Goal: Task Accomplishment & Management: Manage account settings

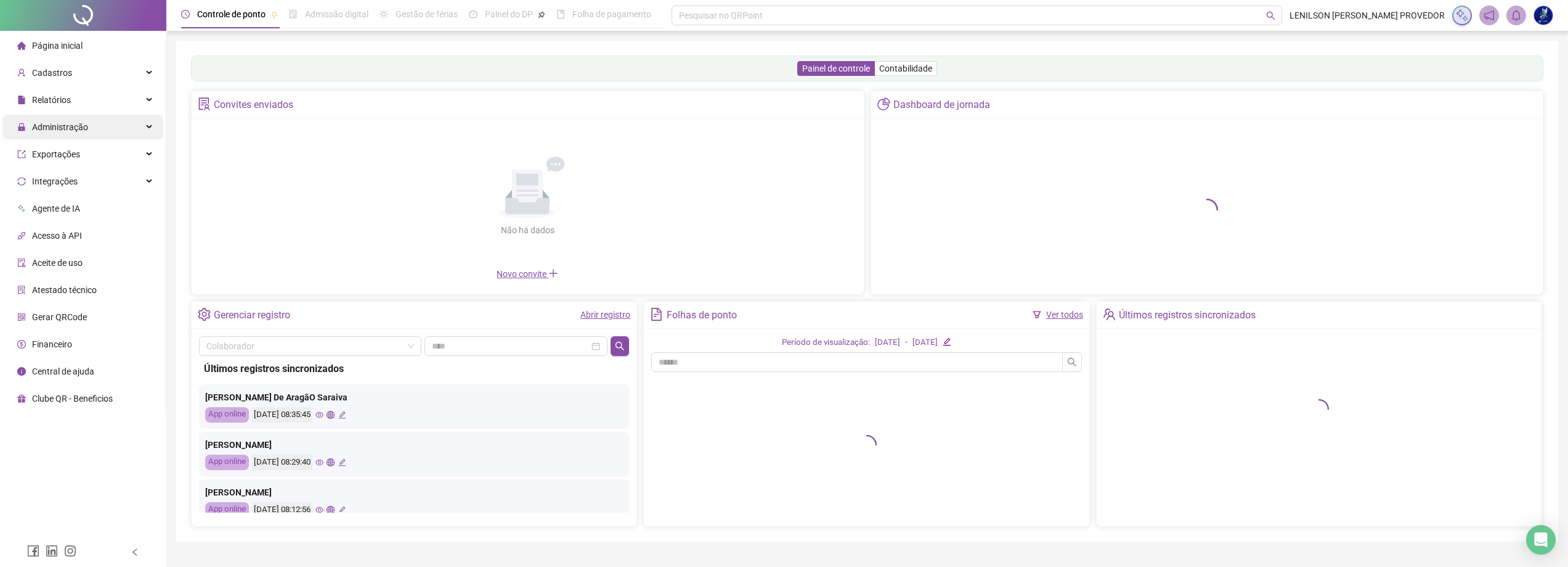
click at [72, 129] on span "Administração" at bounding box center [60, 127] width 56 height 10
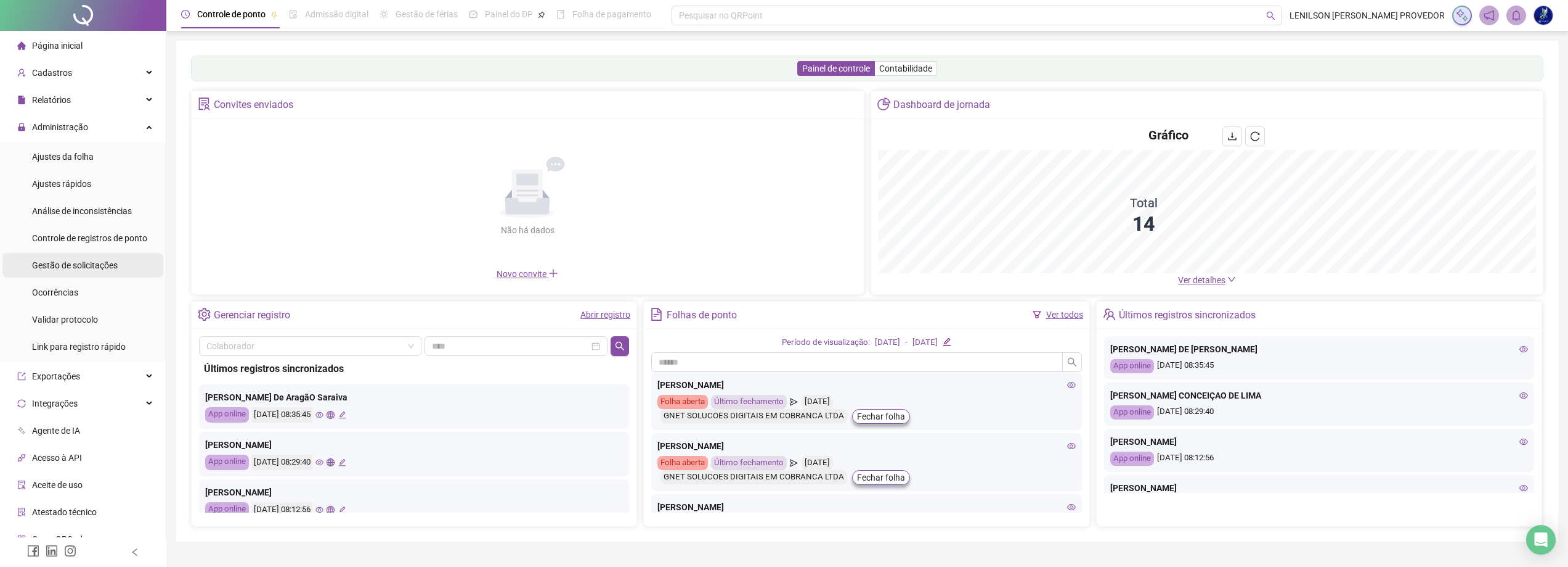
click at [69, 264] on span "Gestão de solicitações" at bounding box center [75, 265] width 86 height 10
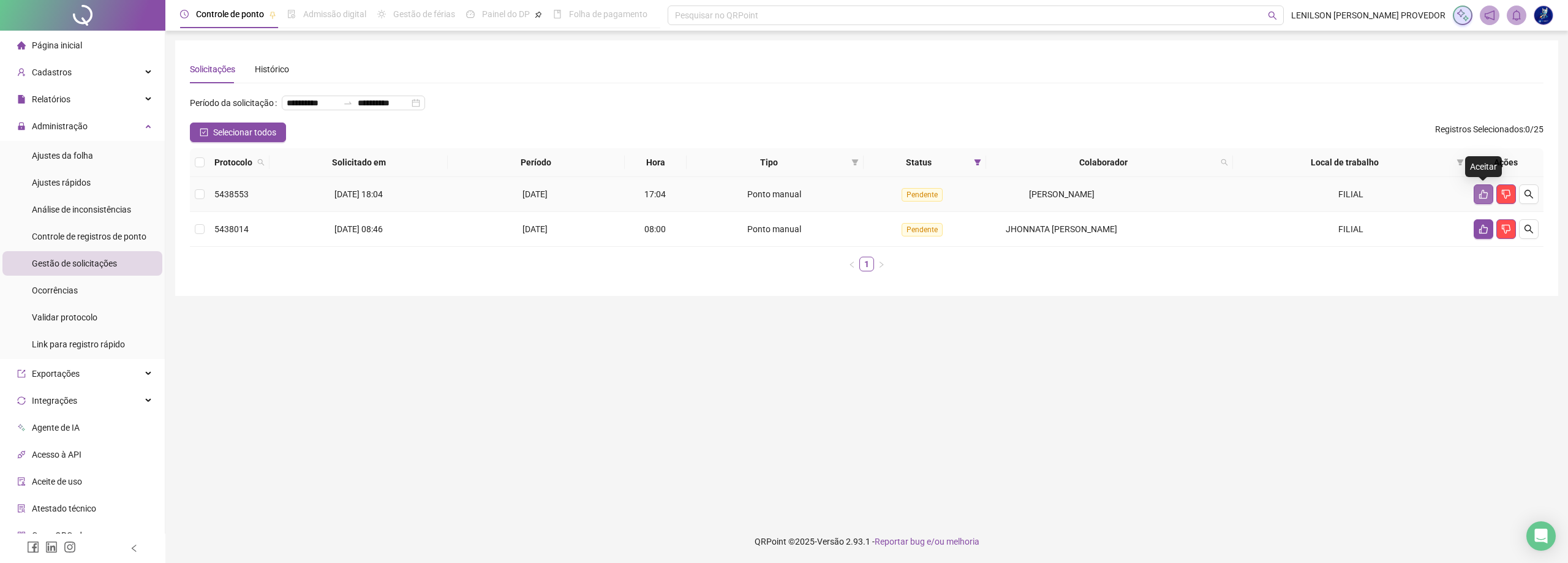
click at [1482, 196] on icon "like" at bounding box center [1483, 194] width 10 height 10
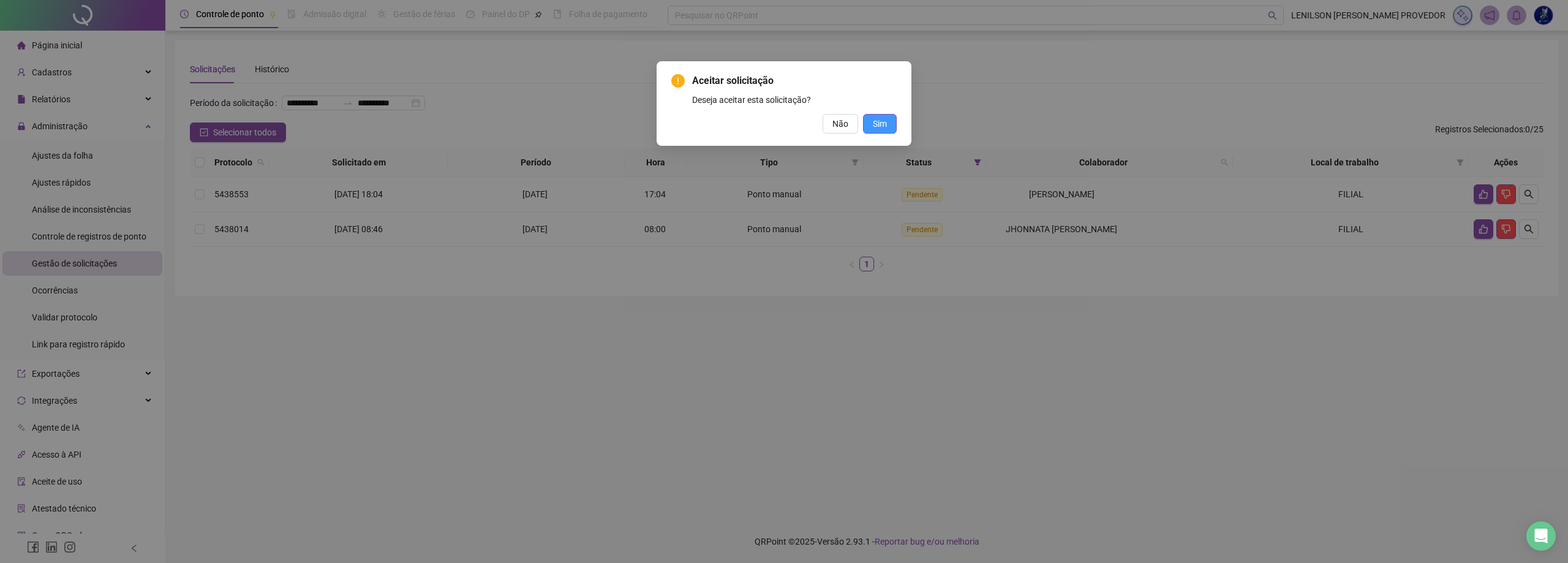
click at [888, 121] on button "Sim" at bounding box center [880, 124] width 34 height 20
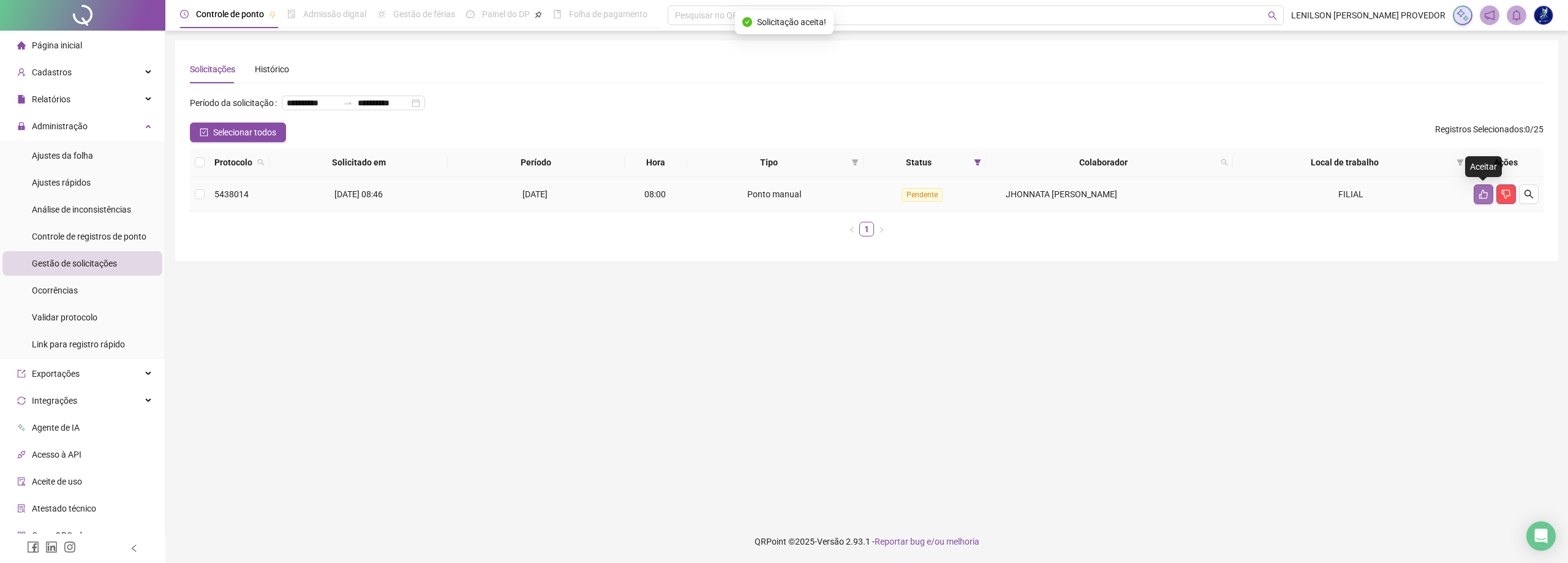
click at [1480, 193] on icon "like" at bounding box center [1483, 194] width 10 height 10
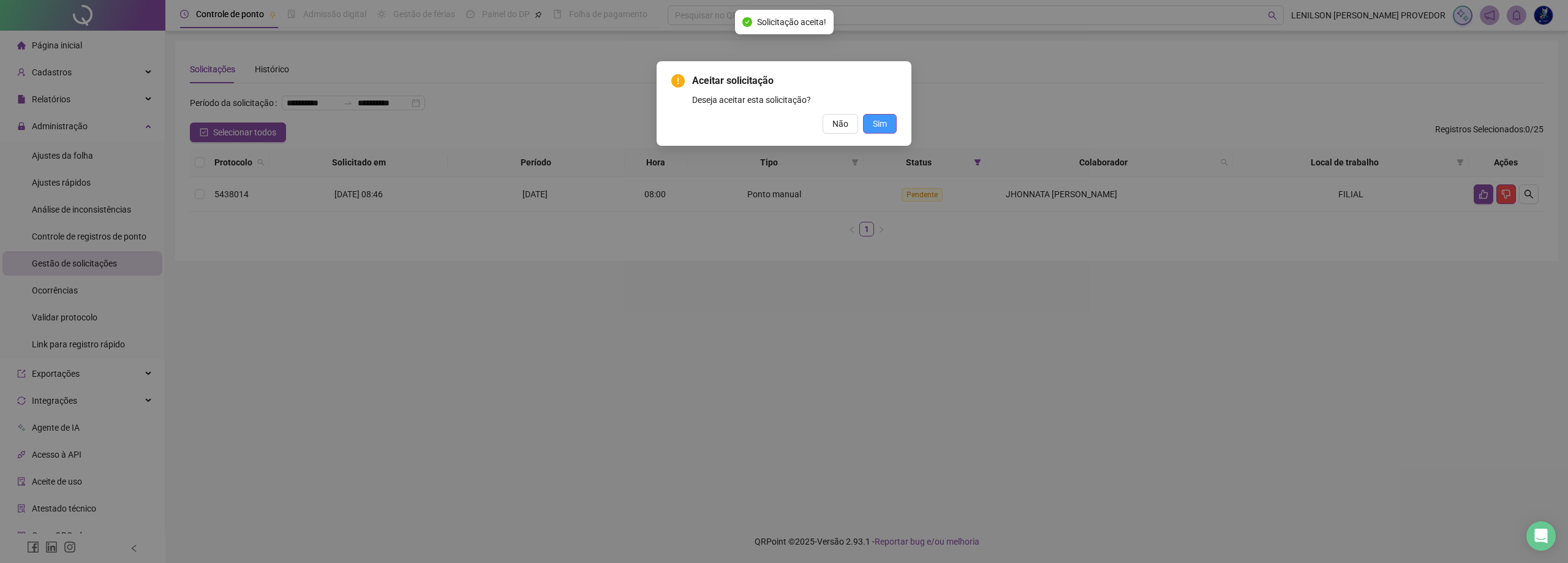
click at [882, 125] on span "Sim" at bounding box center [880, 124] width 14 height 14
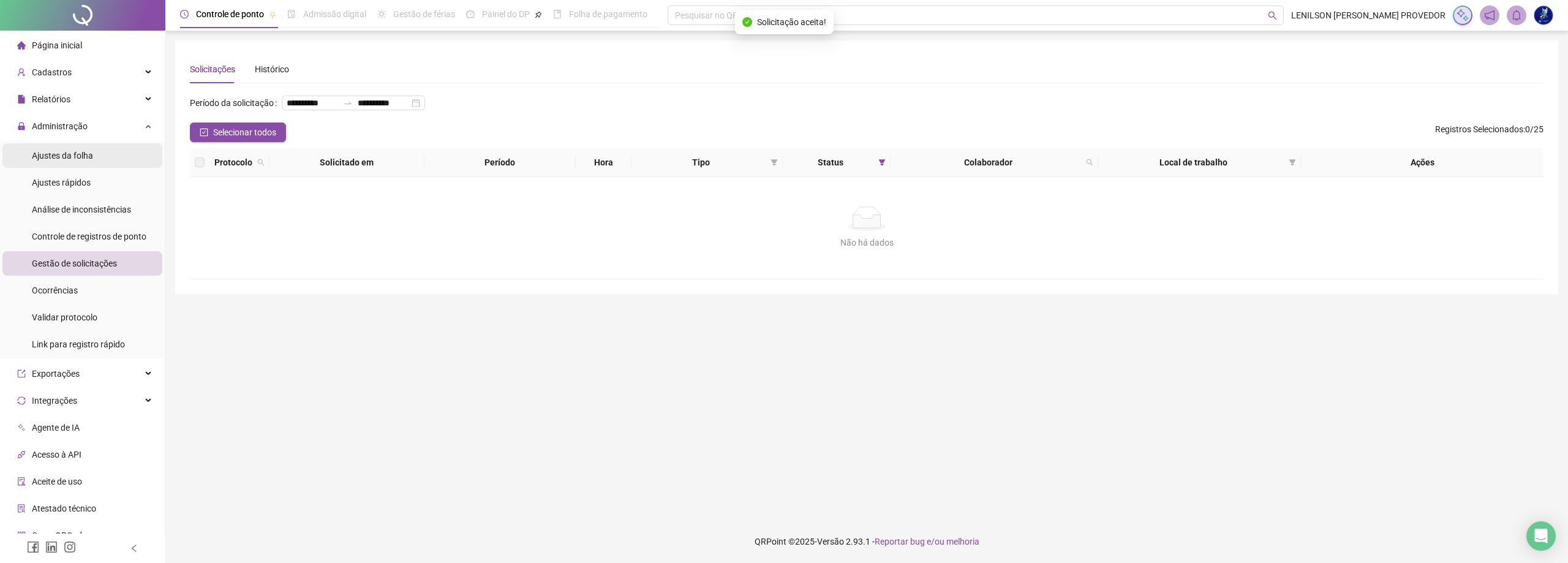
click at [78, 155] on span "Ajustes da folha" at bounding box center [62, 155] width 61 height 10
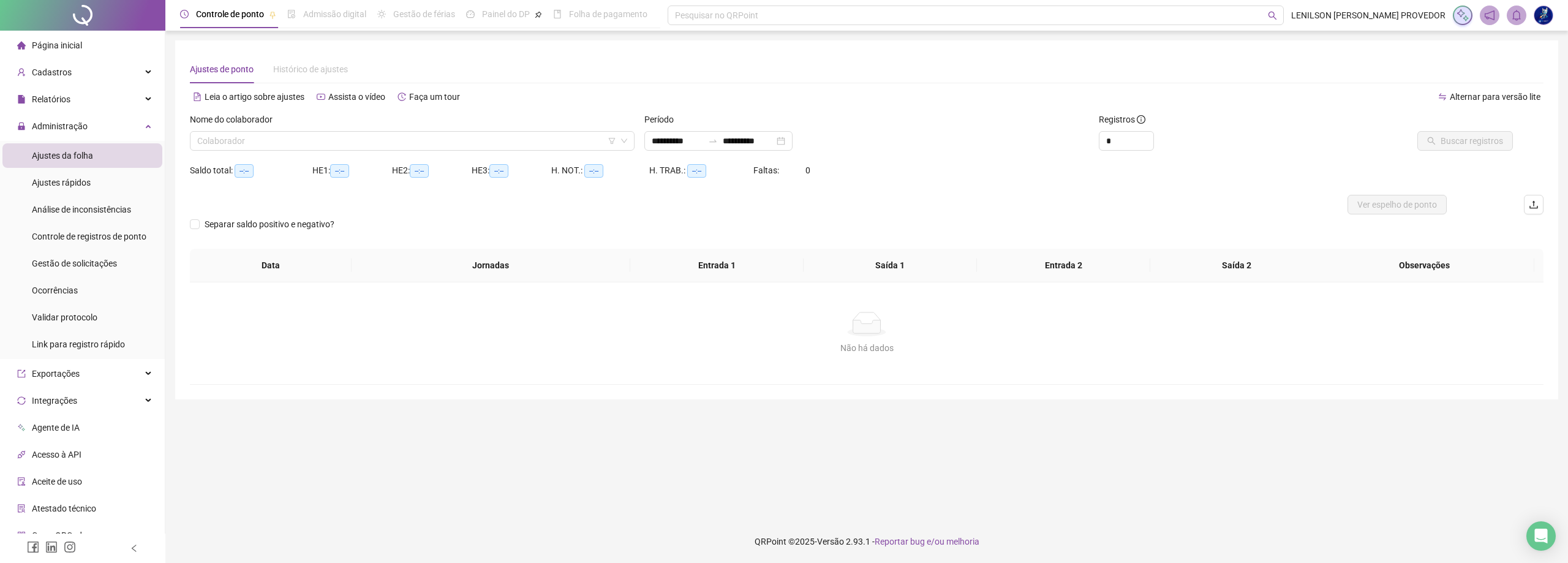
type input "**********"
click at [703, 143] on input "**********" at bounding box center [677, 141] width 51 height 14
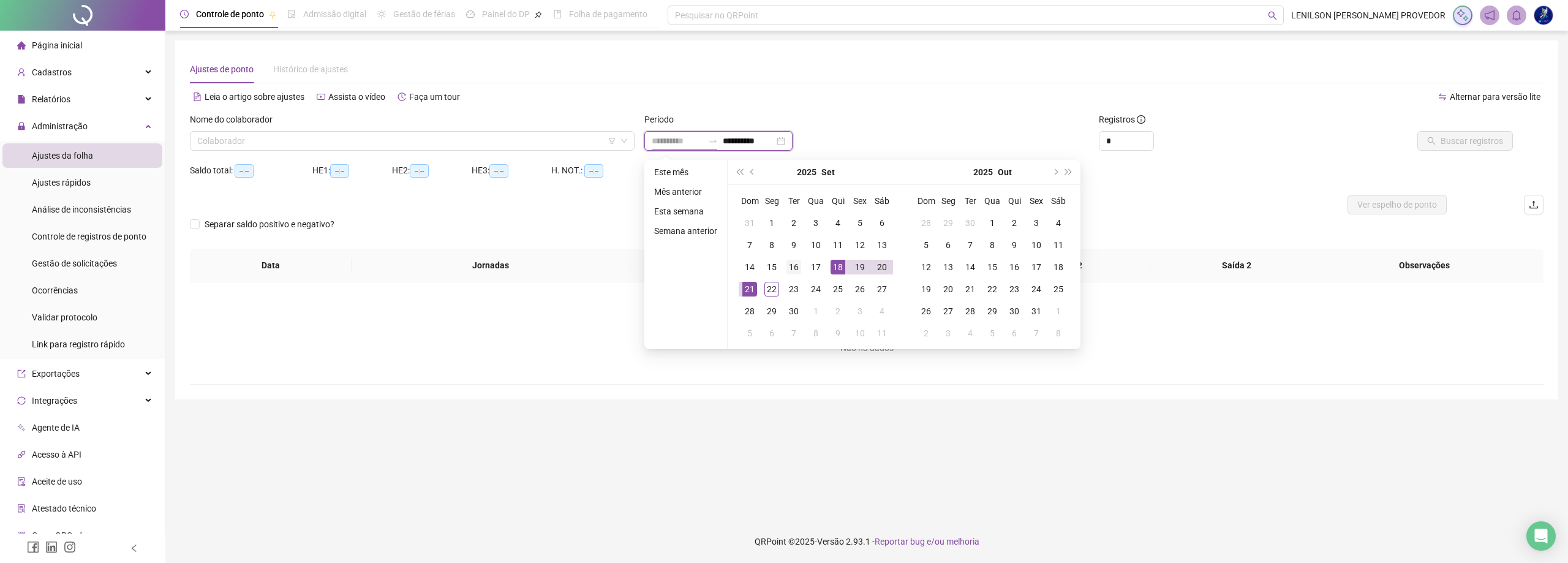
type input "**********"
click at [798, 267] on div "16" at bounding box center [794, 267] width 15 height 15
type input "**********"
click at [748, 290] on div "21" at bounding box center [750, 289] width 15 height 15
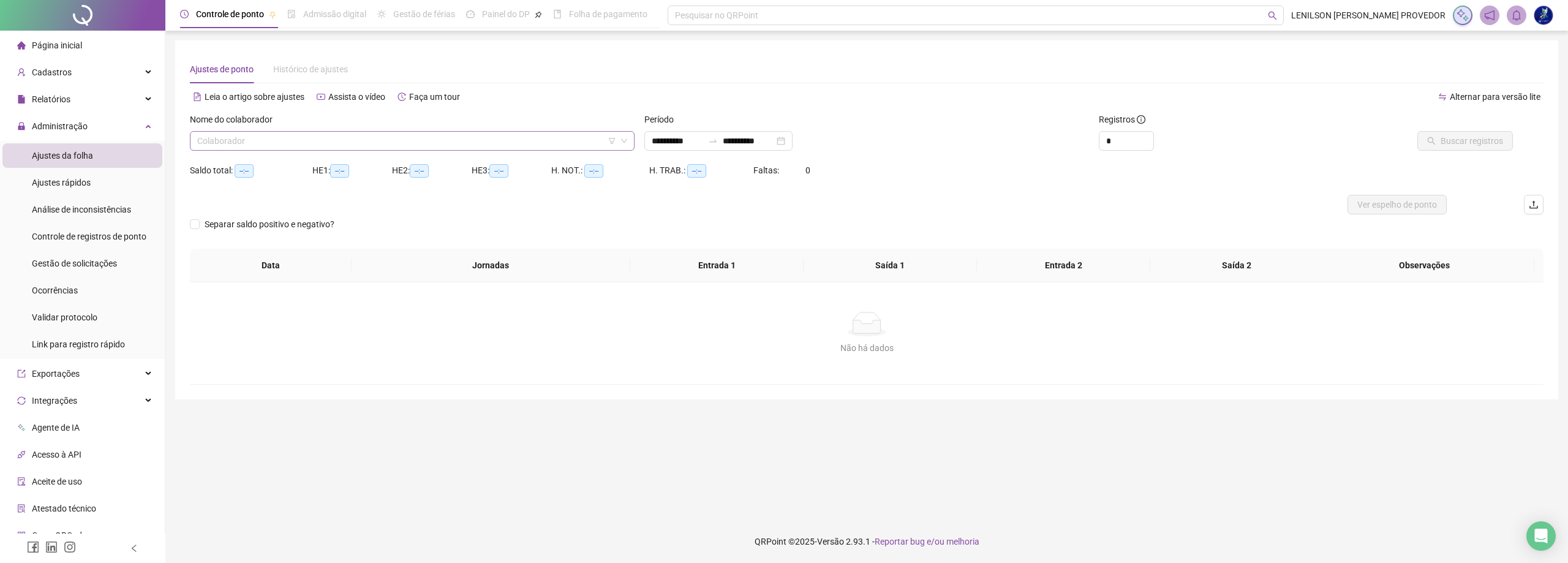
click at [562, 147] on input "search" at bounding box center [406, 141] width 419 height 18
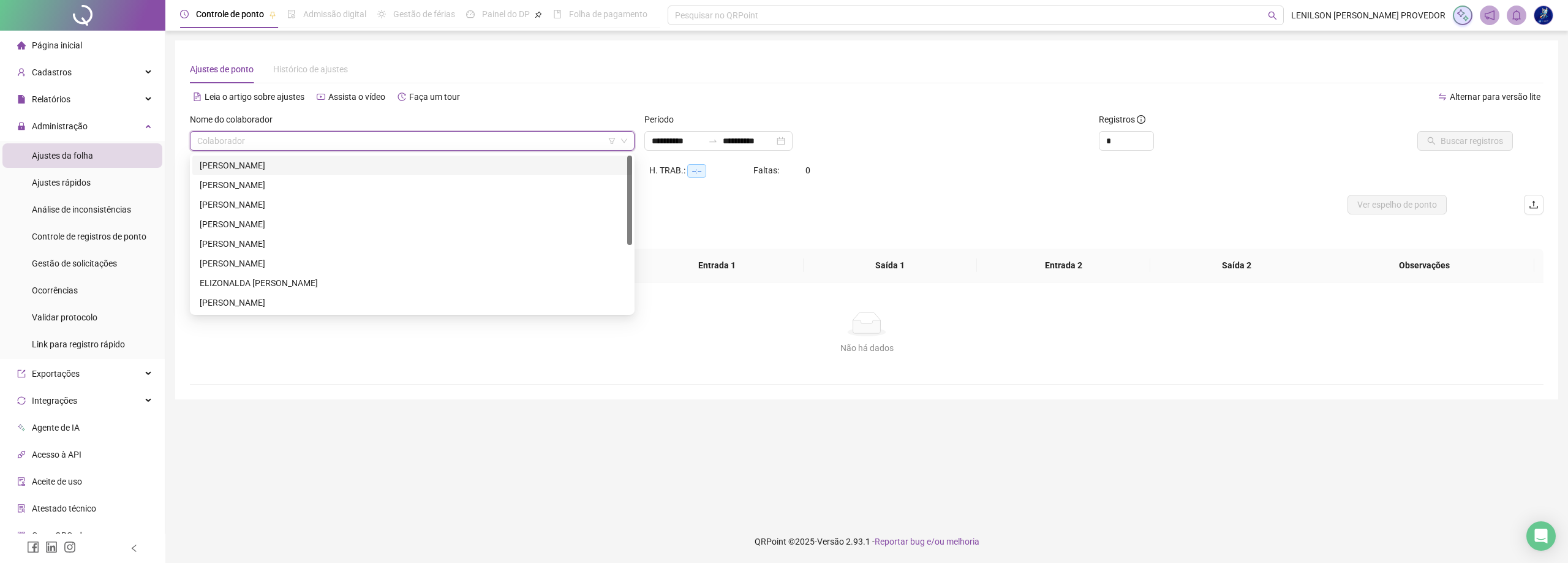
click at [455, 166] on div "[PERSON_NAME]" at bounding box center [412, 165] width 425 height 14
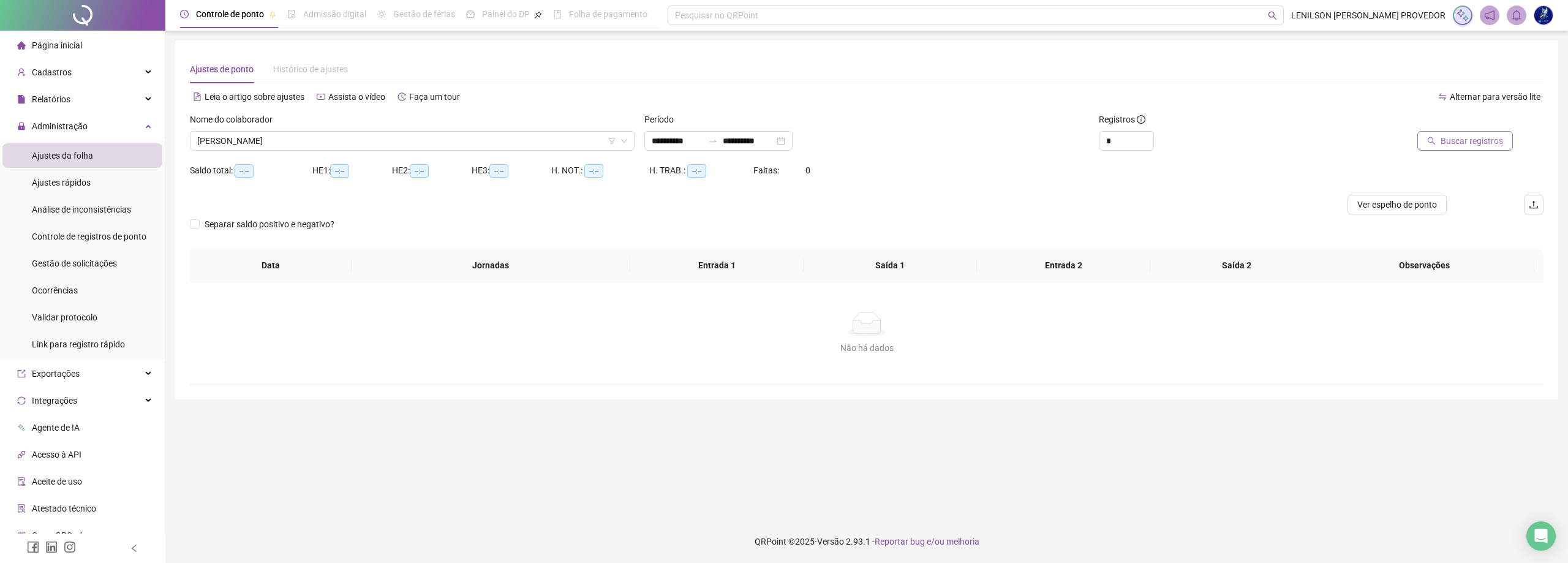
click at [1483, 143] on span "Buscar registros" at bounding box center [1472, 141] width 62 height 14
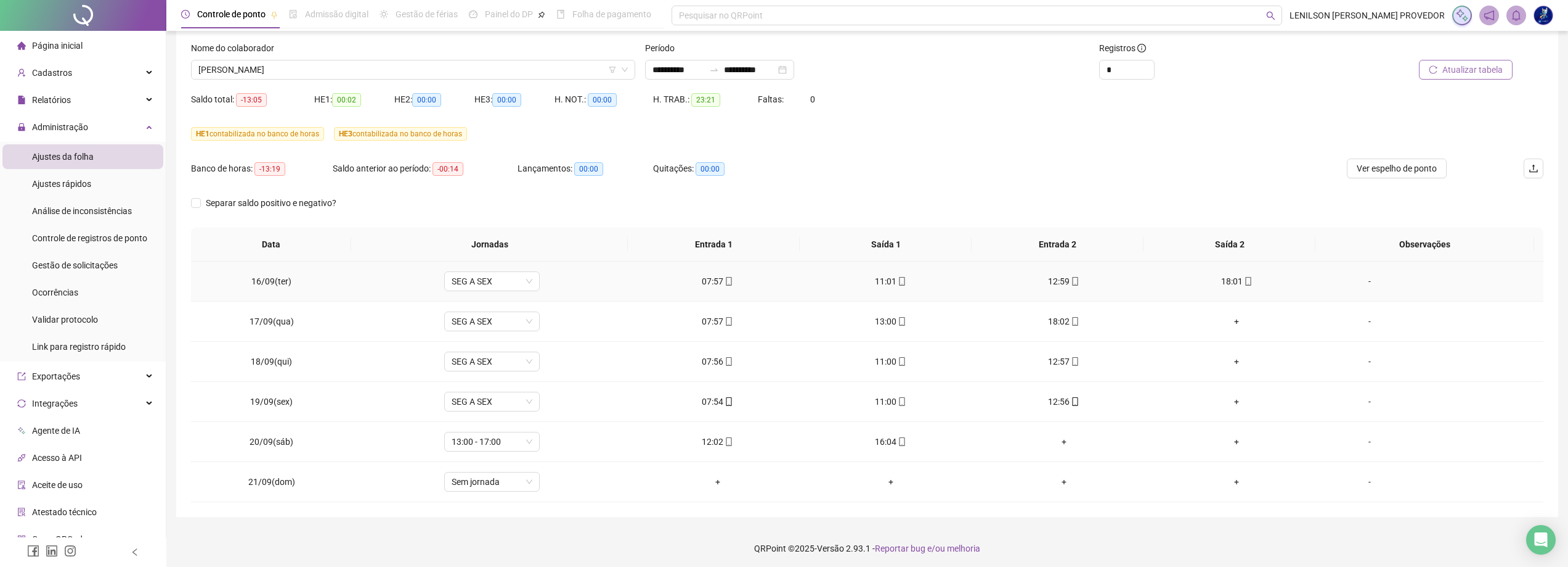
scroll to position [75, 0]
click at [1232, 316] on div "+" at bounding box center [1237, 318] width 153 height 14
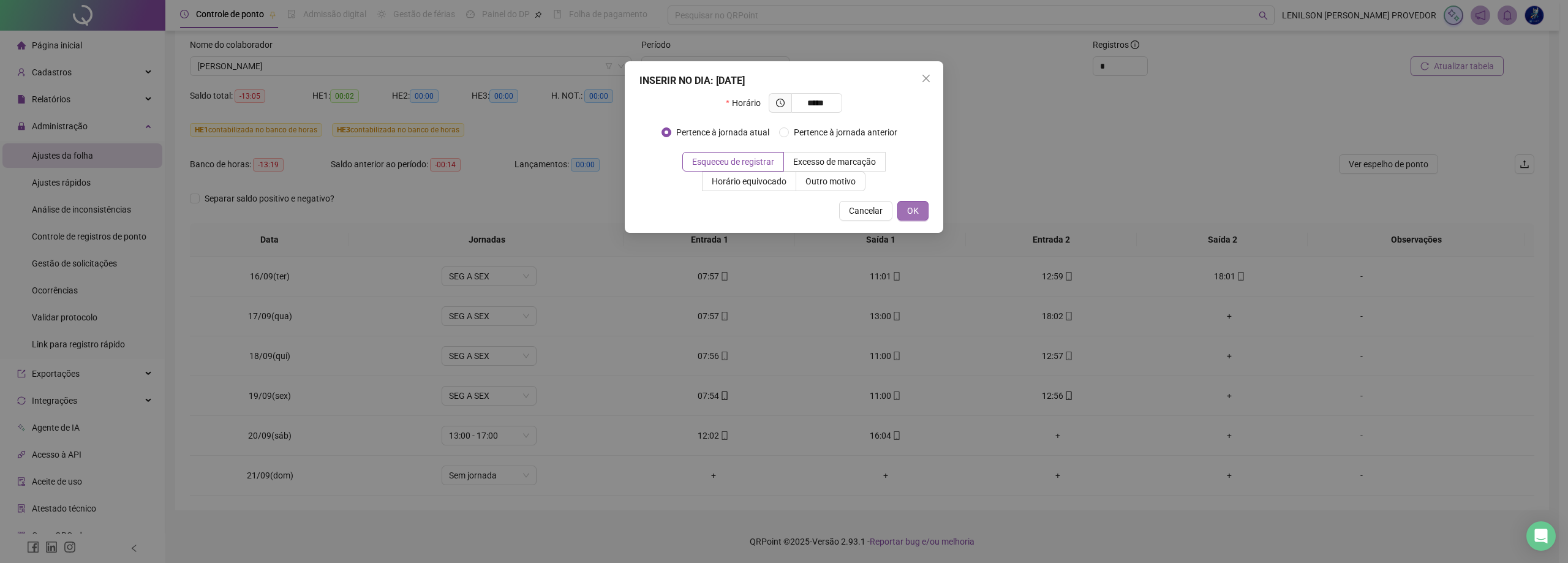
type input "*****"
click at [917, 205] on span "OK" at bounding box center [913, 211] width 12 height 14
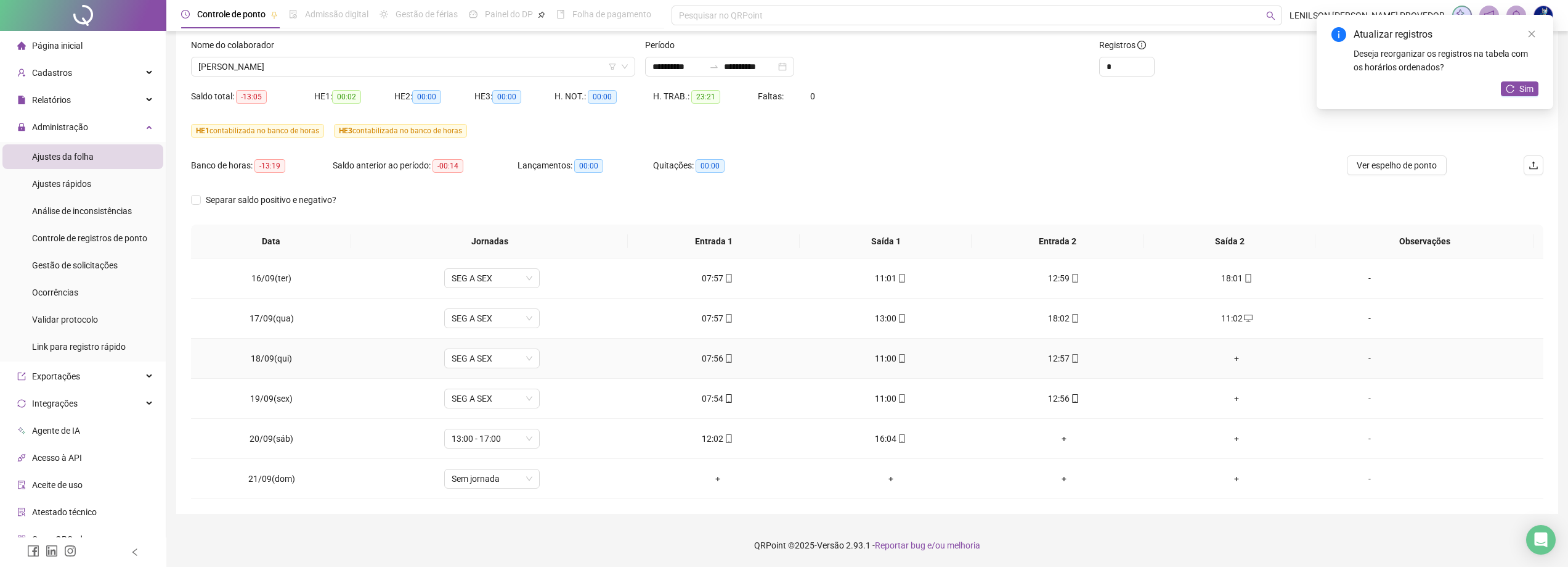
click at [1230, 358] on div "+" at bounding box center [1237, 358] width 153 height 14
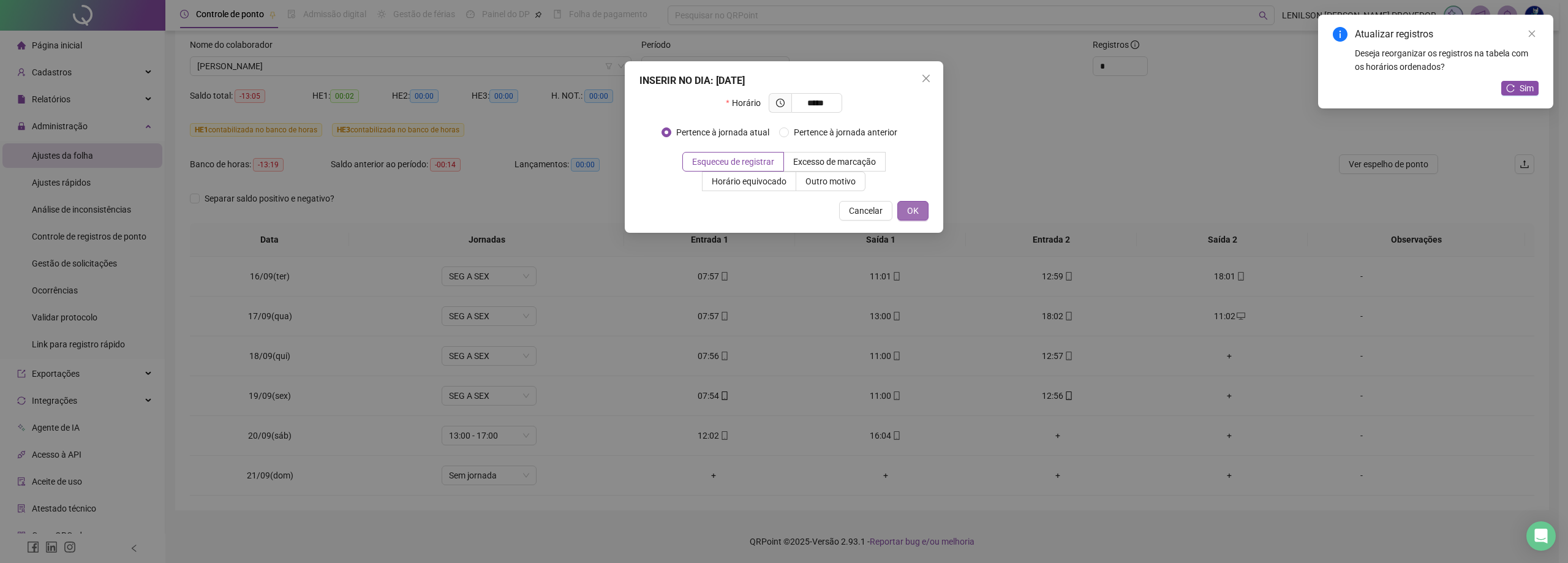
type input "*****"
click at [926, 211] on button "OK" at bounding box center [913, 211] width 31 height 20
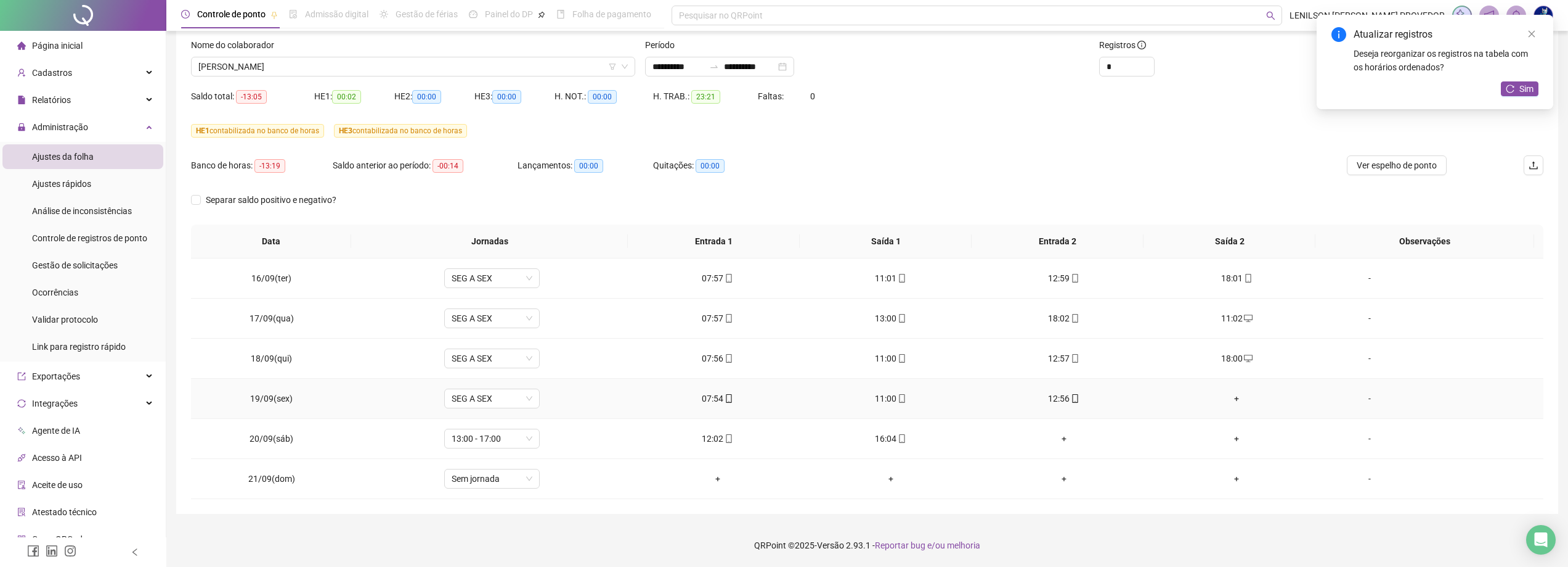
click at [1227, 401] on div "+" at bounding box center [1237, 399] width 153 height 14
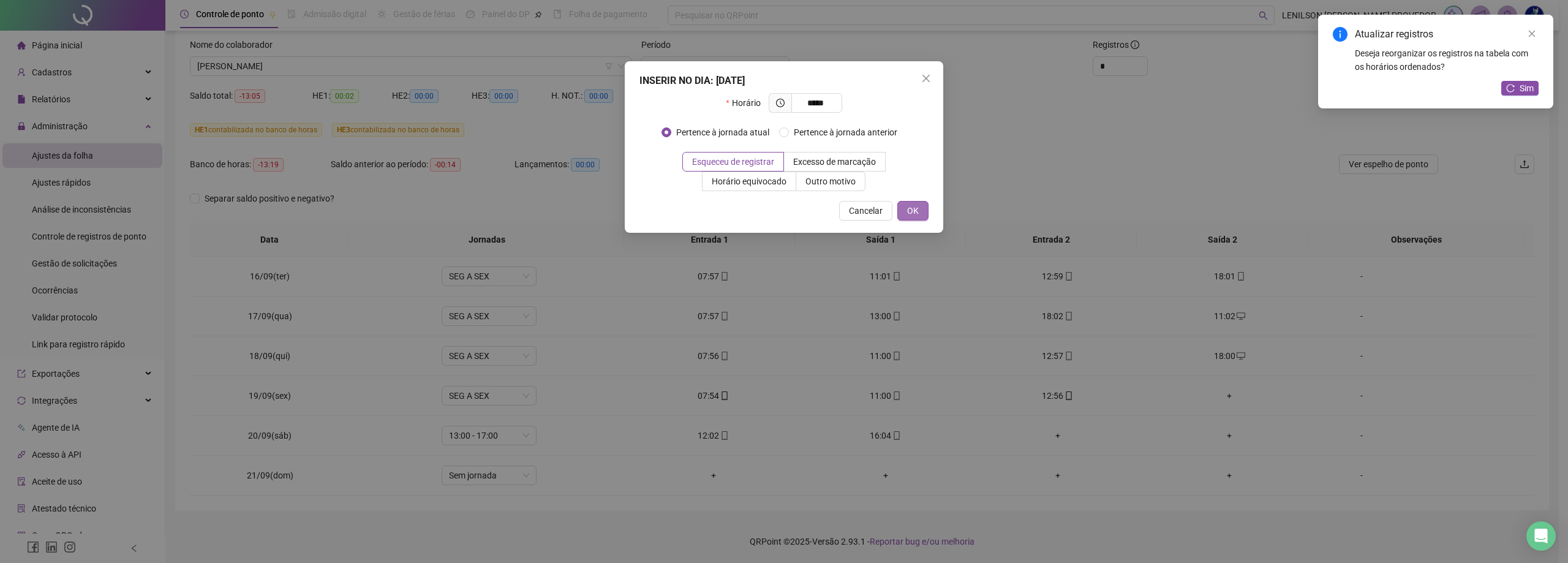
type input "*****"
click at [914, 214] on span "OK" at bounding box center [913, 211] width 12 height 14
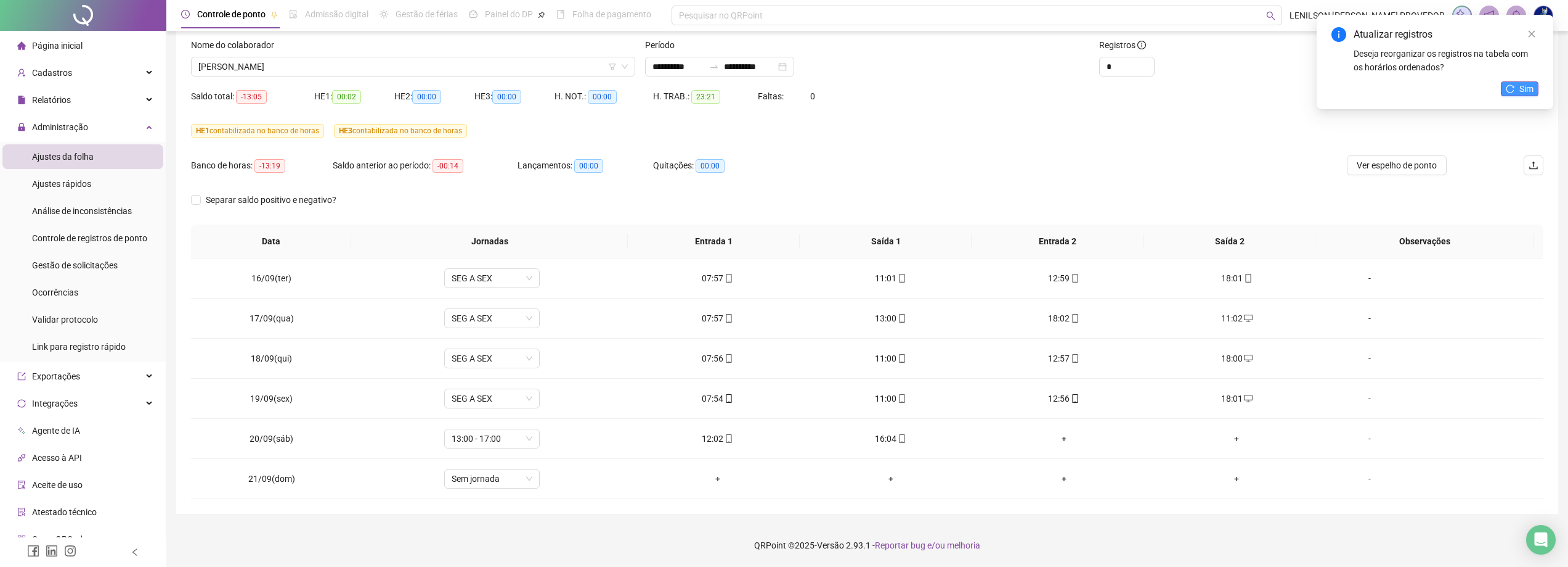
click at [1516, 89] on button "Sim" at bounding box center [1520, 89] width 38 height 15
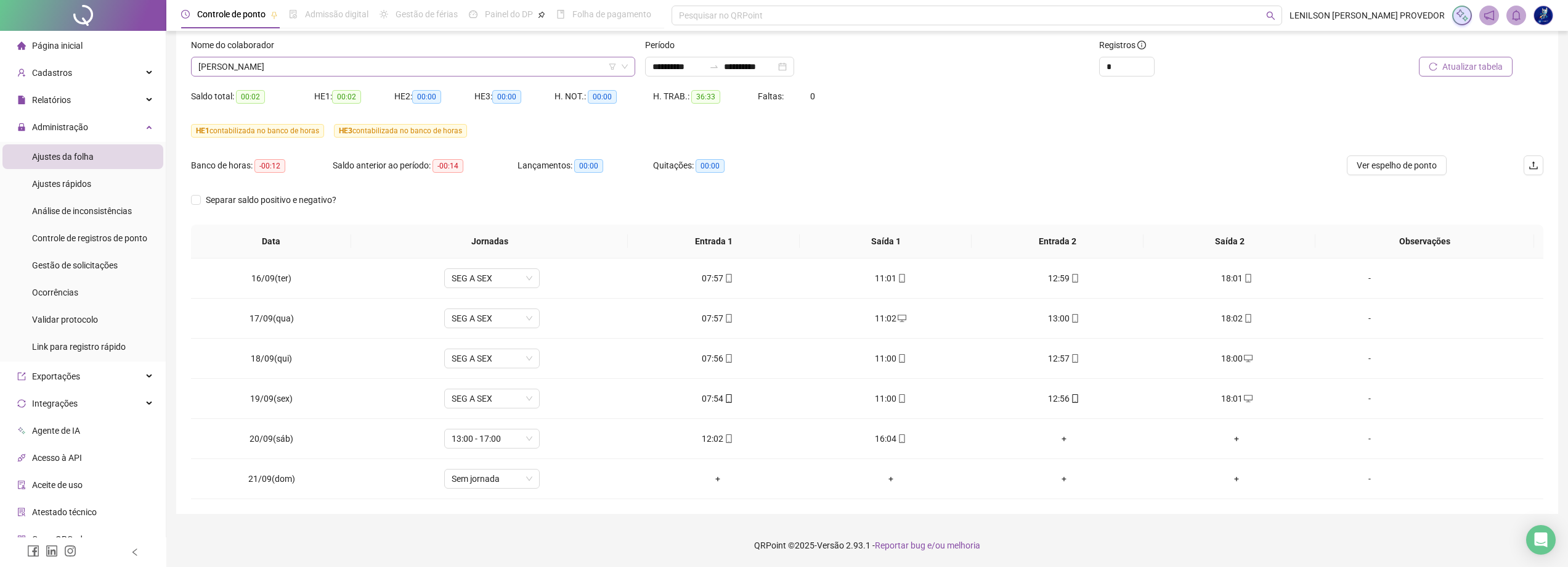
click at [570, 65] on span "[PERSON_NAME]" at bounding box center [413, 66] width 429 height 19
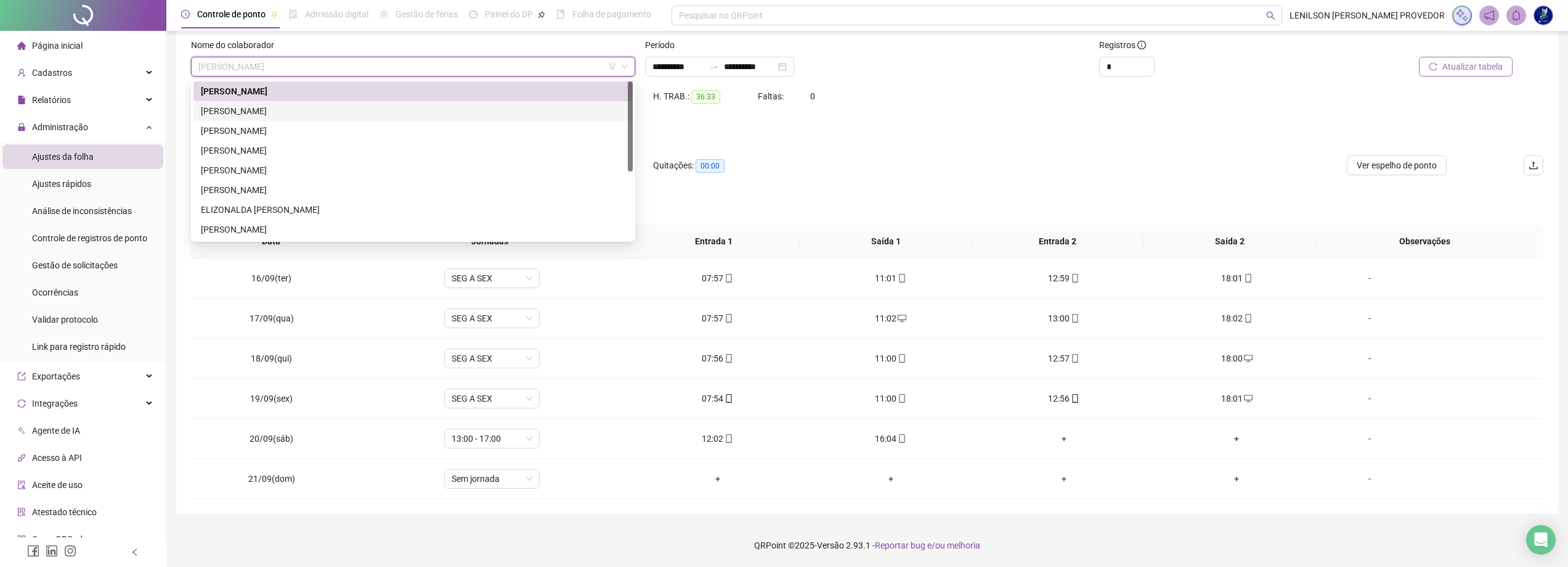
click at [442, 107] on div "[PERSON_NAME]" at bounding box center [413, 111] width 424 height 14
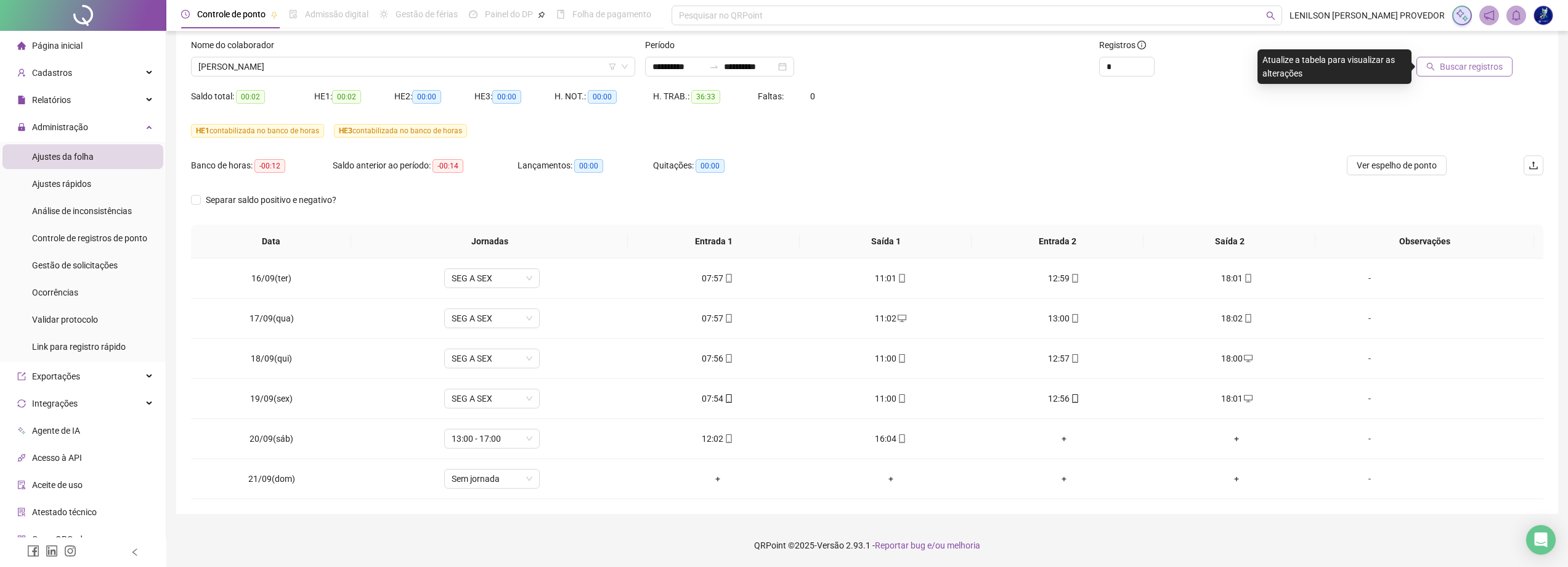
click at [1477, 74] on button "Buscar registros" at bounding box center [1464, 66] width 96 height 20
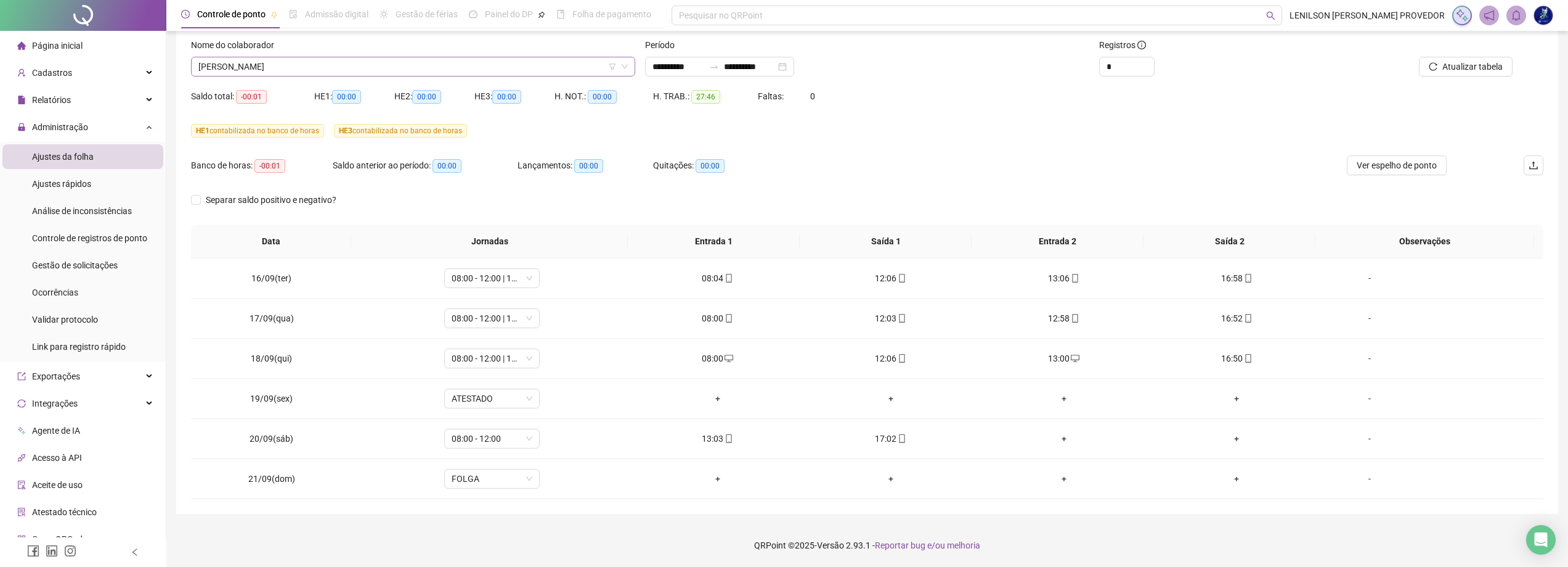
click at [521, 65] on span "[PERSON_NAME]" at bounding box center [413, 66] width 429 height 19
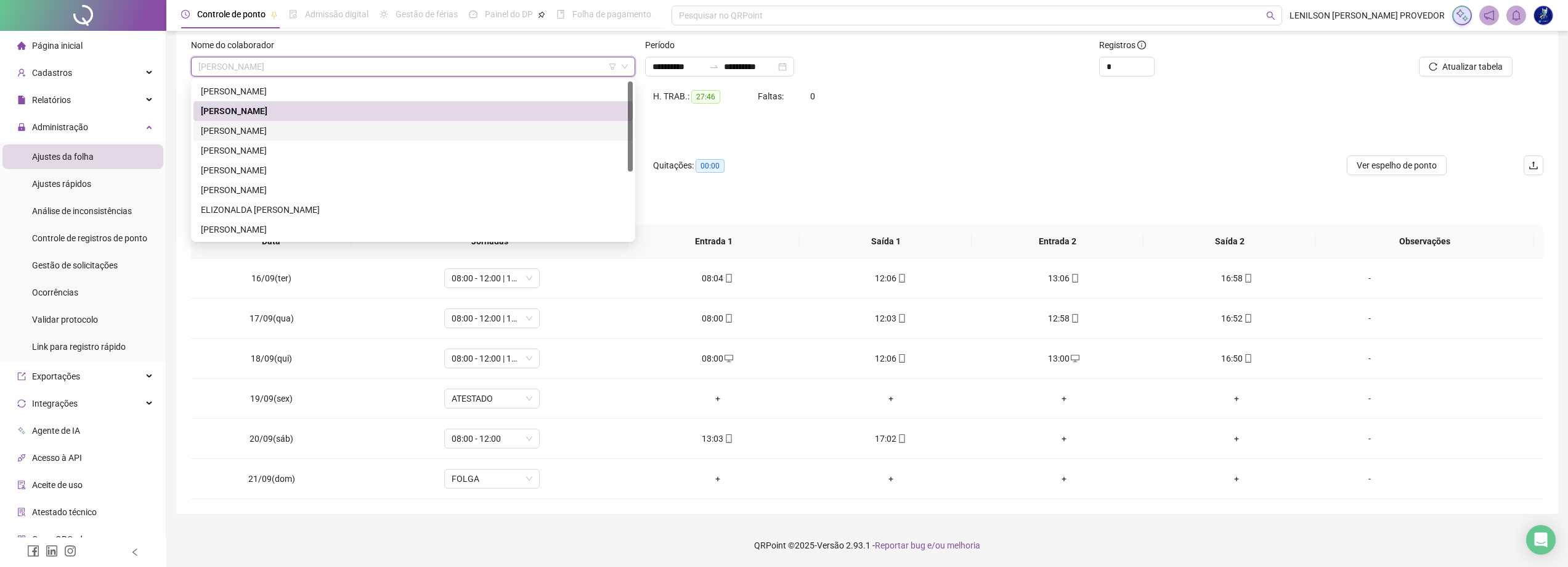
click at [300, 133] on div "[PERSON_NAME]" at bounding box center [413, 131] width 424 height 14
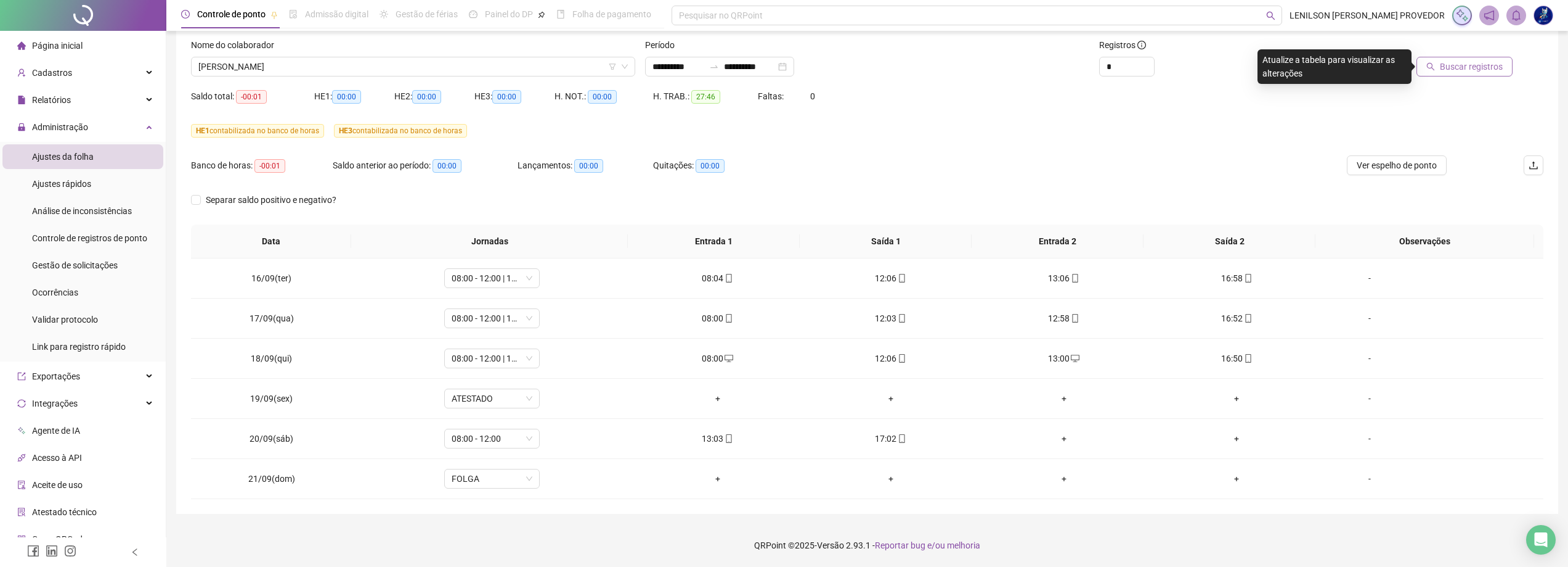
click at [1454, 65] on span "Buscar registros" at bounding box center [1471, 66] width 63 height 14
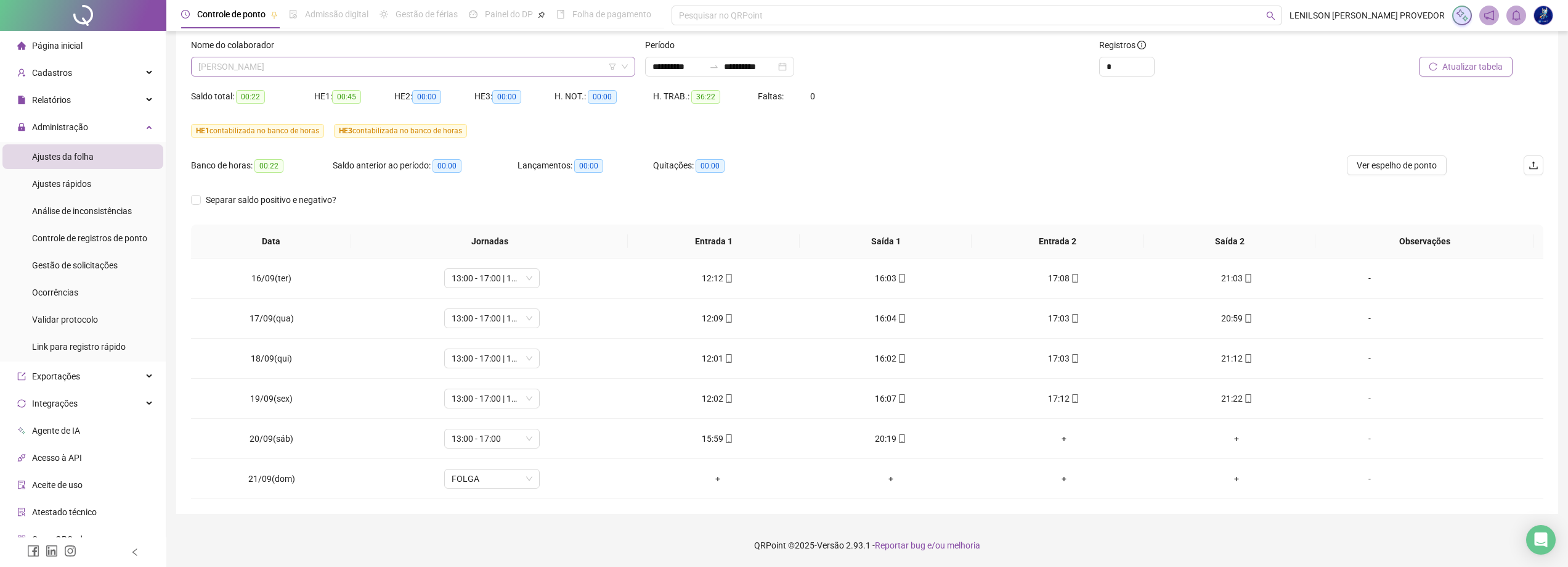
click at [538, 66] on span "[PERSON_NAME]" at bounding box center [413, 66] width 429 height 19
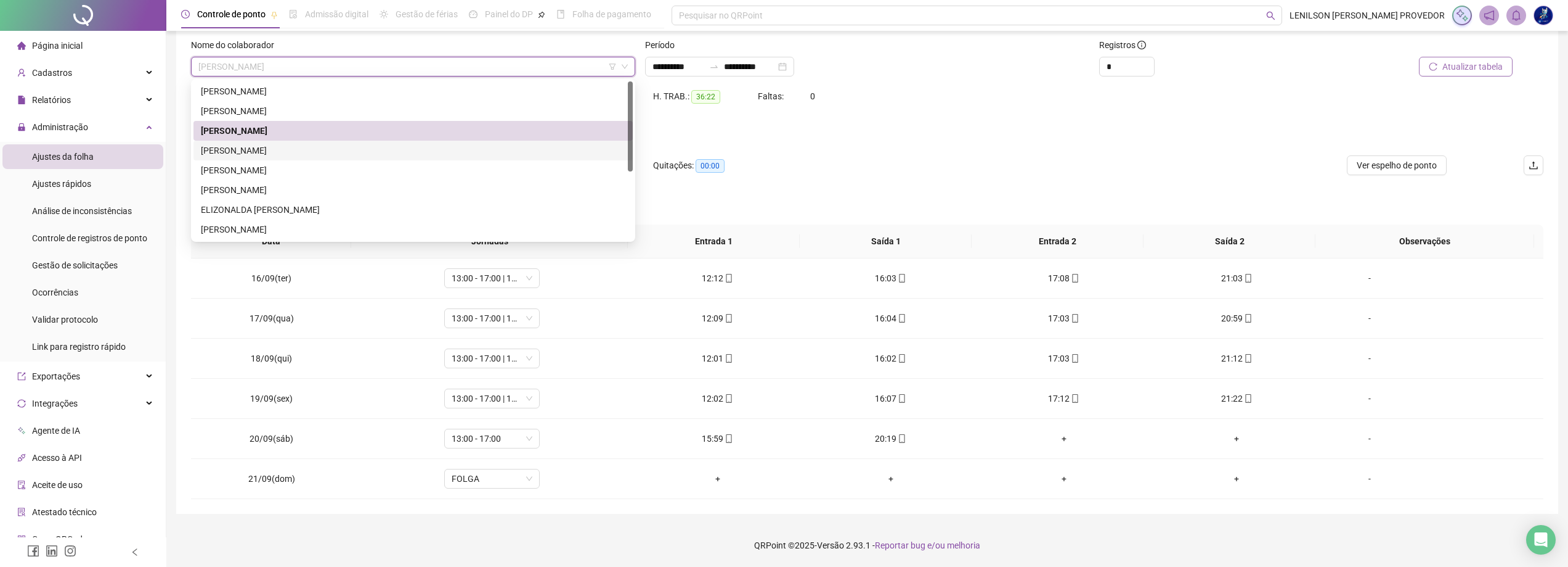
click at [430, 153] on div "[PERSON_NAME]" at bounding box center [413, 150] width 424 height 14
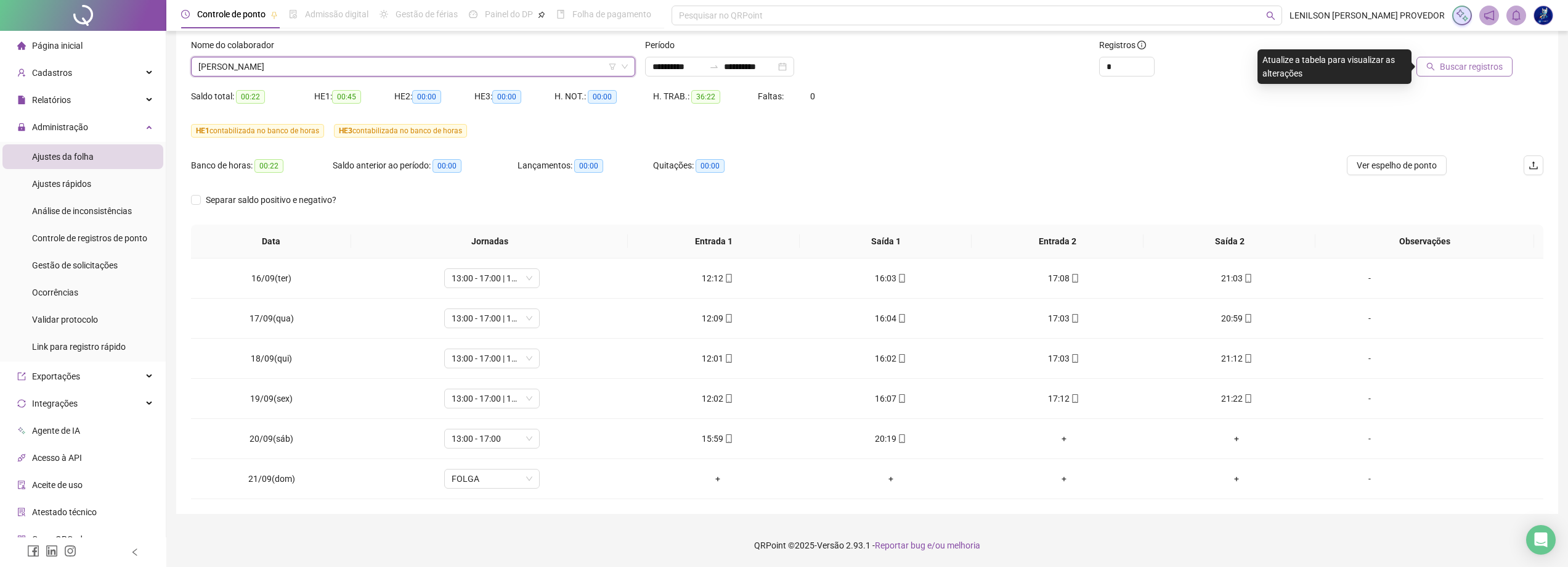
click at [1467, 62] on span "Buscar registros" at bounding box center [1471, 66] width 63 height 14
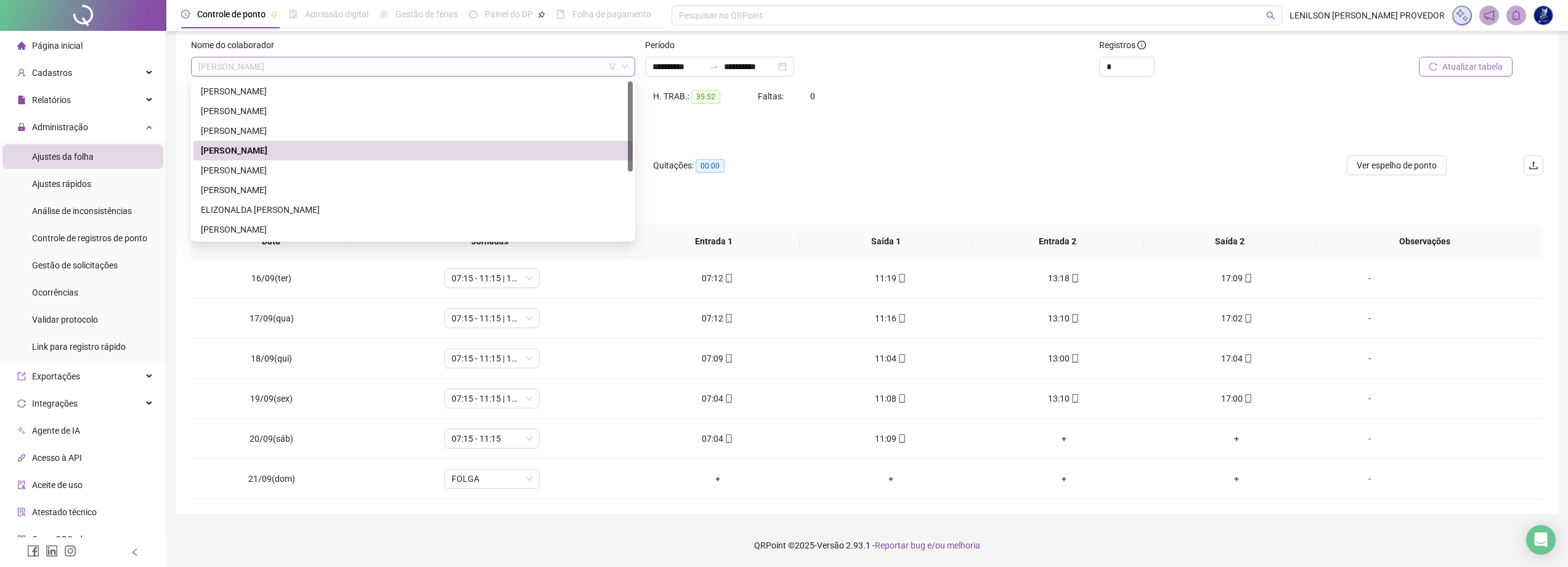
click at [458, 75] on span "[PERSON_NAME]" at bounding box center [413, 66] width 429 height 19
click at [303, 162] on div "[PERSON_NAME]" at bounding box center [413, 170] width 439 height 20
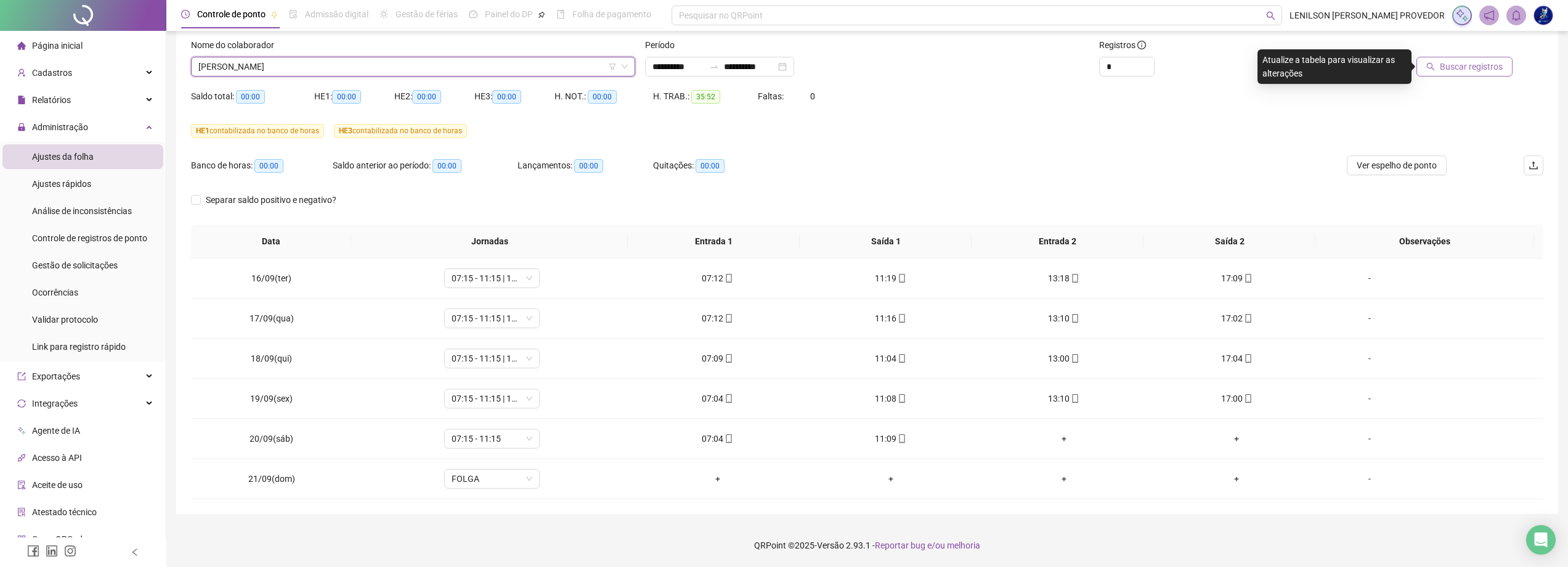
click at [1465, 71] on span "Buscar registros" at bounding box center [1471, 66] width 63 height 14
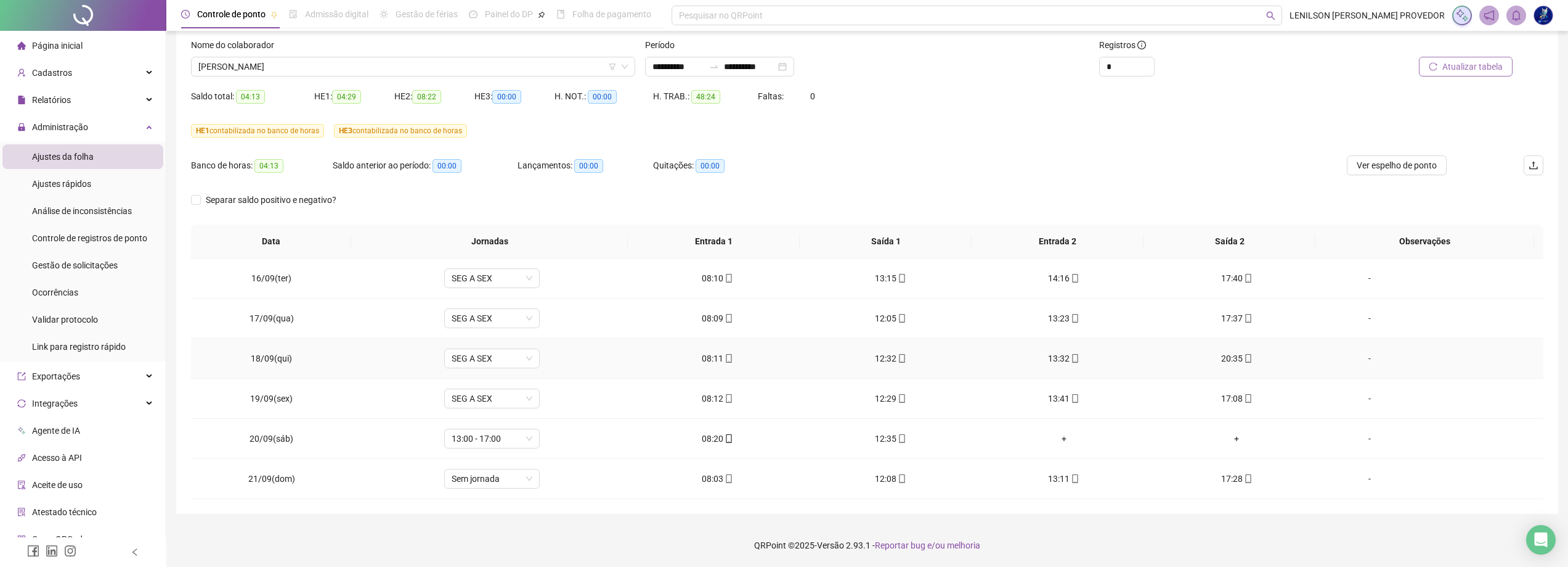
click at [1234, 360] on div "20:35" at bounding box center [1237, 358] width 153 height 14
type input "**********"
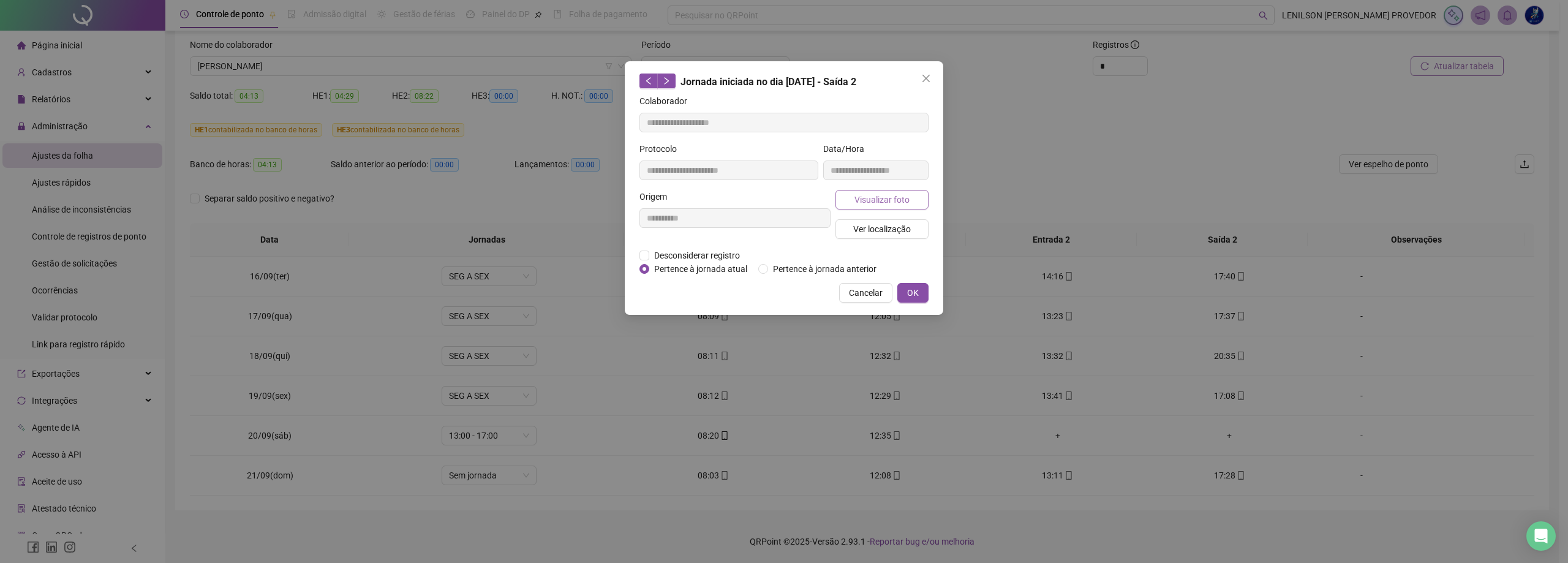
click at [901, 197] on span "Visualizar foto" at bounding box center [881, 200] width 55 height 14
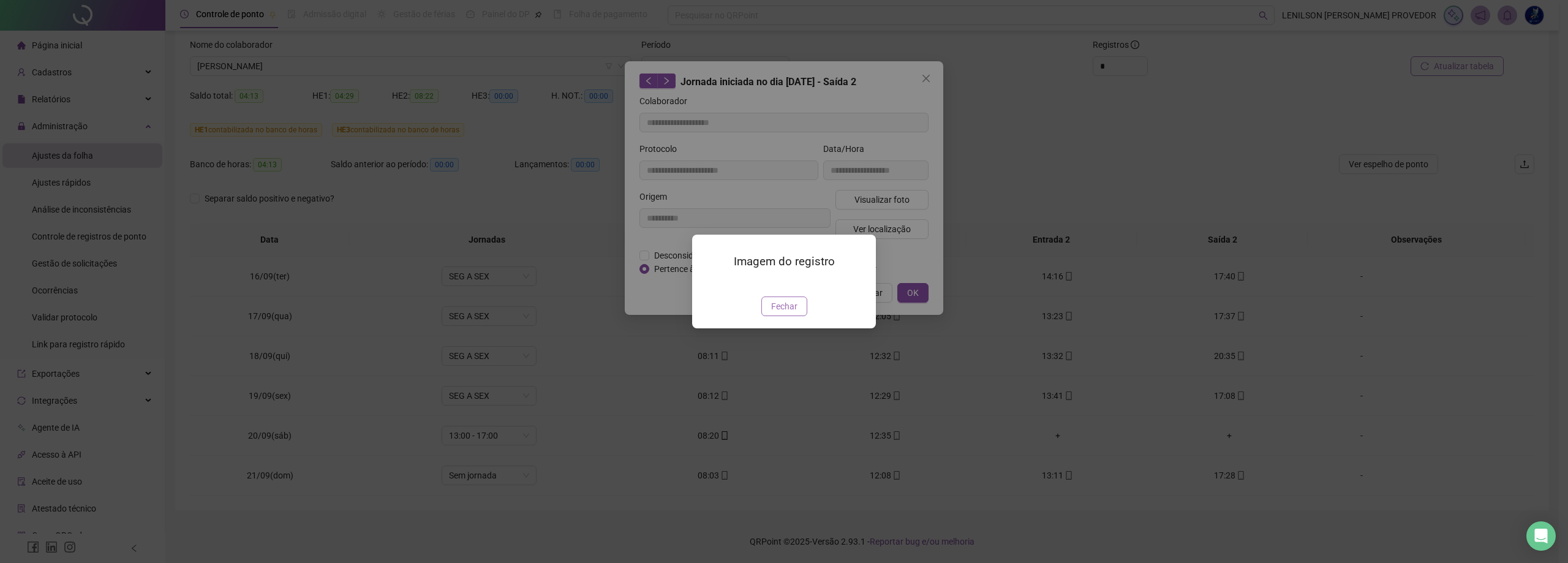
click at [790, 313] on span "Fechar" at bounding box center [784, 306] width 27 height 14
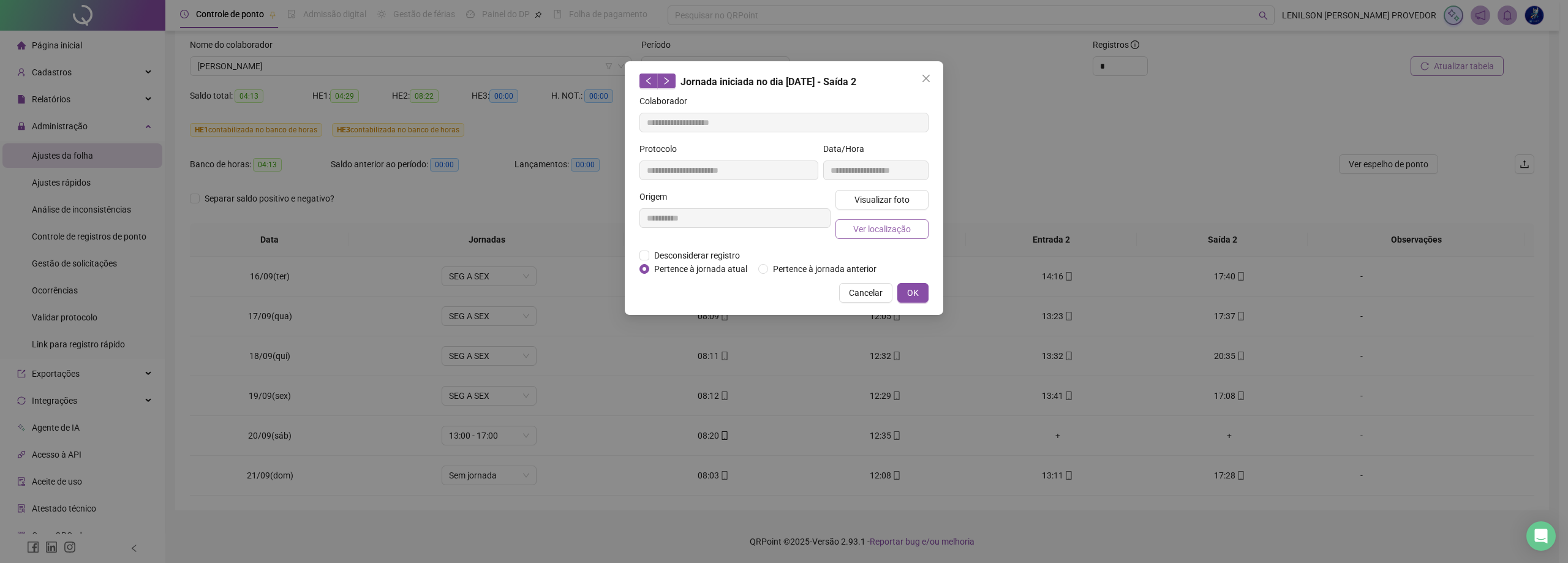
click at [865, 237] on button "Ver localização" at bounding box center [882, 229] width 93 height 20
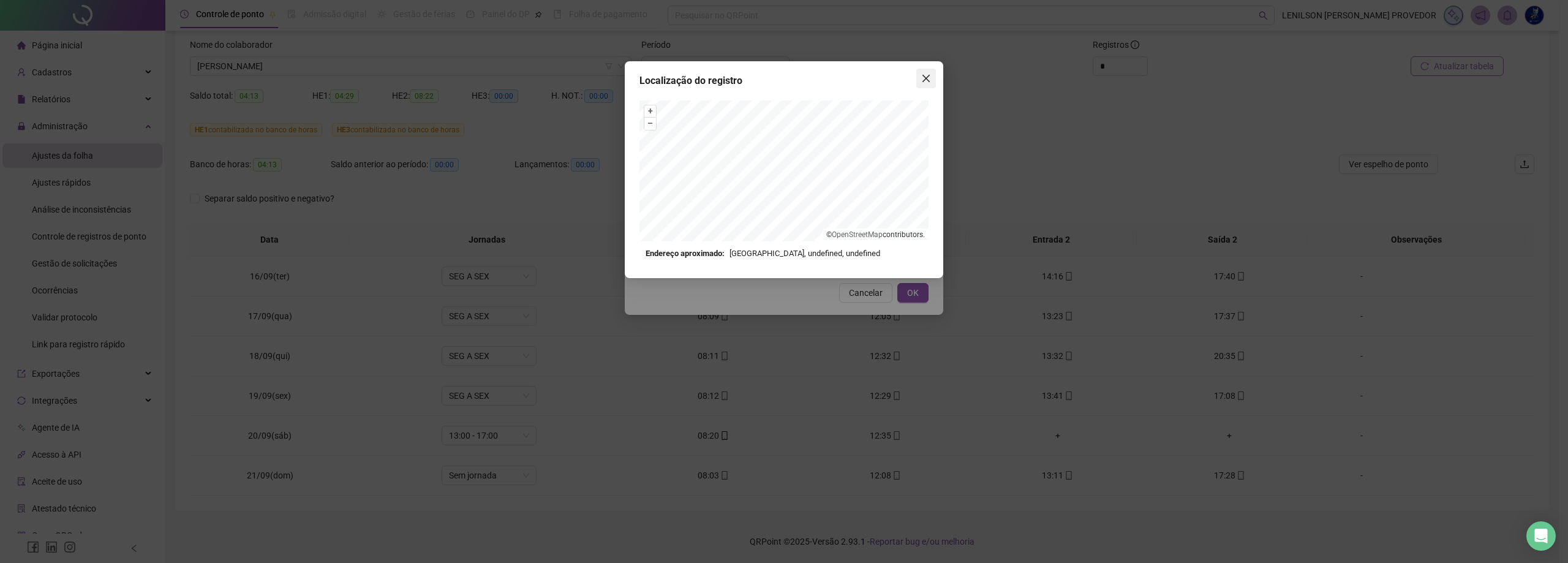
click at [926, 80] on icon "close" at bounding box center [926, 78] width 10 height 10
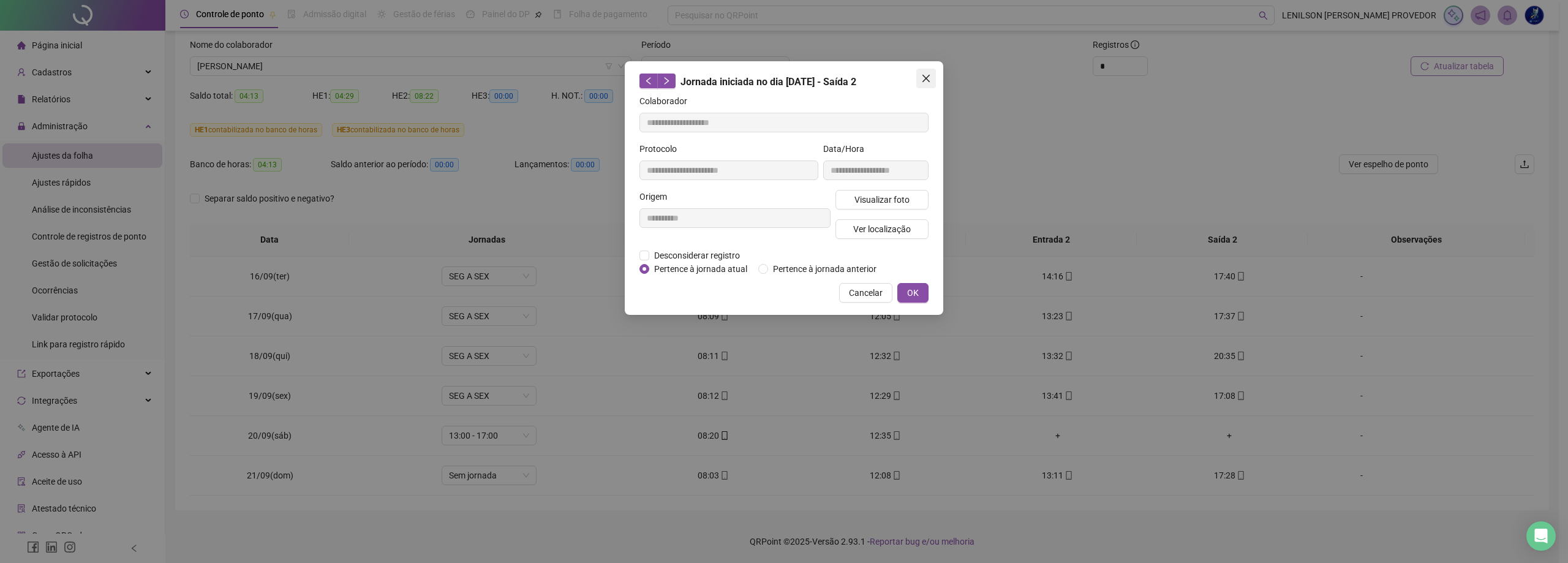
click at [928, 81] on icon "close" at bounding box center [926, 78] width 7 height 7
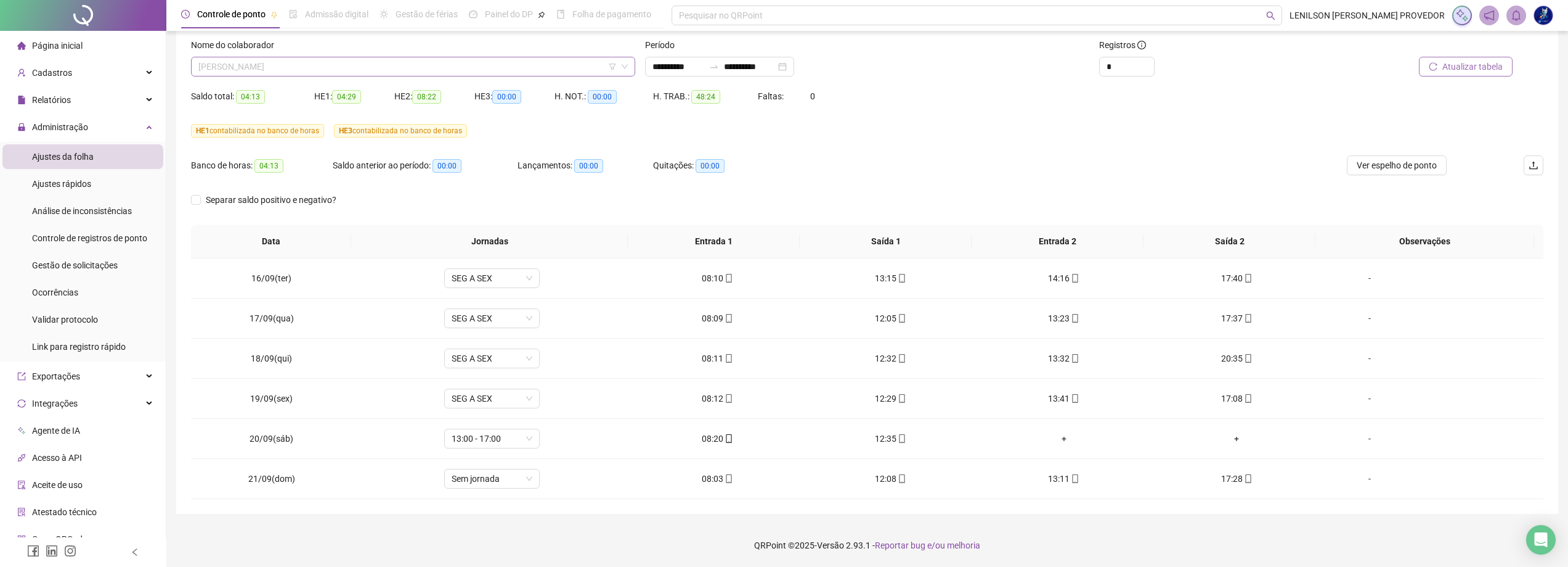
click at [560, 68] on span "[PERSON_NAME]" at bounding box center [413, 66] width 429 height 19
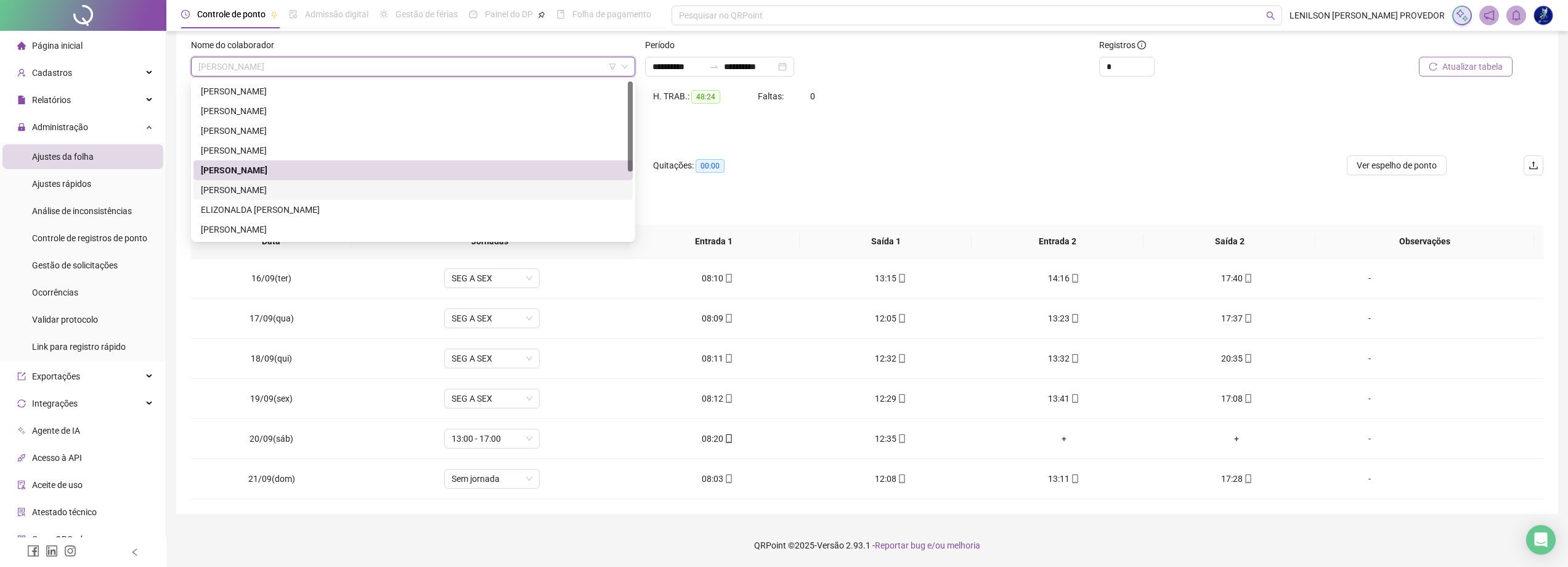
click at [284, 183] on div "[PERSON_NAME]" at bounding box center [413, 190] width 439 height 20
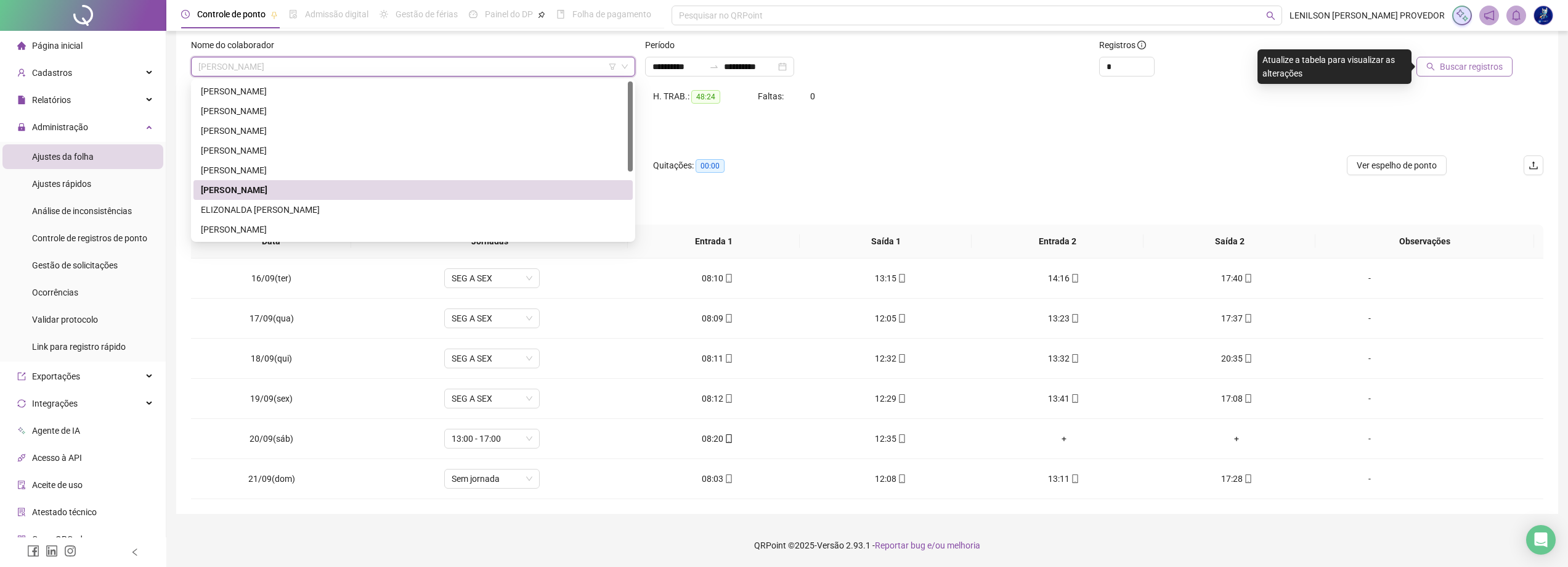
click at [345, 67] on span "[PERSON_NAME]" at bounding box center [413, 66] width 429 height 19
click at [1446, 69] on span "Buscar registros" at bounding box center [1471, 66] width 63 height 14
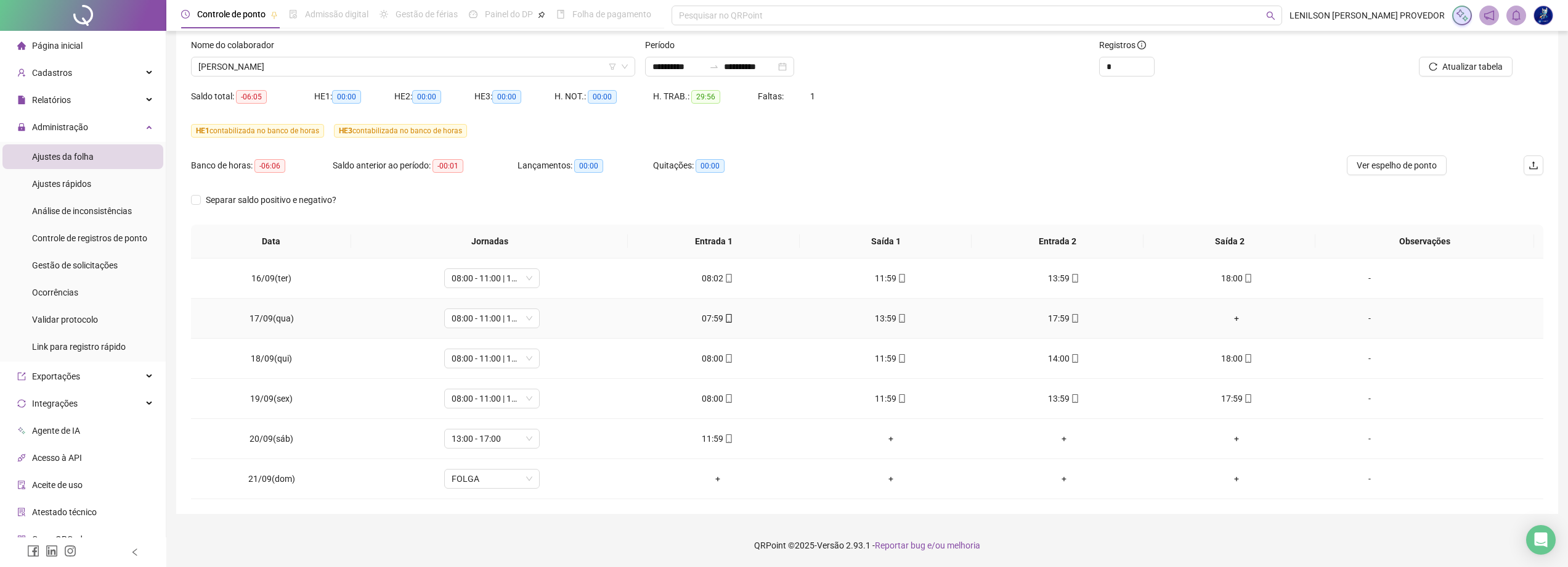
click at [1232, 317] on div "+" at bounding box center [1237, 318] width 153 height 14
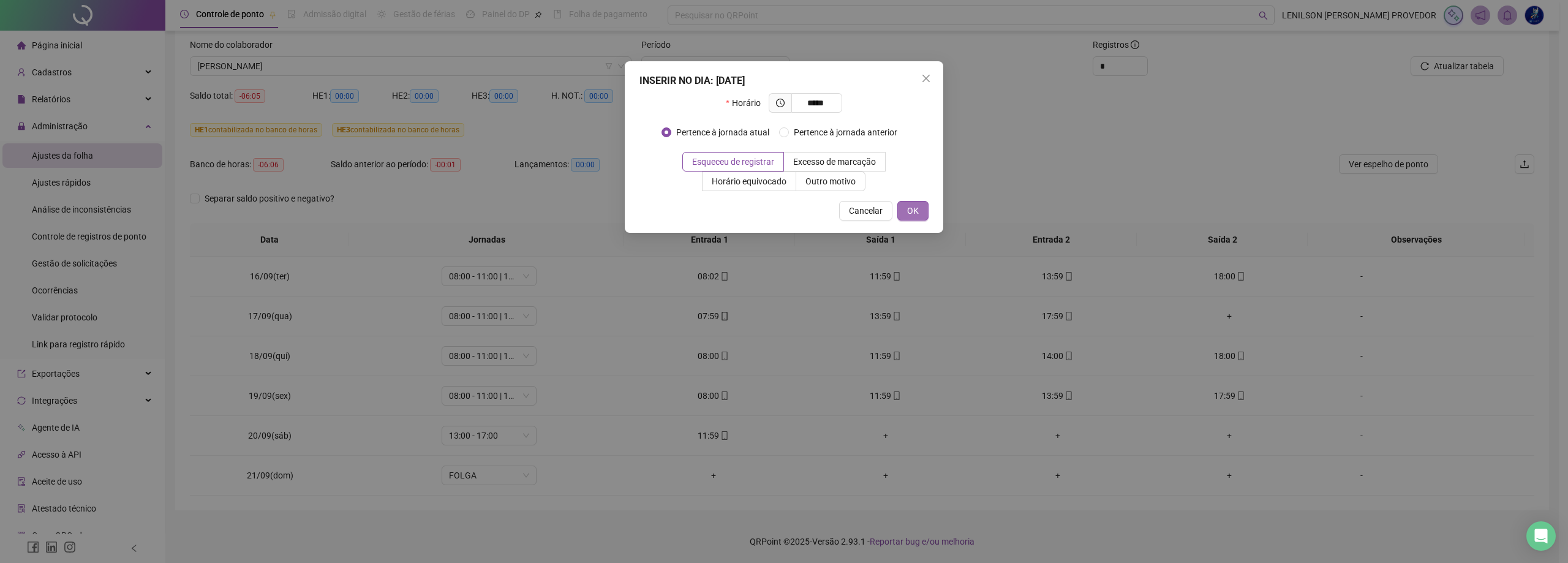
type input "*****"
click at [918, 212] on span "OK" at bounding box center [913, 211] width 12 height 14
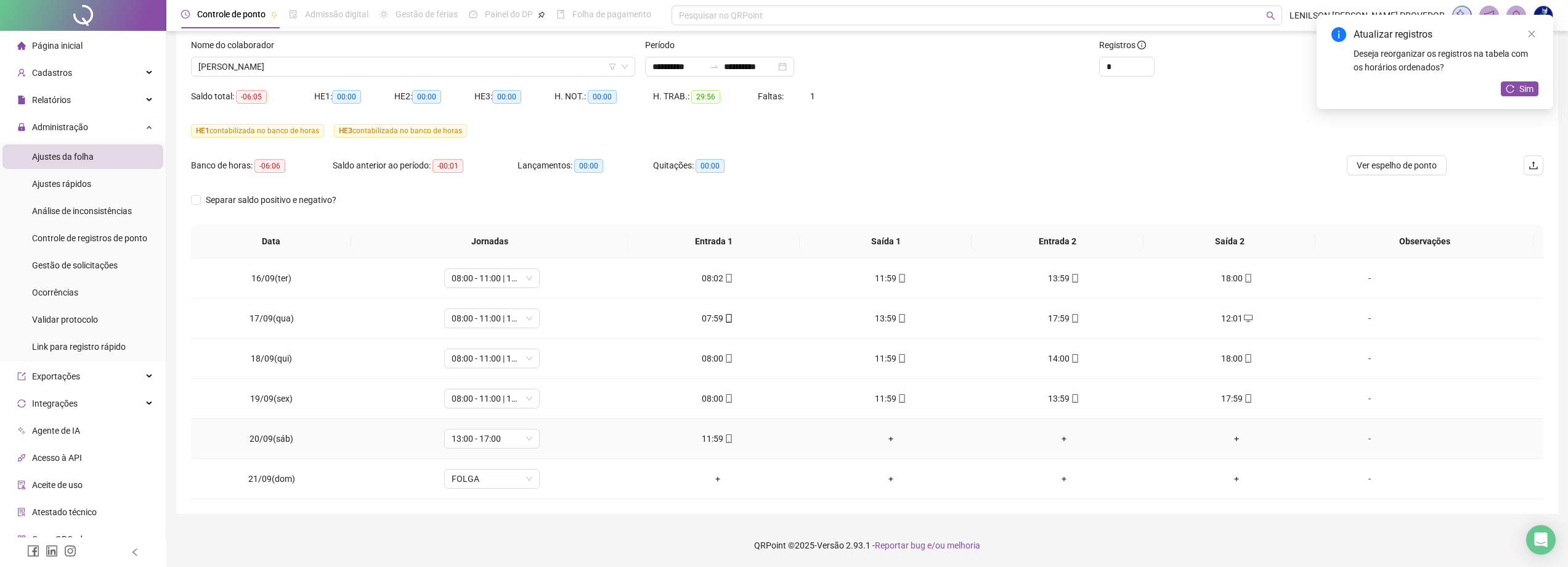
click at [887, 435] on div "+" at bounding box center [890, 438] width 153 height 14
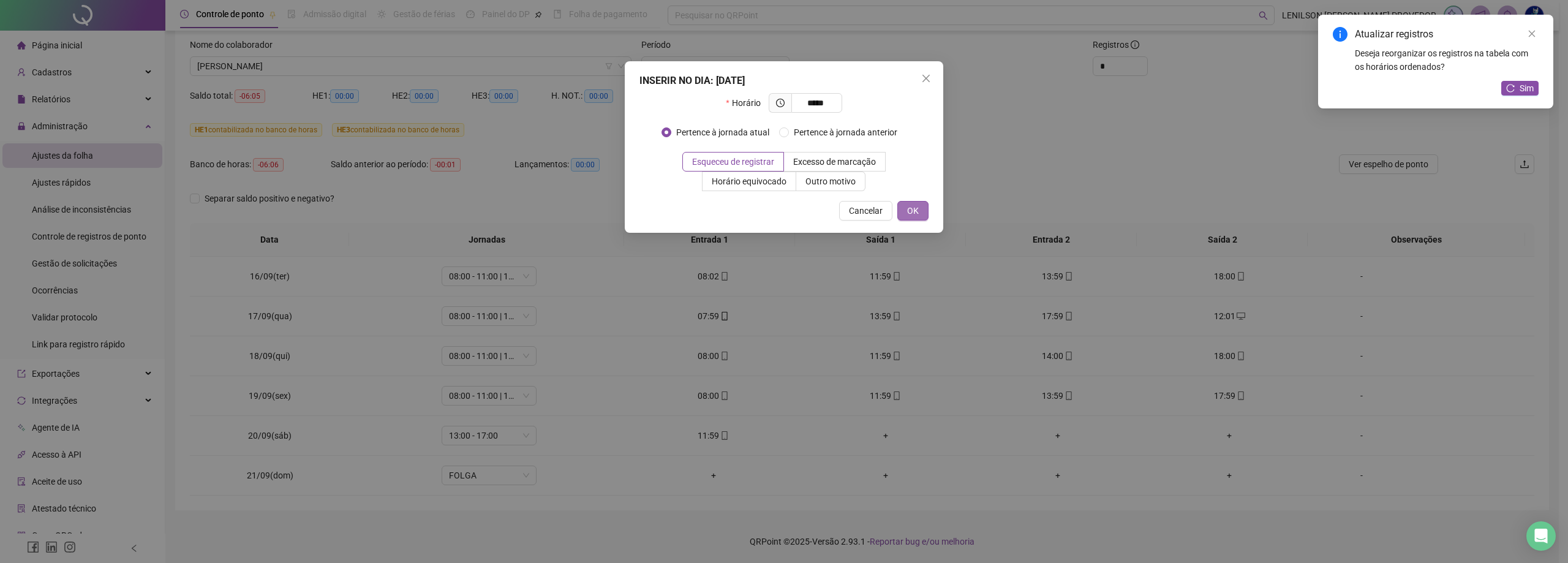
type input "*****"
click at [911, 212] on span "OK" at bounding box center [913, 211] width 12 height 14
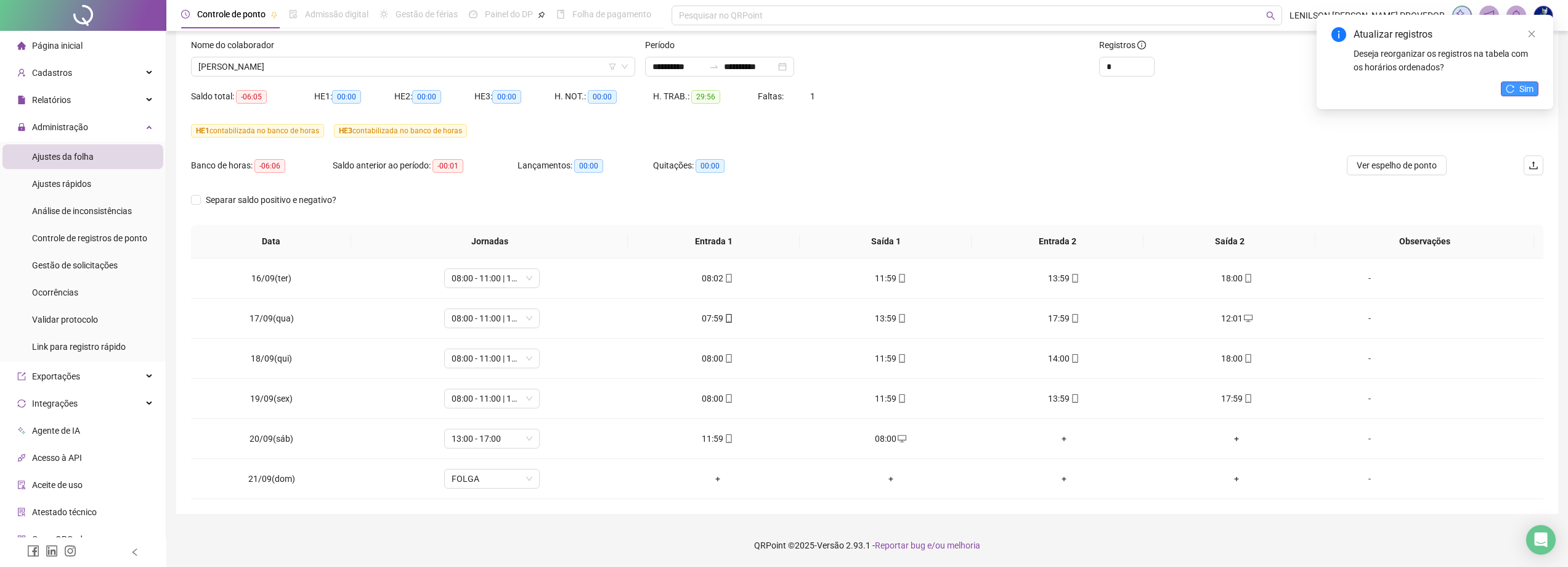
click at [1520, 85] on span "Sim" at bounding box center [1526, 89] width 14 height 14
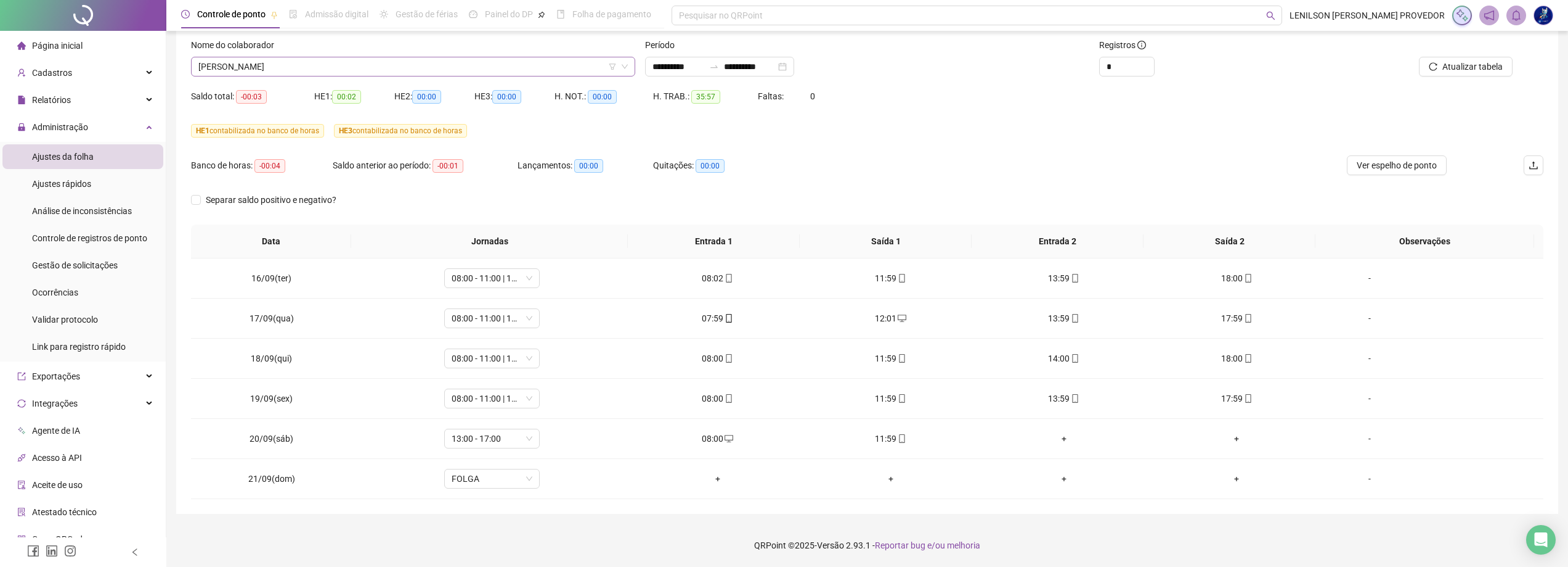
click at [362, 69] on span "[PERSON_NAME]" at bounding box center [413, 66] width 429 height 19
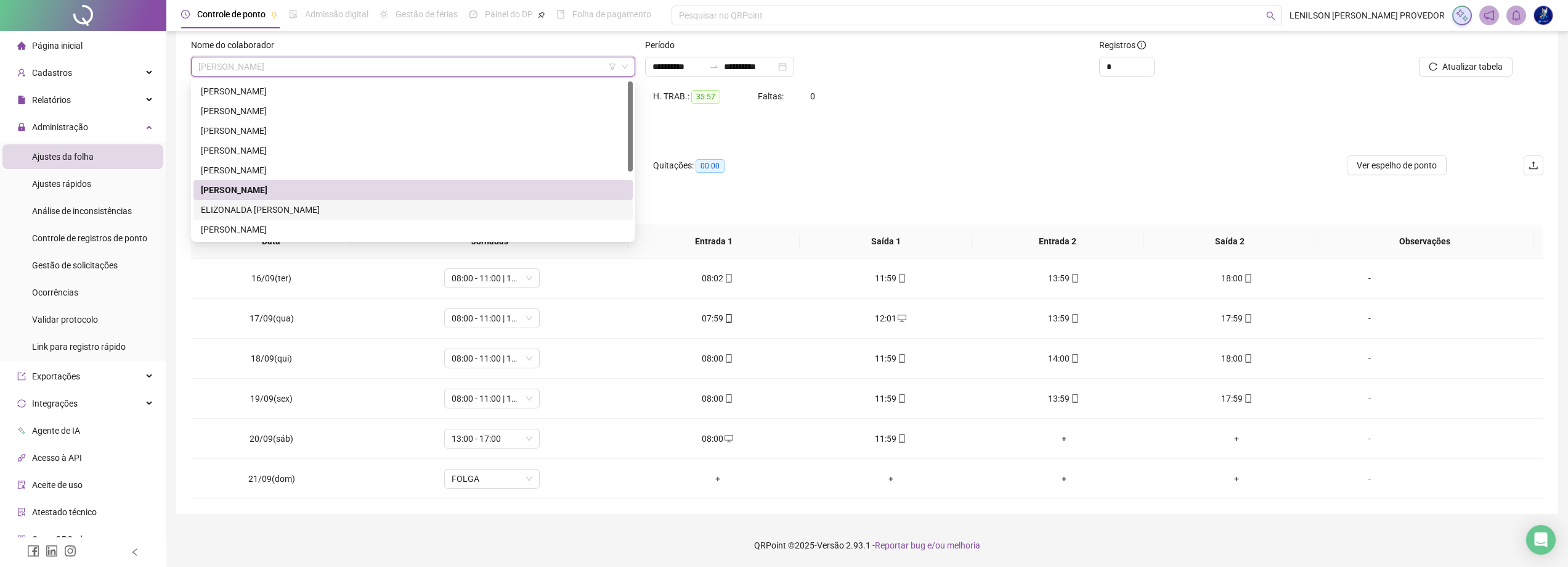
click at [315, 208] on div "ELIZONALDA [PERSON_NAME]" at bounding box center [413, 210] width 424 height 14
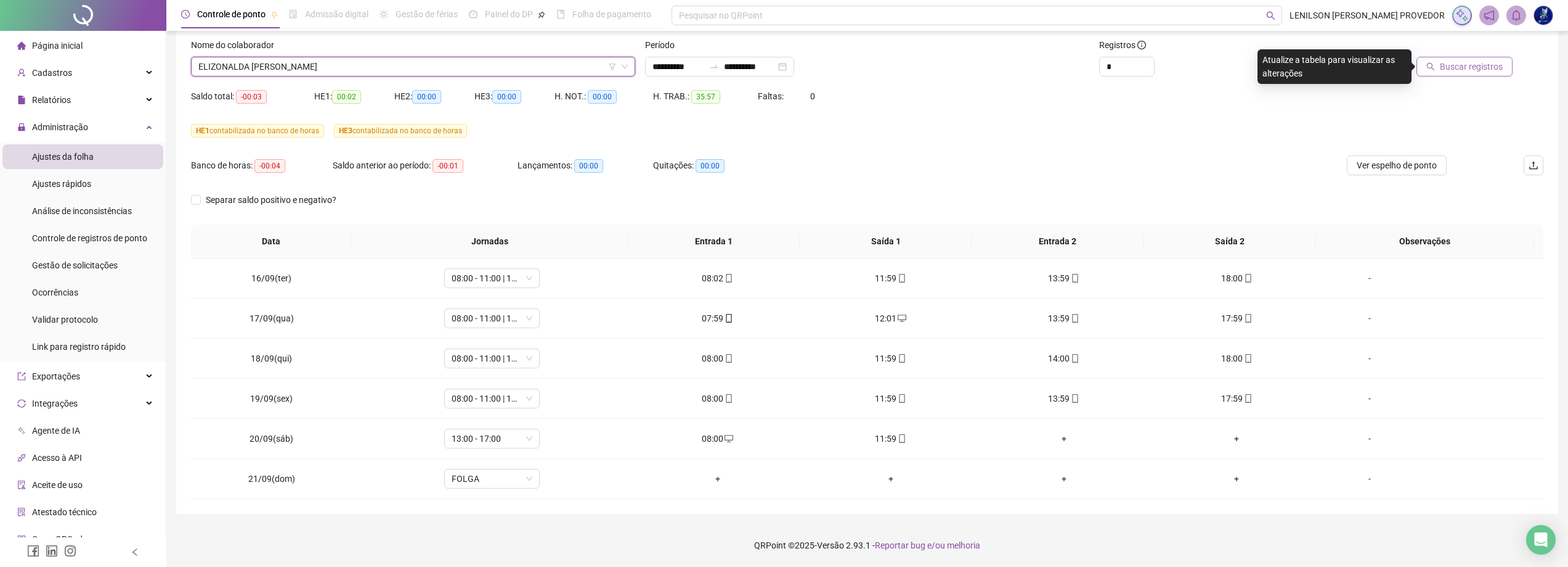
click at [1454, 70] on span "Buscar registros" at bounding box center [1471, 66] width 63 height 14
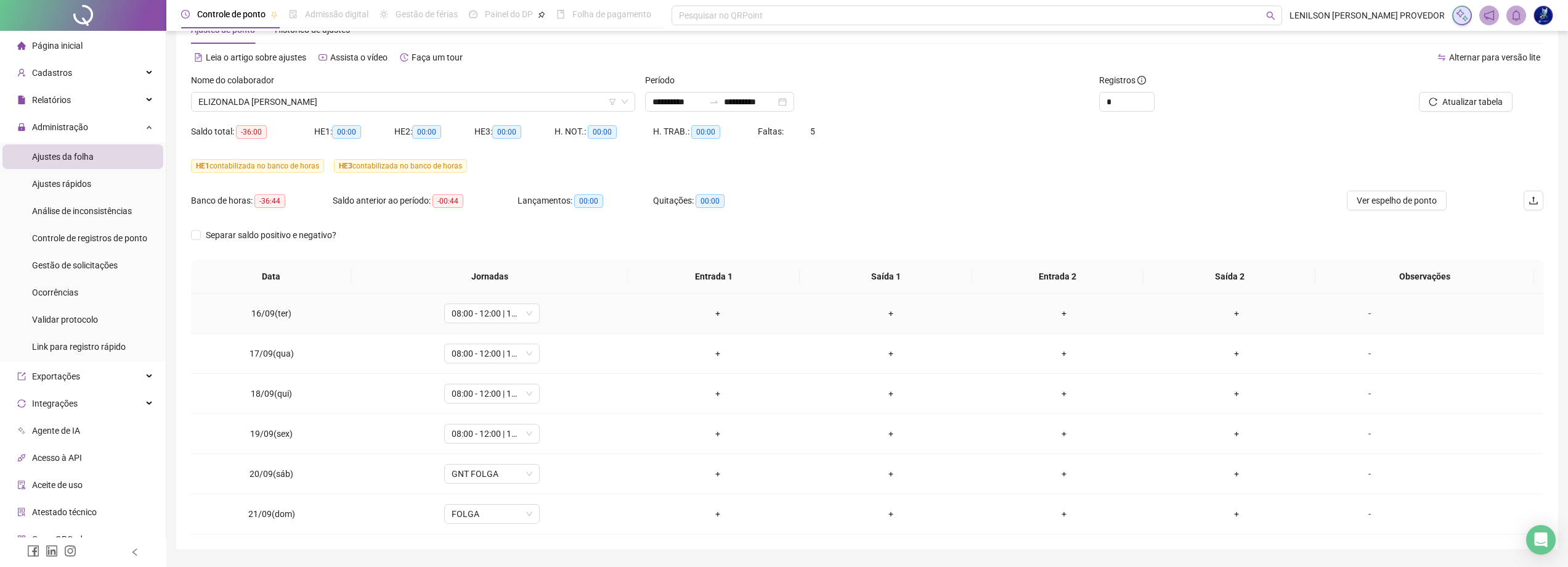
scroll to position [61, 0]
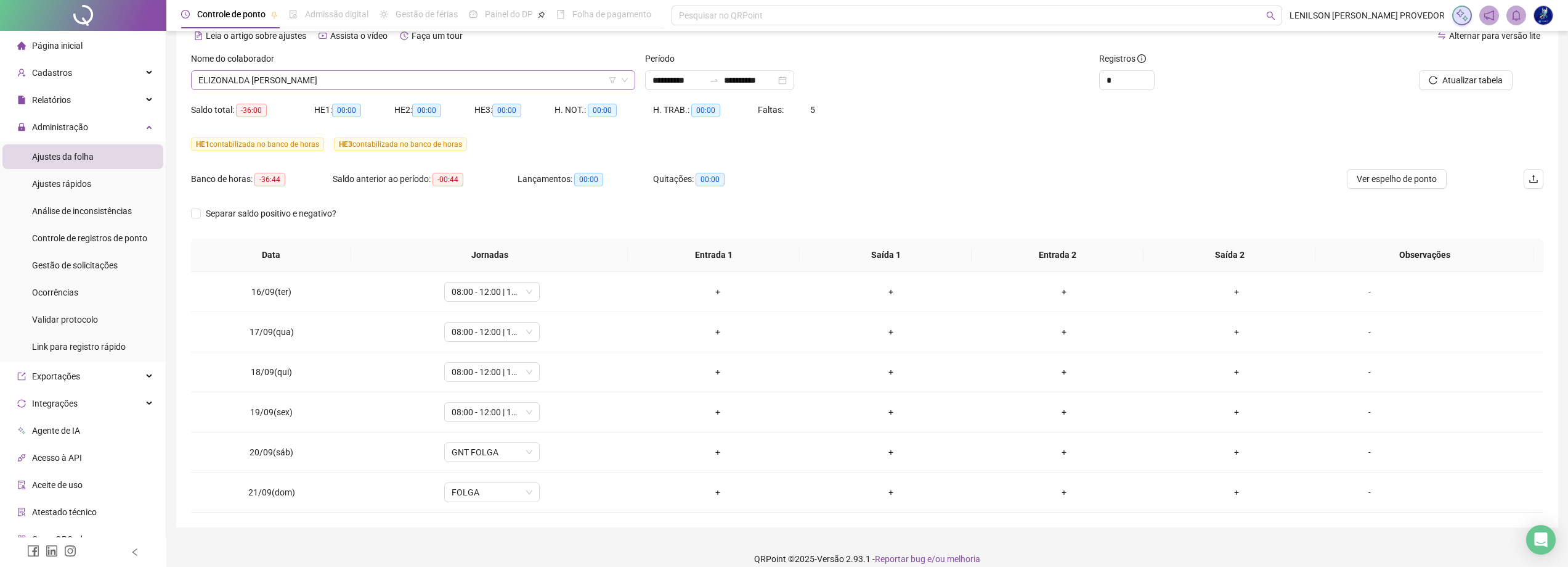
click at [501, 84] on span "ELIZONALDA [PERSON_NAME]" at bounding box center [413, 80] width 429 height 19
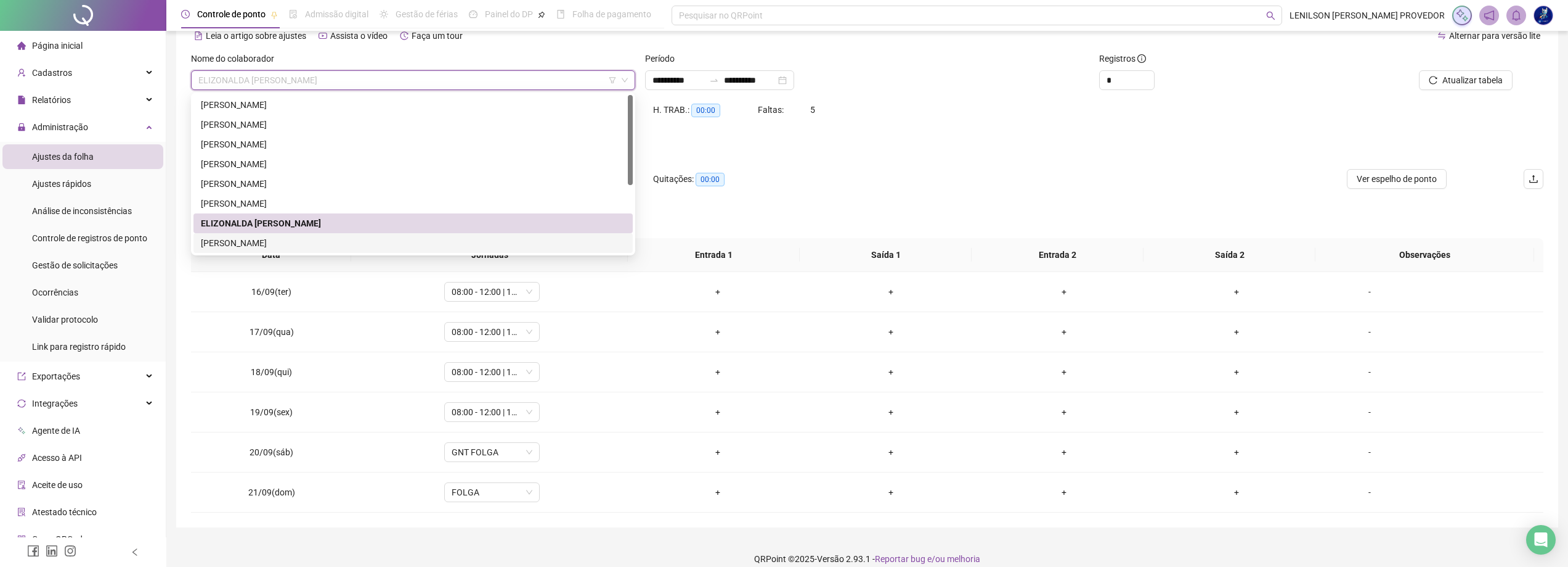
click at [335, 244] on div "[PERSON_NAME]" at bounding box center [413, 243] width 424 height 14
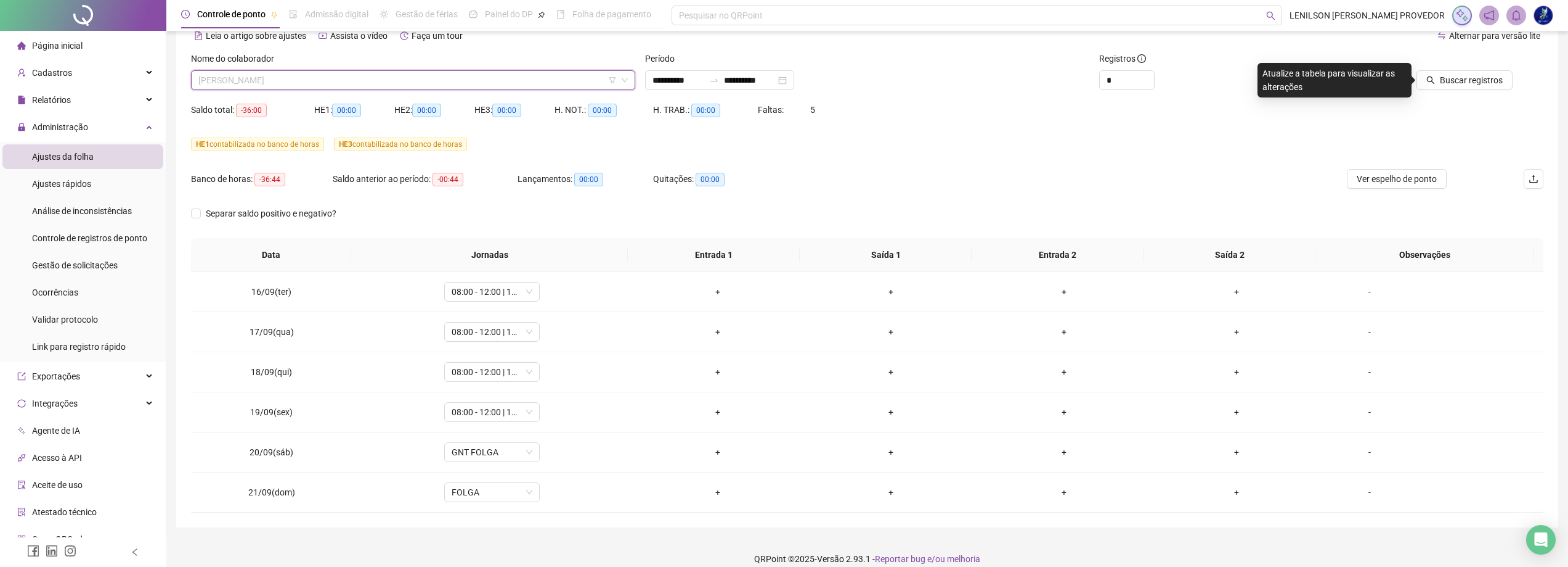
click at [580, 79] on span "[PERSON_NAME]" at bounding box center [413, 80] width 429 height 19
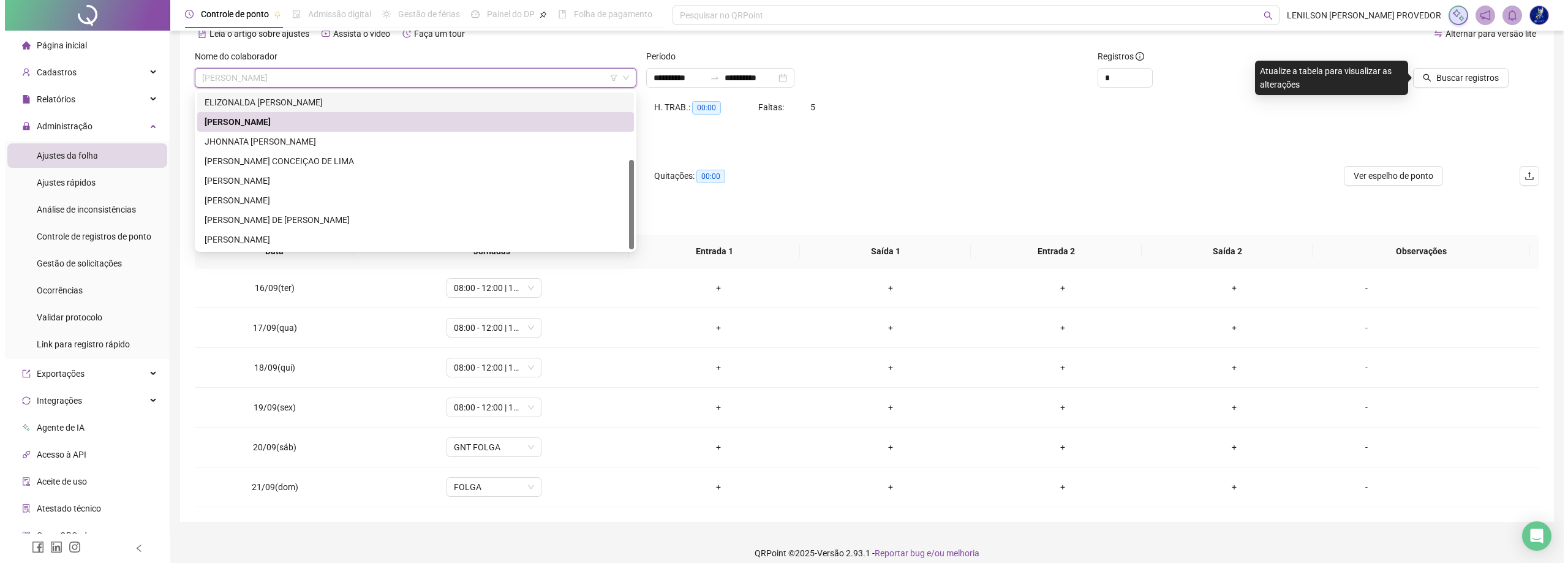
scroll to position [75, 0]
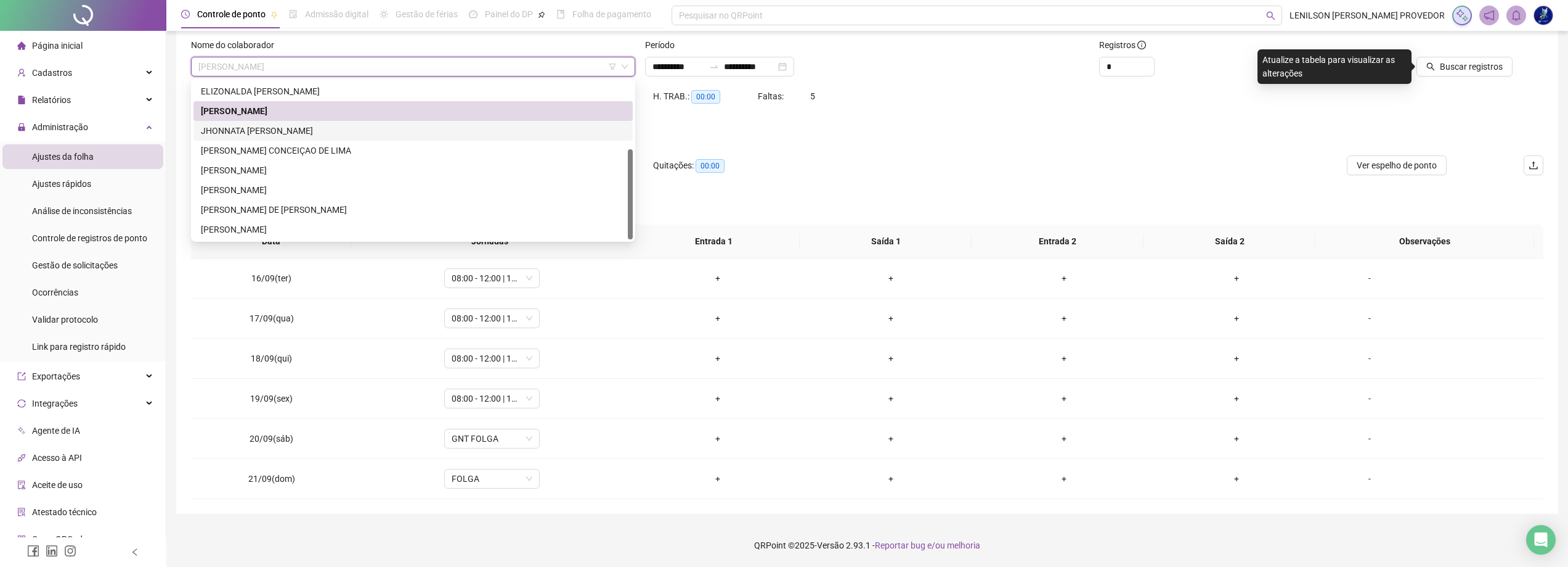
click at [343, 134] on div "JHONNATA [PERSON_NAME]" at bounding box center [413, 131] width 424 height 14
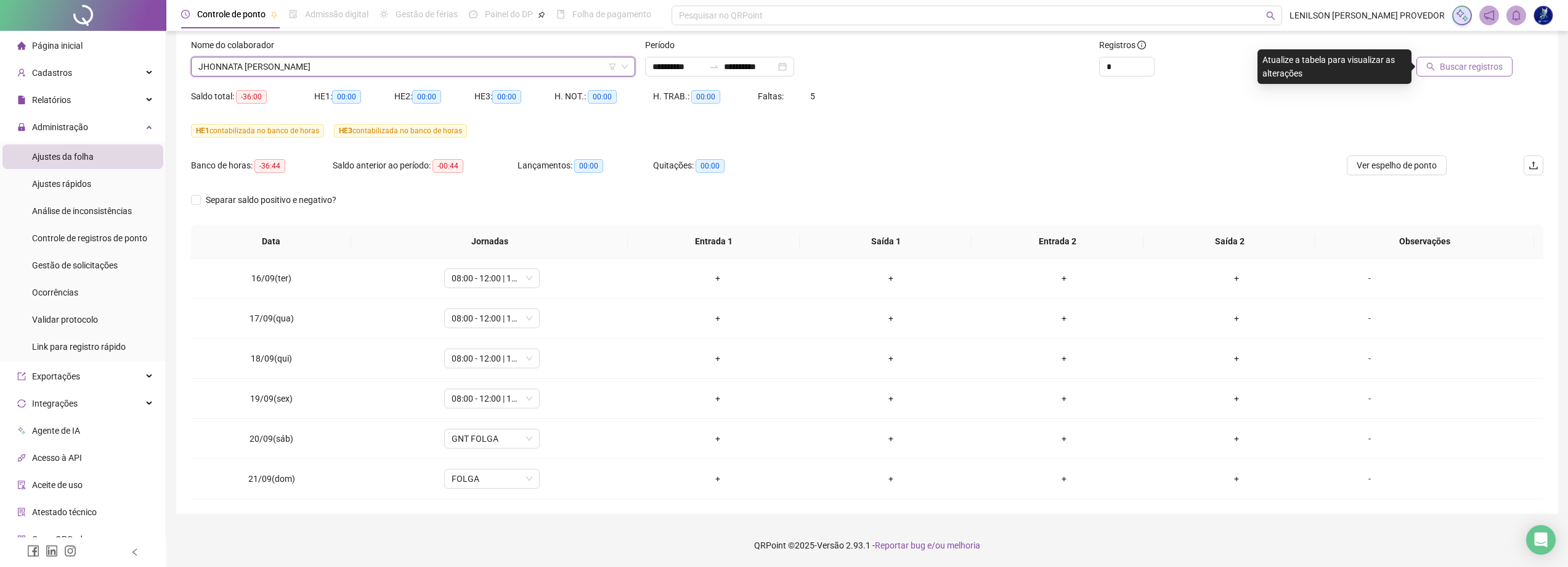
click at [1466, 68] on span "Buscar registros" at bounding box center [1471, 66] width 63 height 14
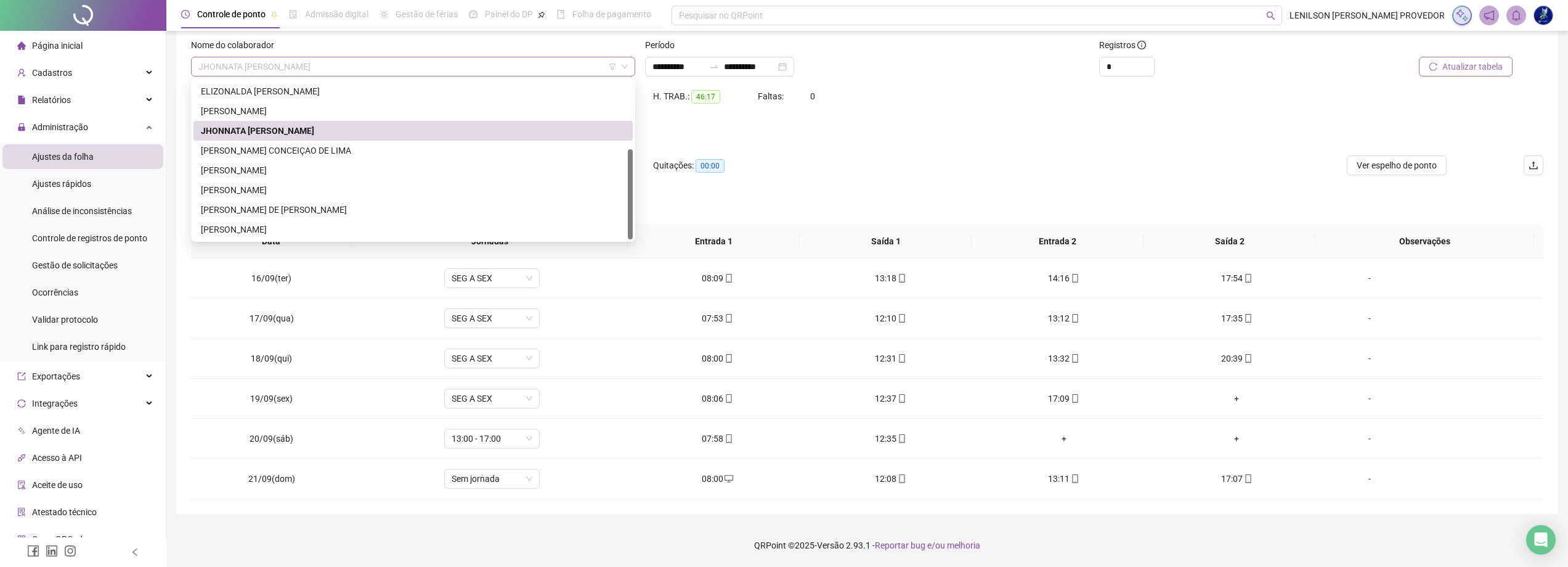
click at [485, 68] on span "JHONNATA [PERSON_NAME]" at bounding box center [413, 66] width 429 height 19
click at [341, 154] on div "[PERSON_NAME] CONCEIÇAO DE LIMA" at bounding box center [413, 150] width 424 height 14
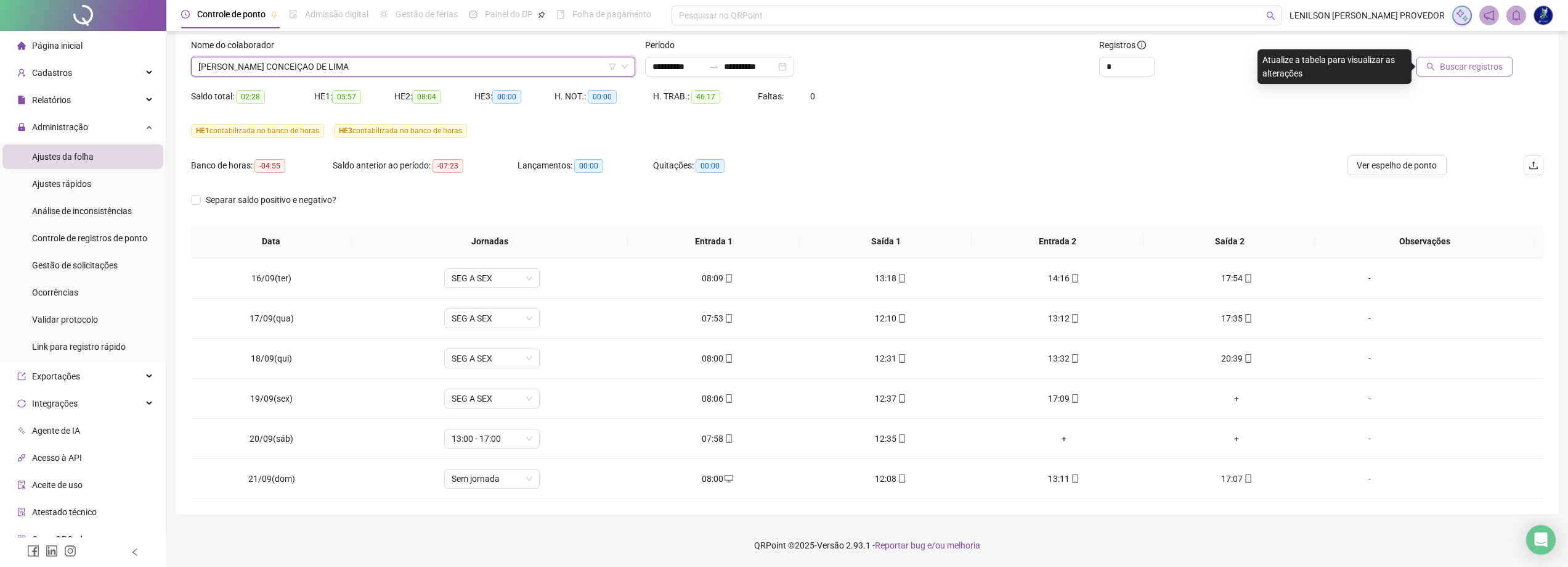
click at [1471, 66] on span "Buscar registros" at bounding box center [1471, 66] width 63 height 14
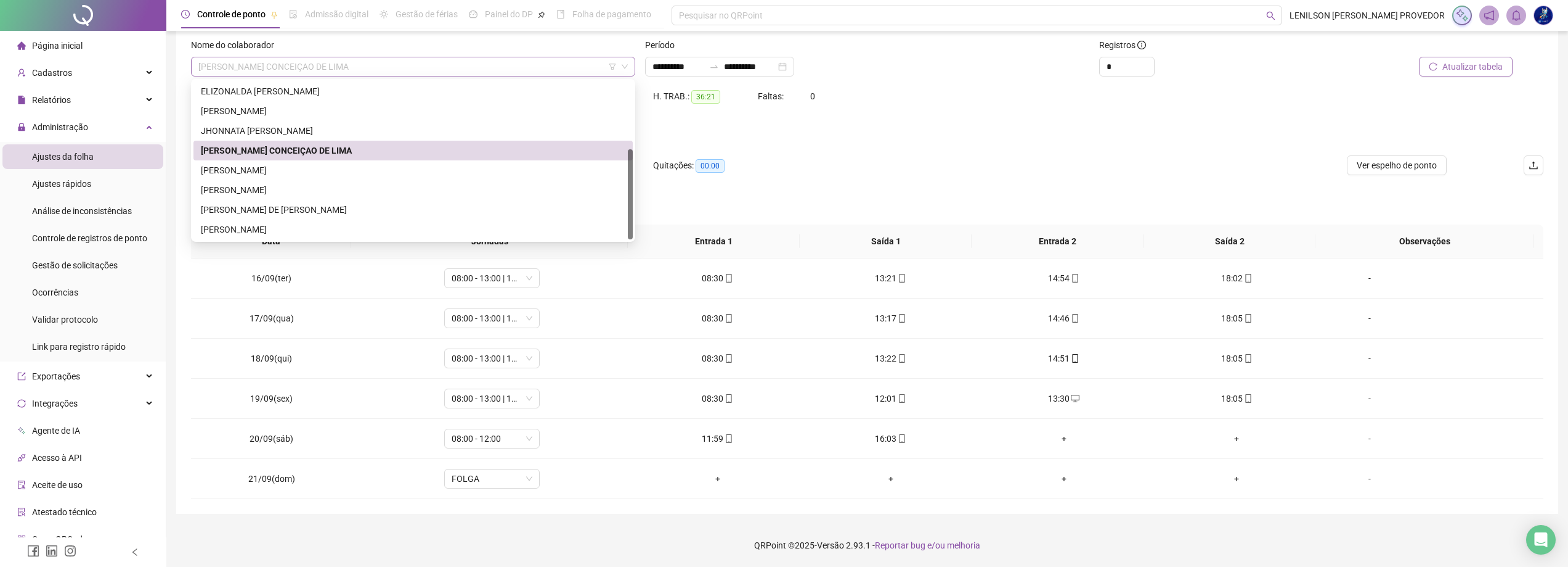
click at [480, 66] on span "[PERSON_NAME] CONCEIÇAO DE LIMA" at bounding box center [413, 66] width 429 height 19
click at [379, 164] on div "[PERSON_NAME]" at bounding box center [413, 170] width 424 height 14
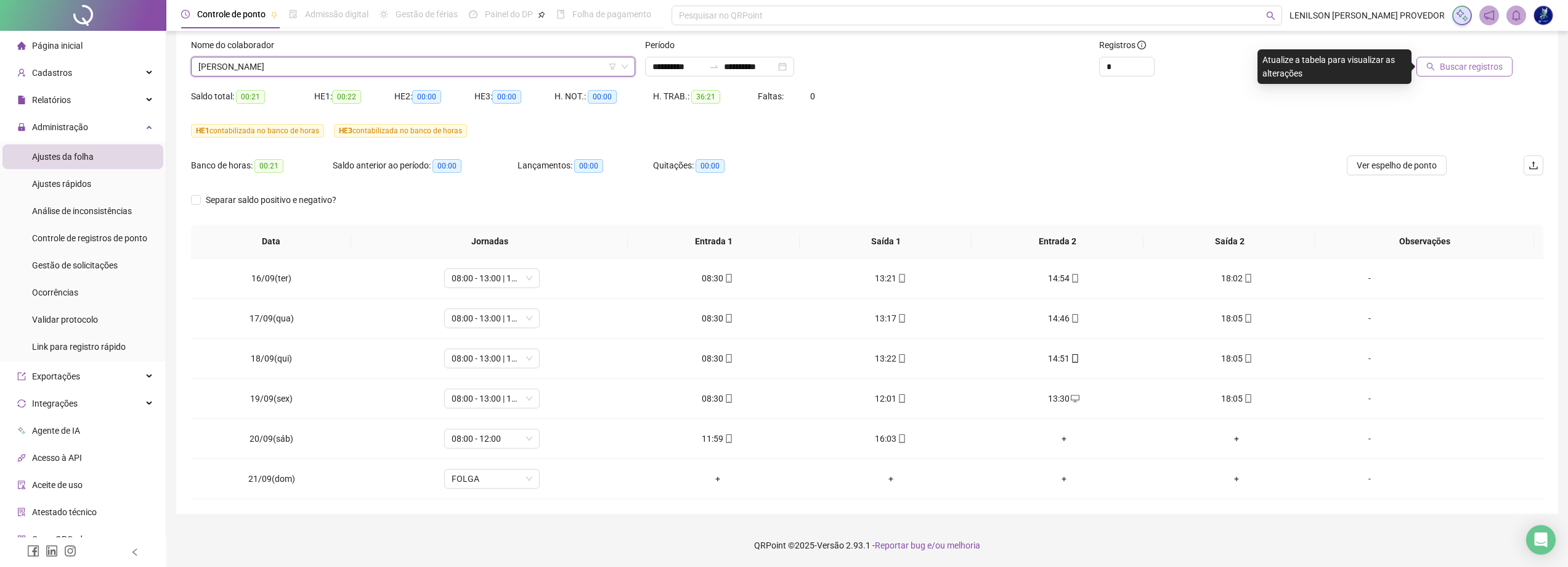
click at [1458, 66] on span "Buscar registros" at bounding box center [1471, 66] width 63 height 14
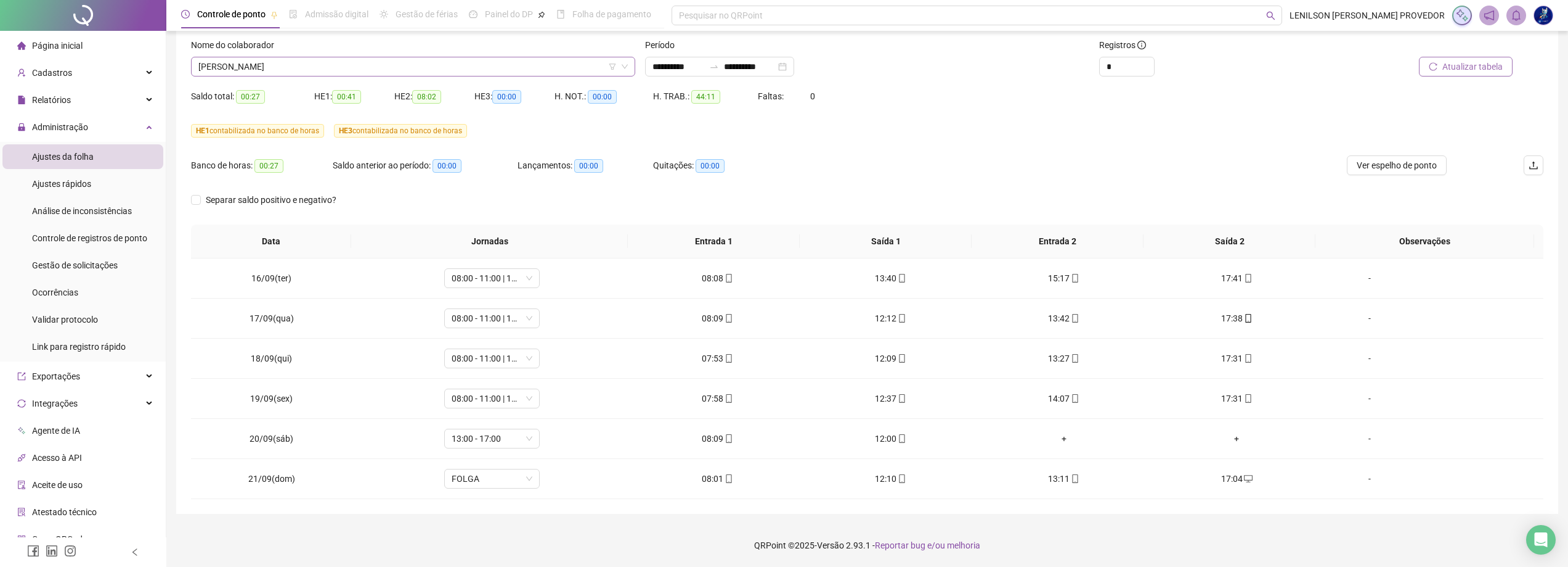
click at [474, 70] on span "[PERSON_NAME]" at bounding box center [413, 66] width 429 height 19
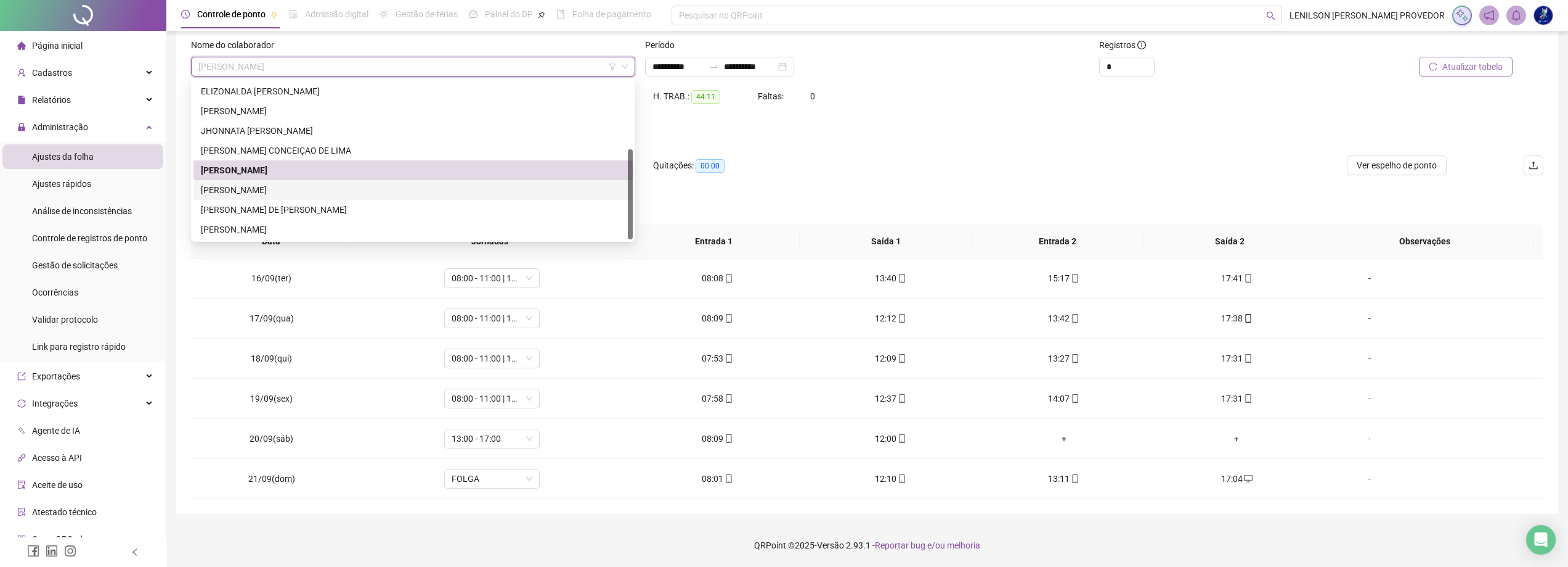
click at [342, 194] on div "[PERSON_NAME]" at bounding box center [413, 190] width 424 height 14
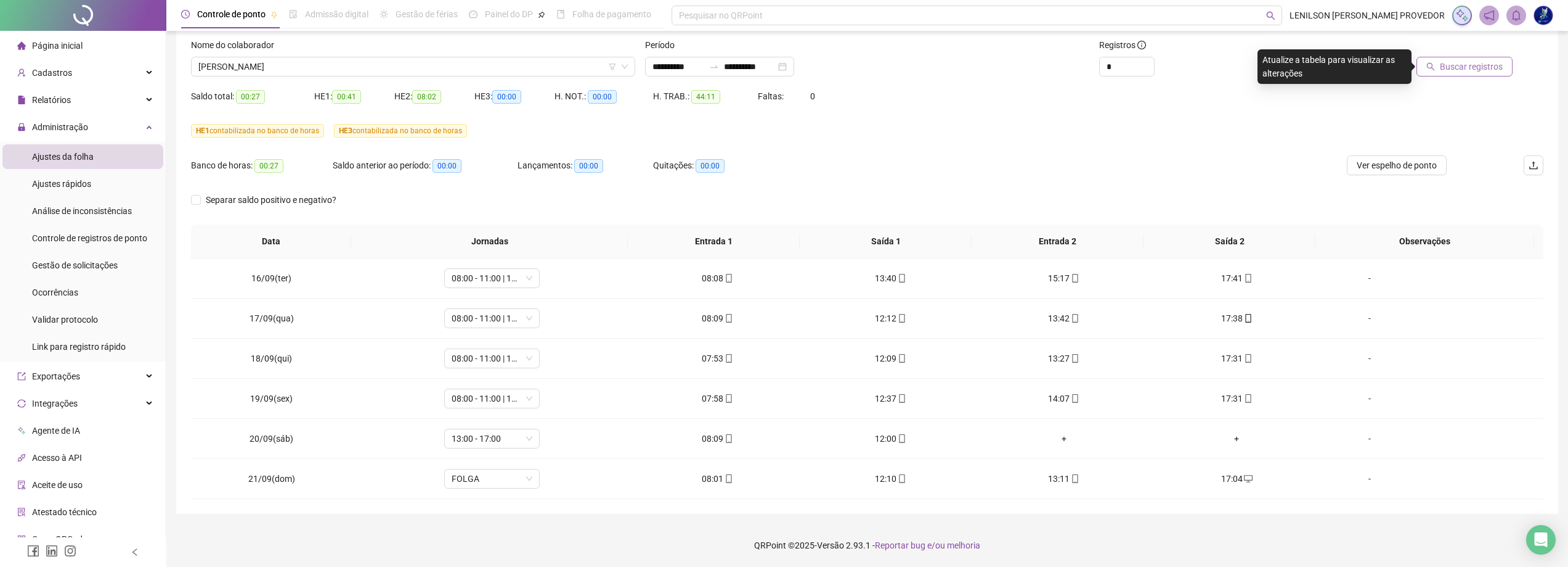
click at [1449, 68] on span "Buscar registros" at bounding box center [1471, 66] width 63 height 14
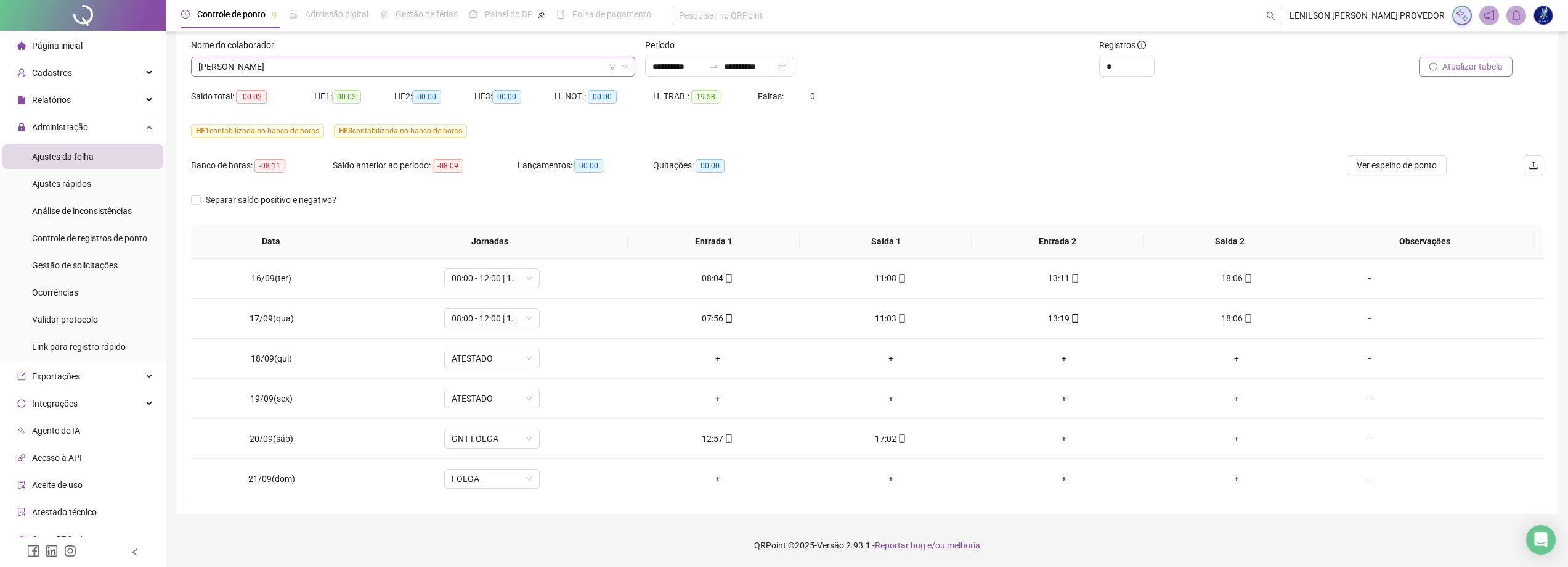
click at [466, 59] on span "[PERSON_NAME]" at bounding box center [413, 66] width 429 height 19
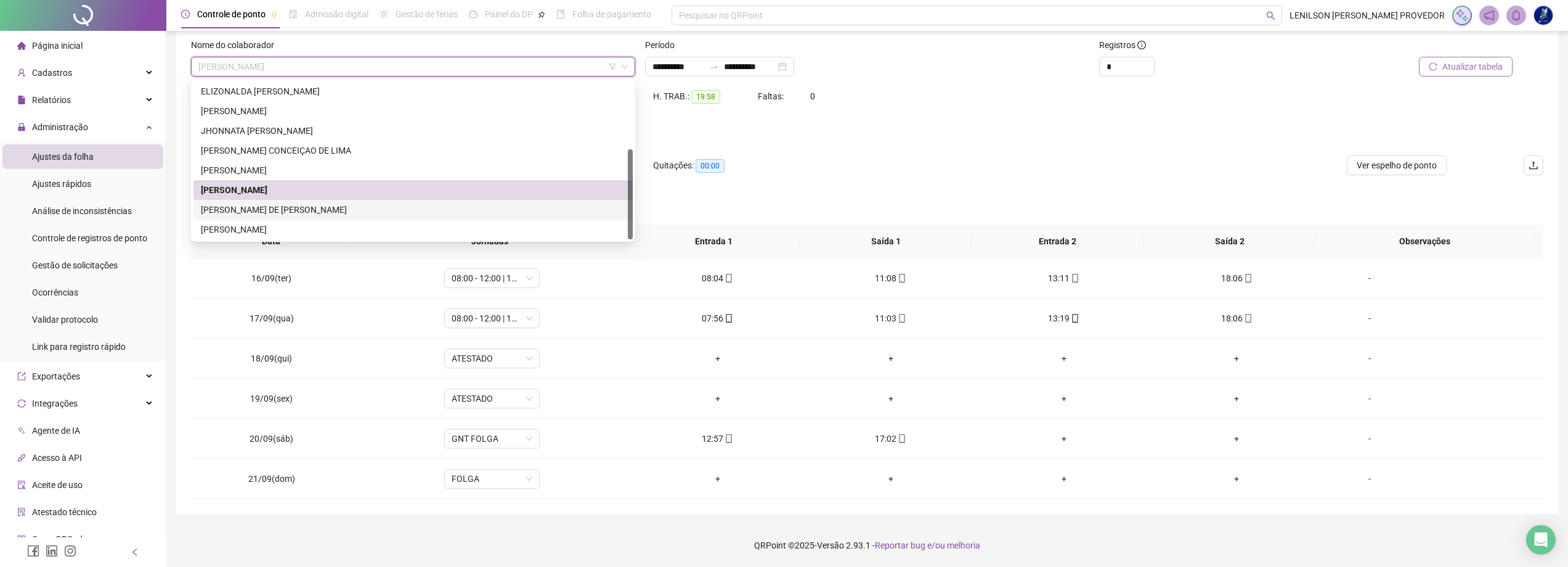
click at [324, 212] on div "[PERSON_NAME] DE [PERSON_NAME]" at bounding box center [413, 210] width 424 height 14
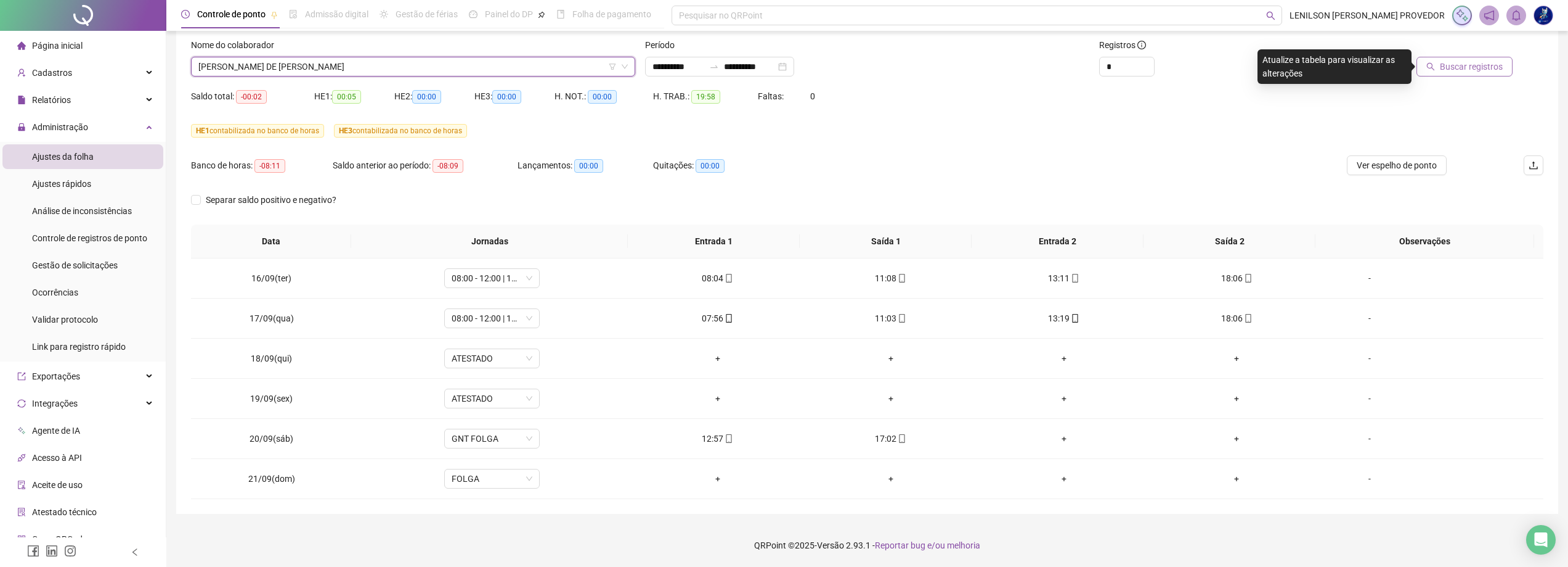
click at [1485, 68] on span "Buscar registros" at bounding box center [1471, 66] width 63 height 14
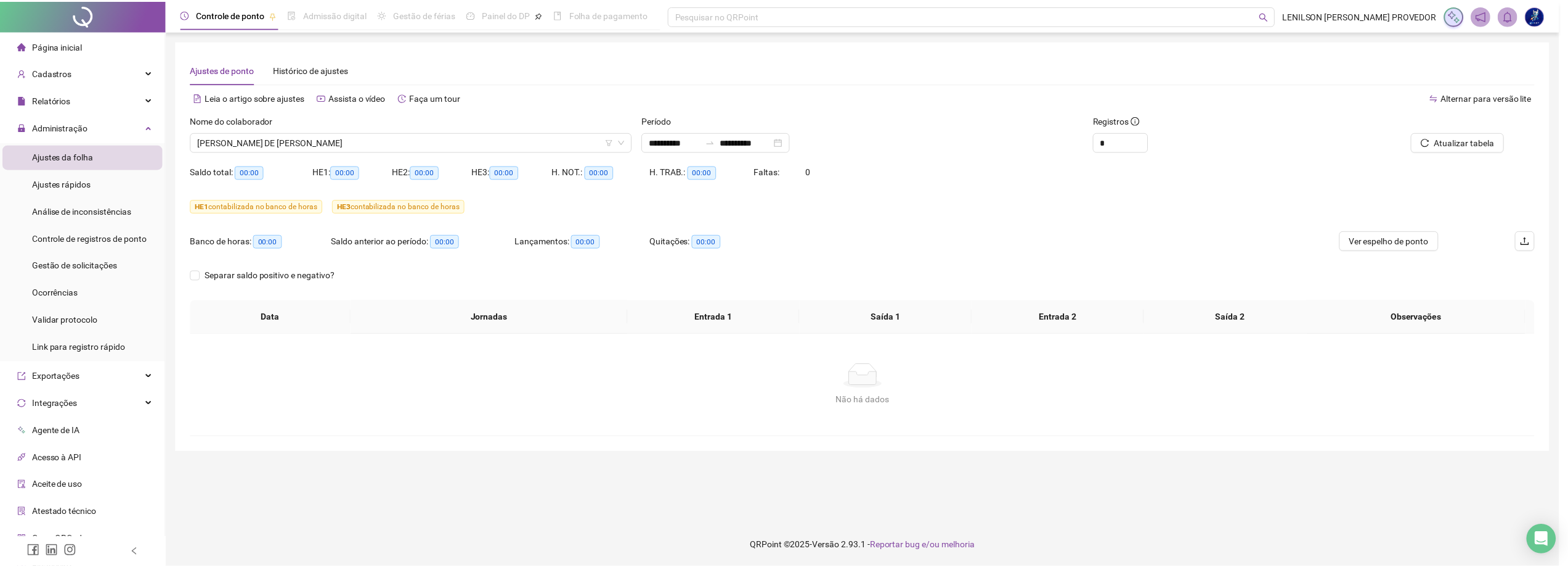
scroll to position [0, 0]
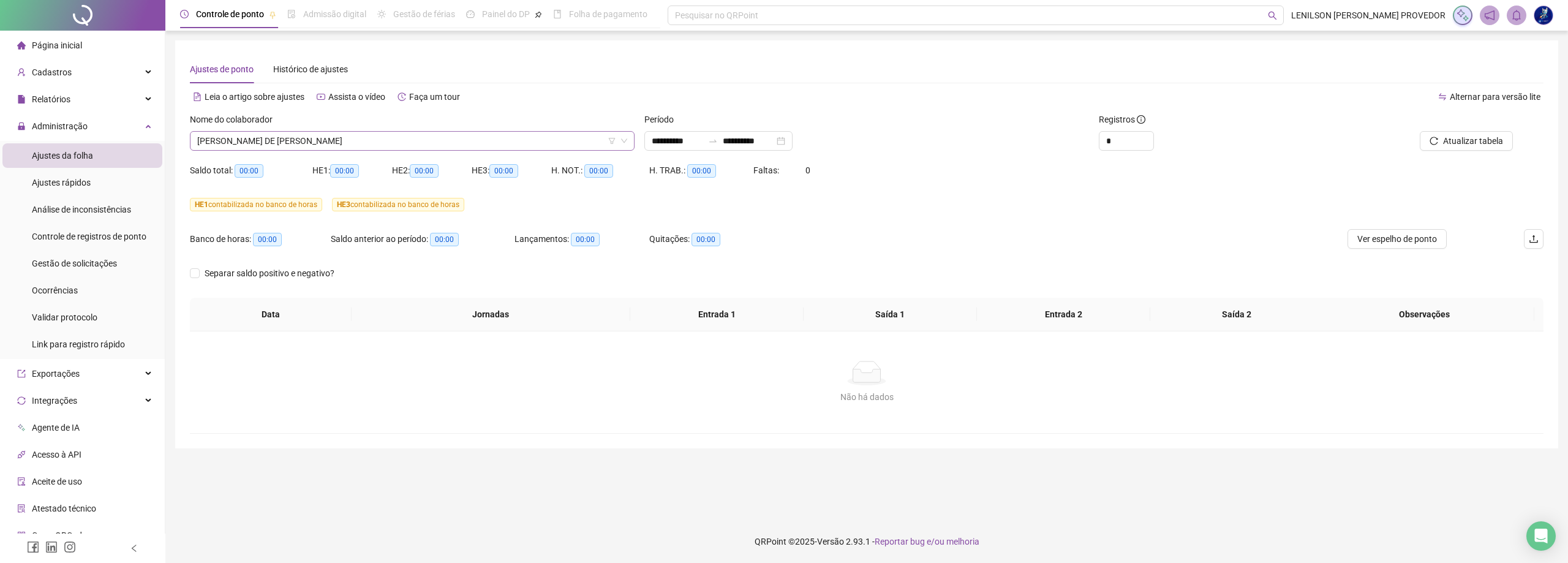
click at [432, 141] on span "[PERSON_NAME] DE [PERSON_NAME]" at bounding box center [412, 141] width 430 height 18
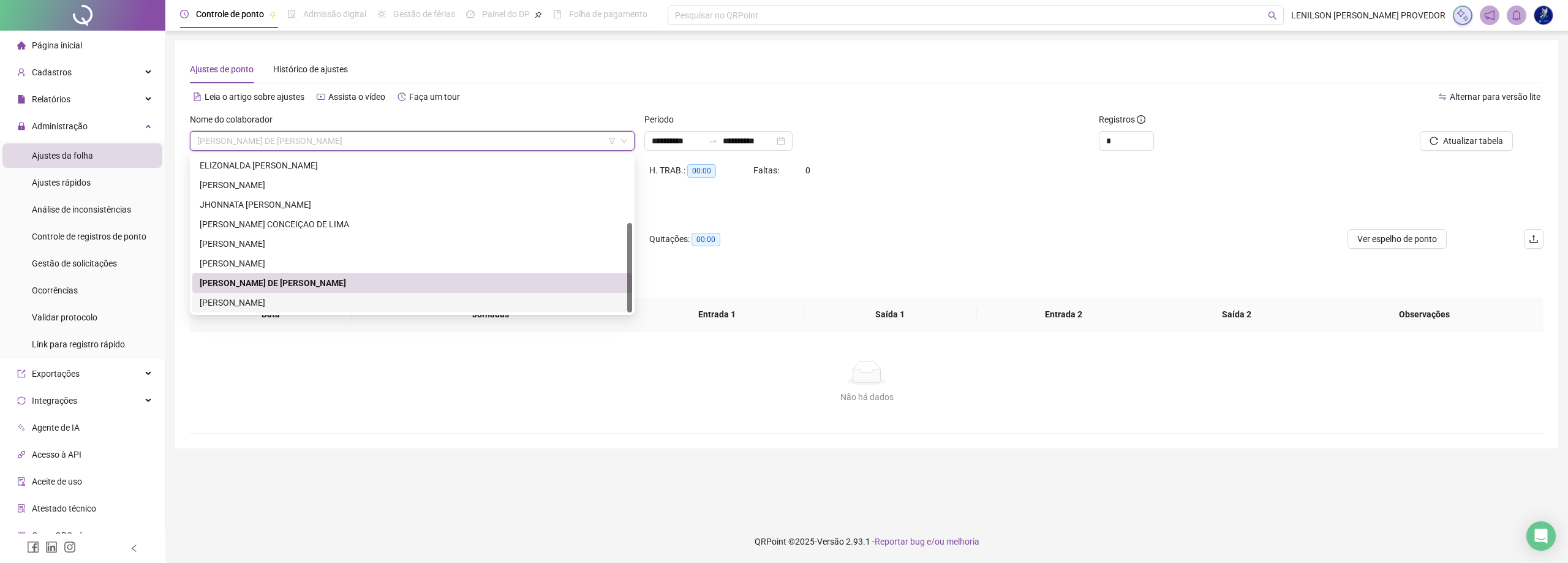
click at [342, 297] on div "[PERSON_NAME]" at bounding box center [412, 303] width 425 height 14
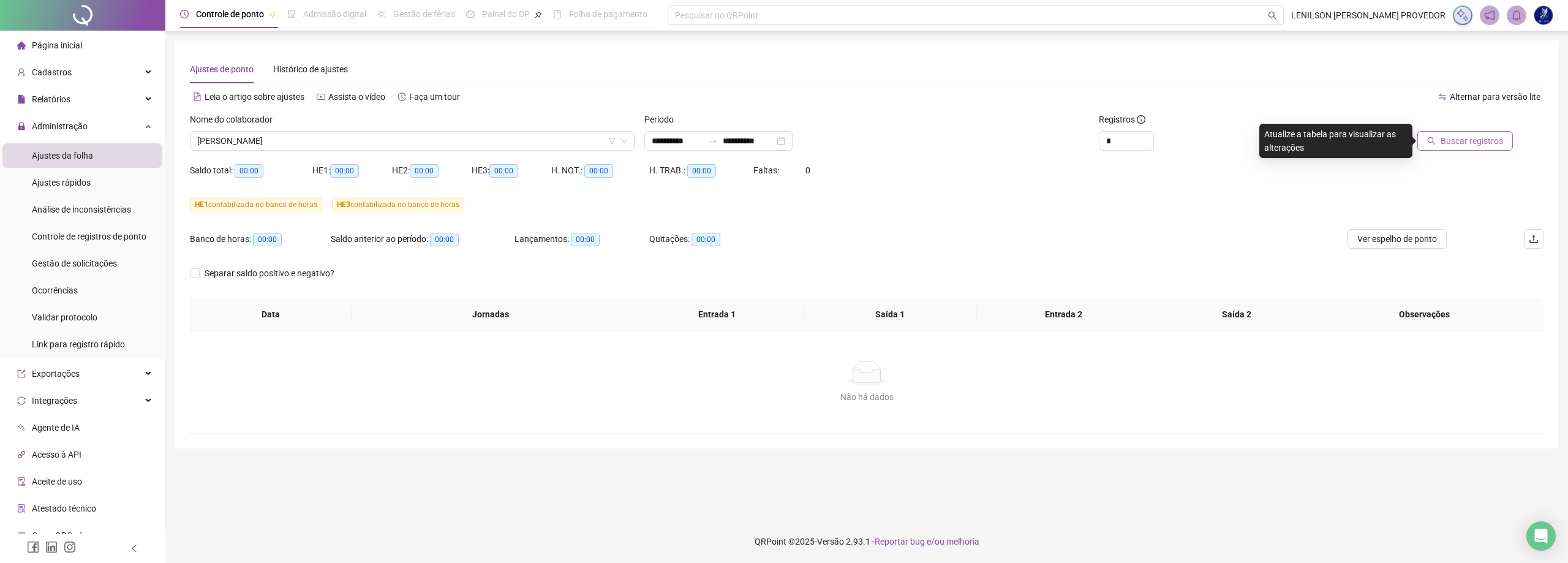
click at [1466, 142] on span "Buscar registros" at bounding box center [1472, 141] width 62 height 14
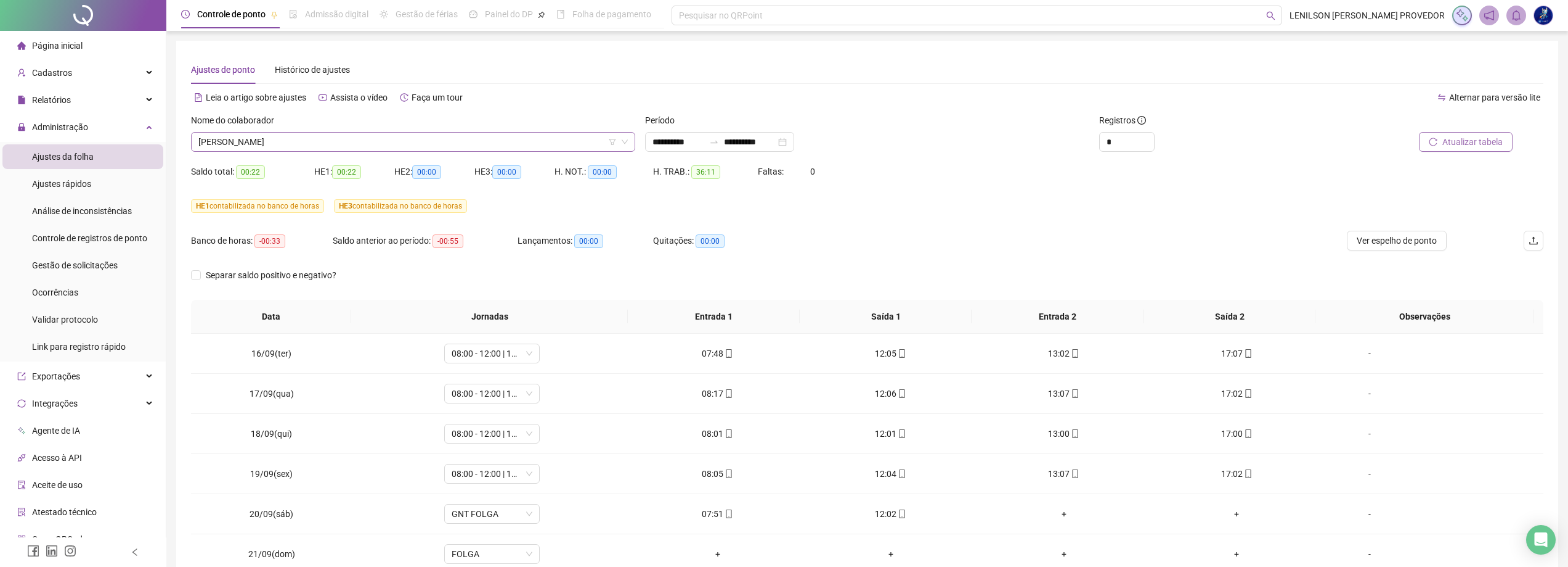
click at [562, 148] on span "[PERSON_NAME]" at bounding box center [413, 142] width 429 height 19
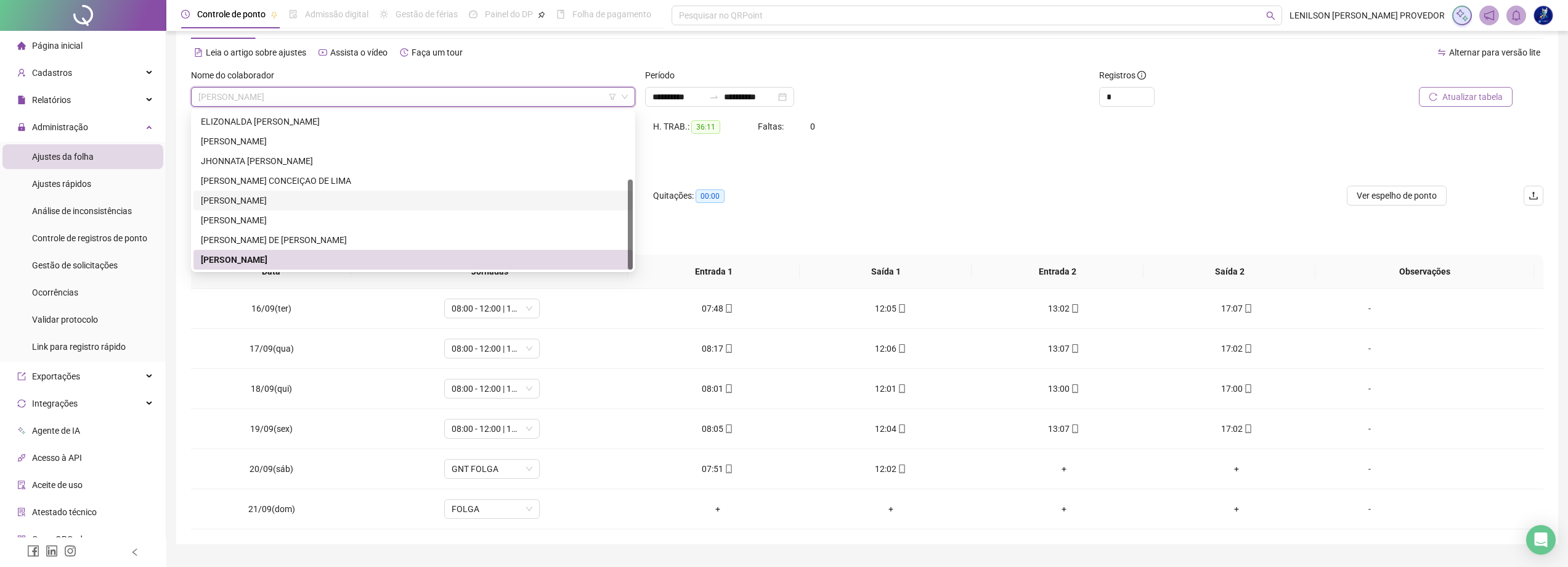
scroll to position [75, 0]
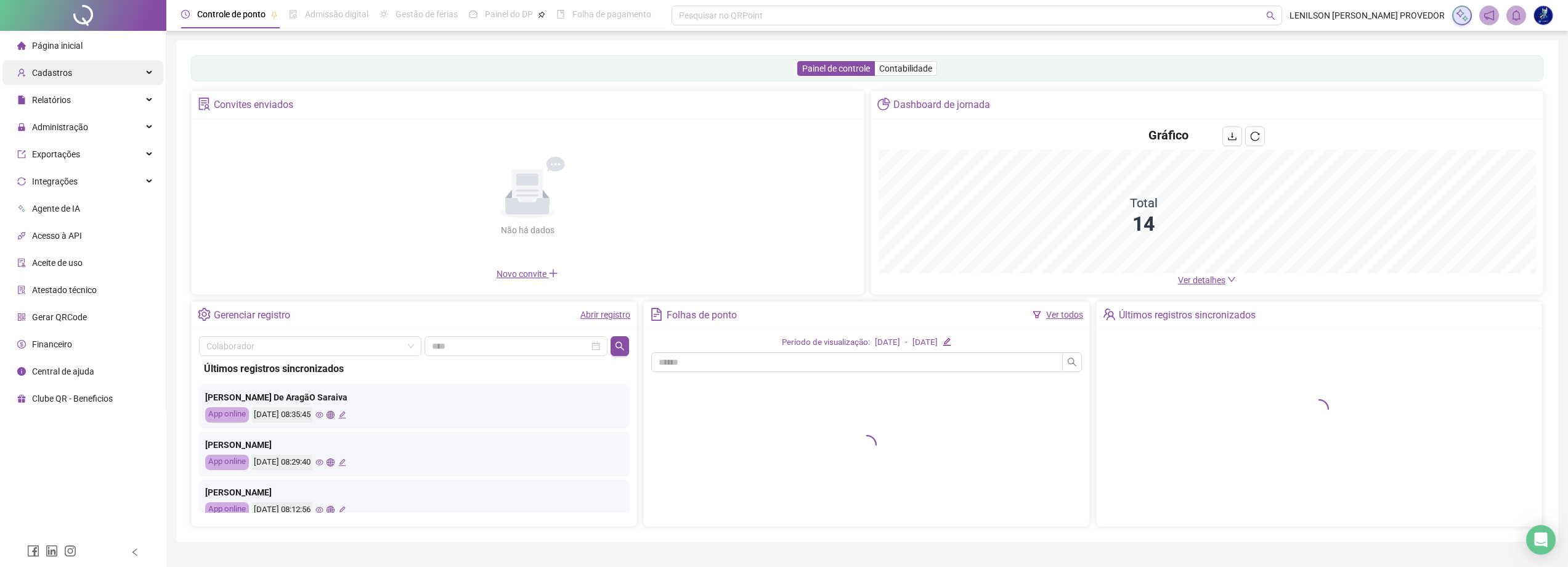
click at [56, 75] on span "Cadastros" at bounding box center [52, 73] width 40 height 10
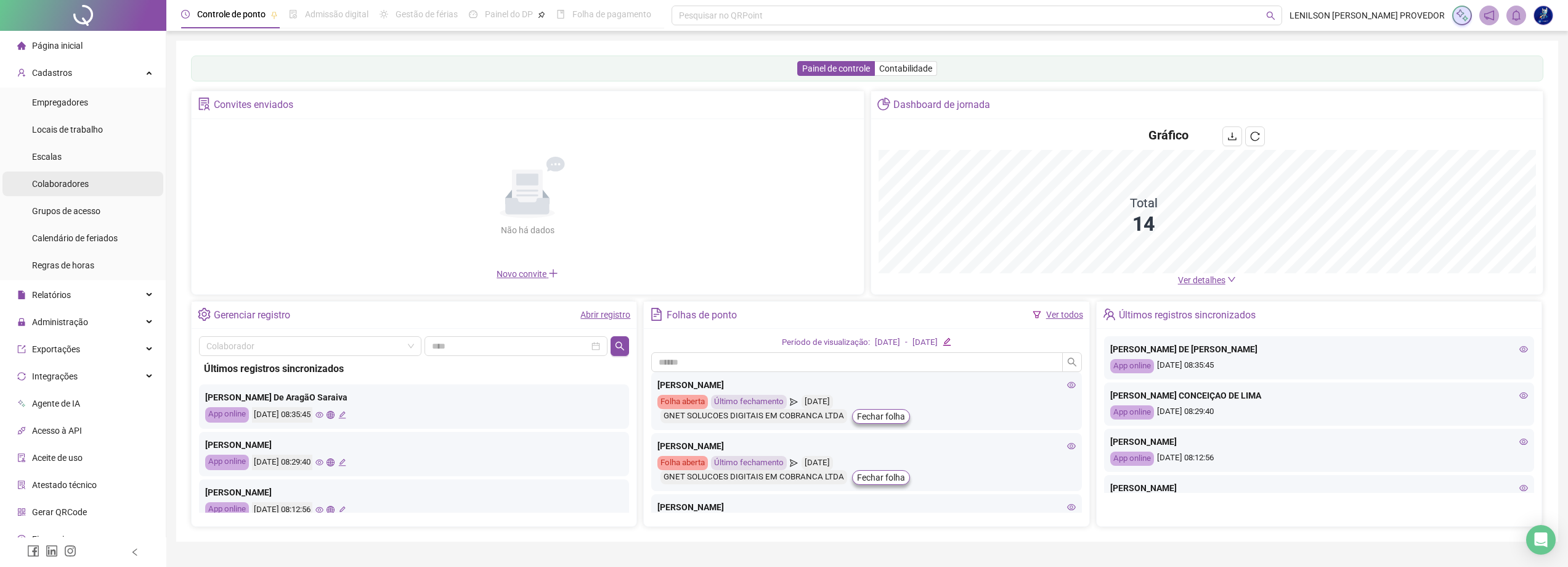
click at [77, 188] on span "Colaboradores" at bounding box center [60, 184] width 56 height 10
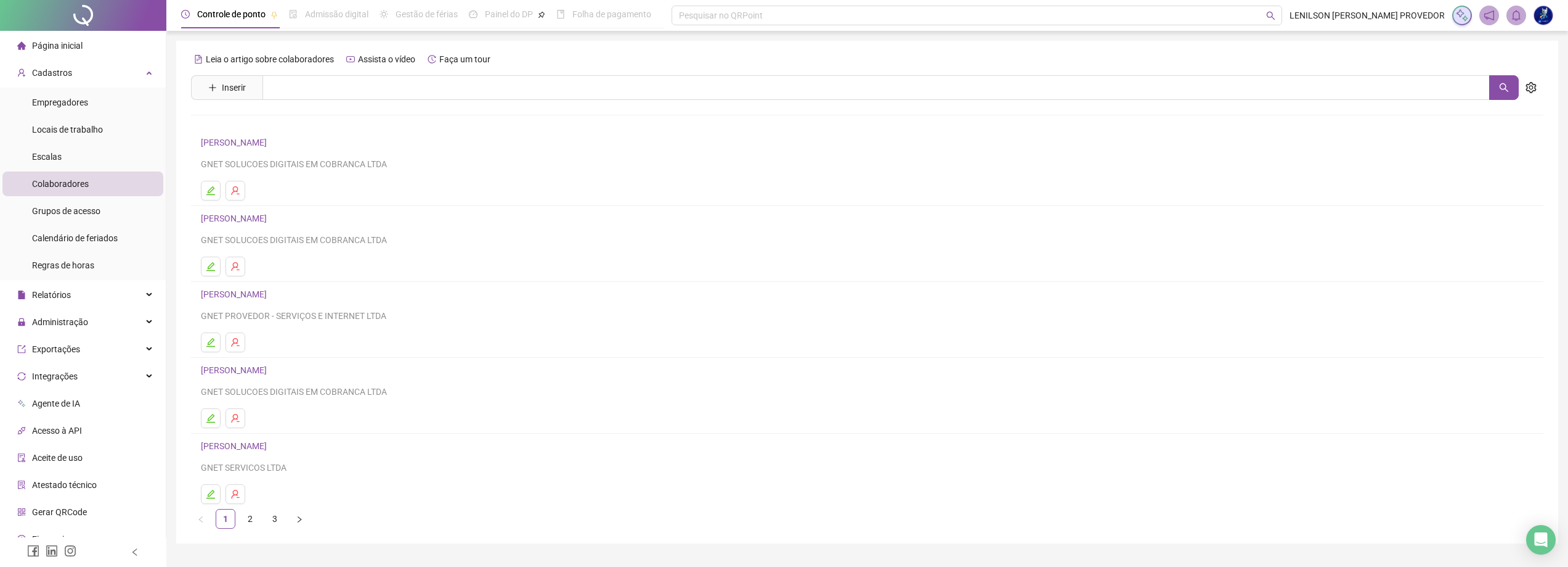
click at [248, 297] on link "[PERSON_NAME]" at bounding box center [236, 294] width 69 height 10
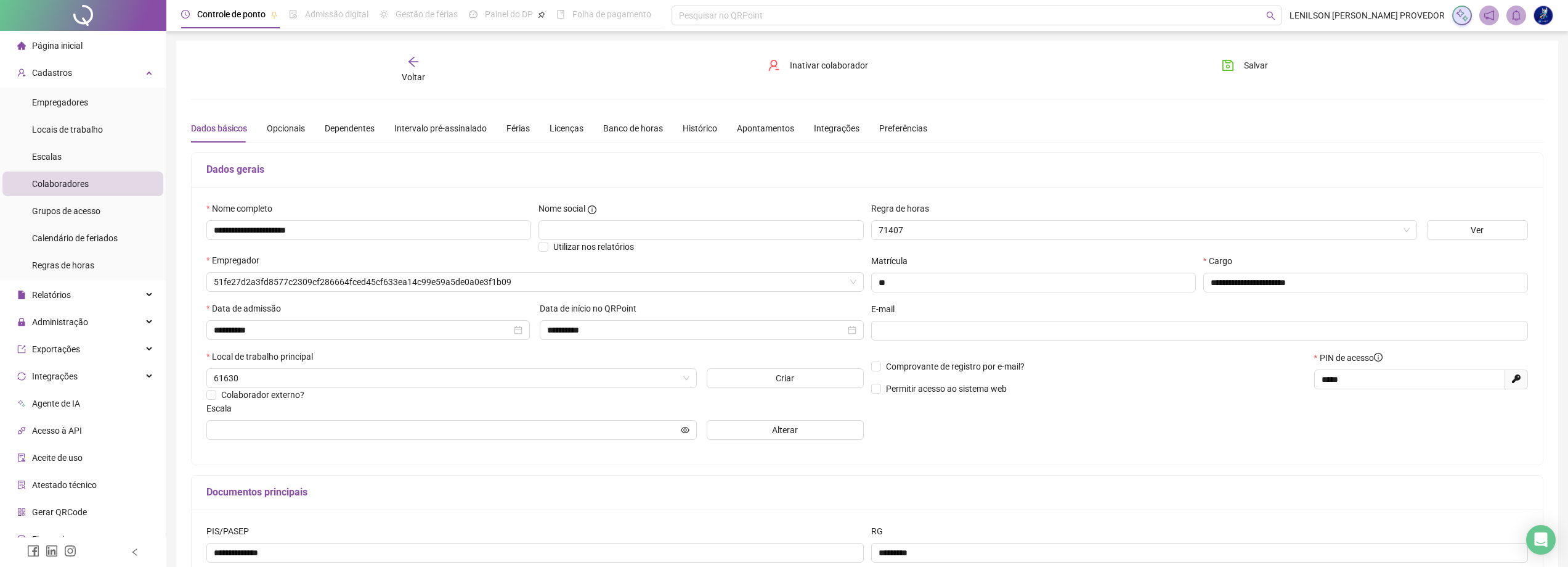
type input "**********"
click at [514, 129] on div "Férias" at bounding box center [518, 129] width 24 height 14
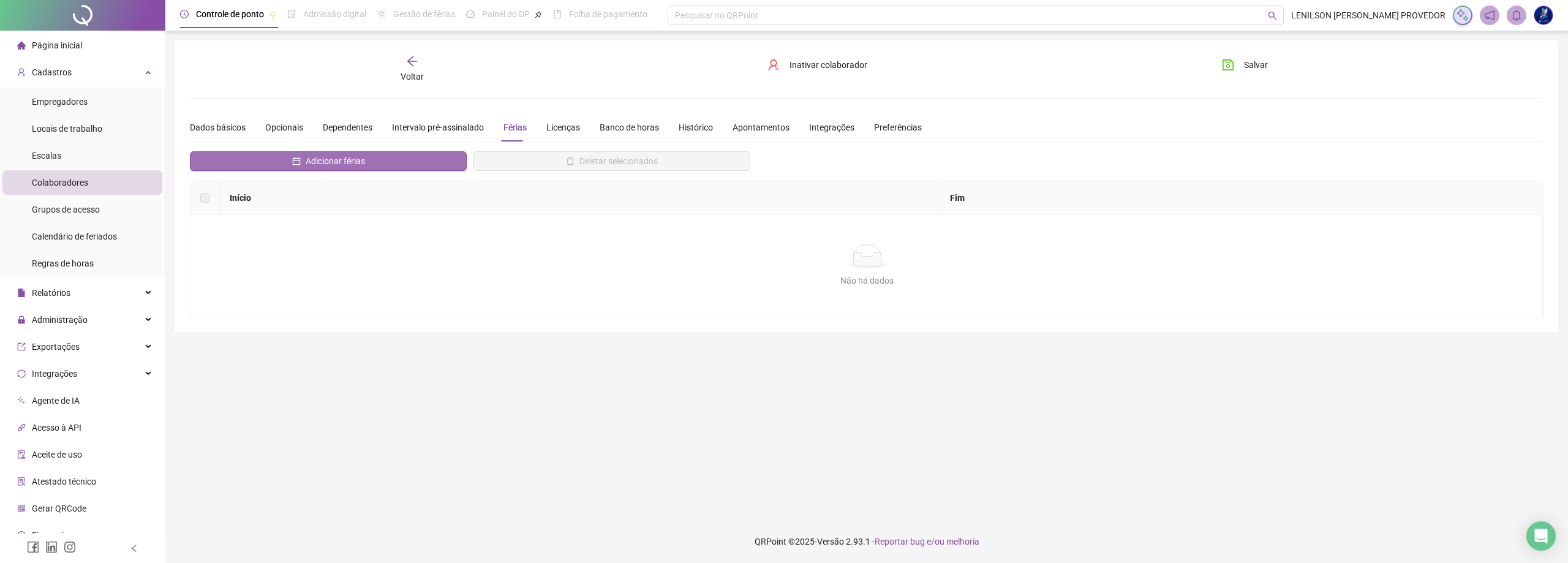
click at [348, 162] on span "Adicionar férias" at bounding box center [336, 161] width 59 height 14
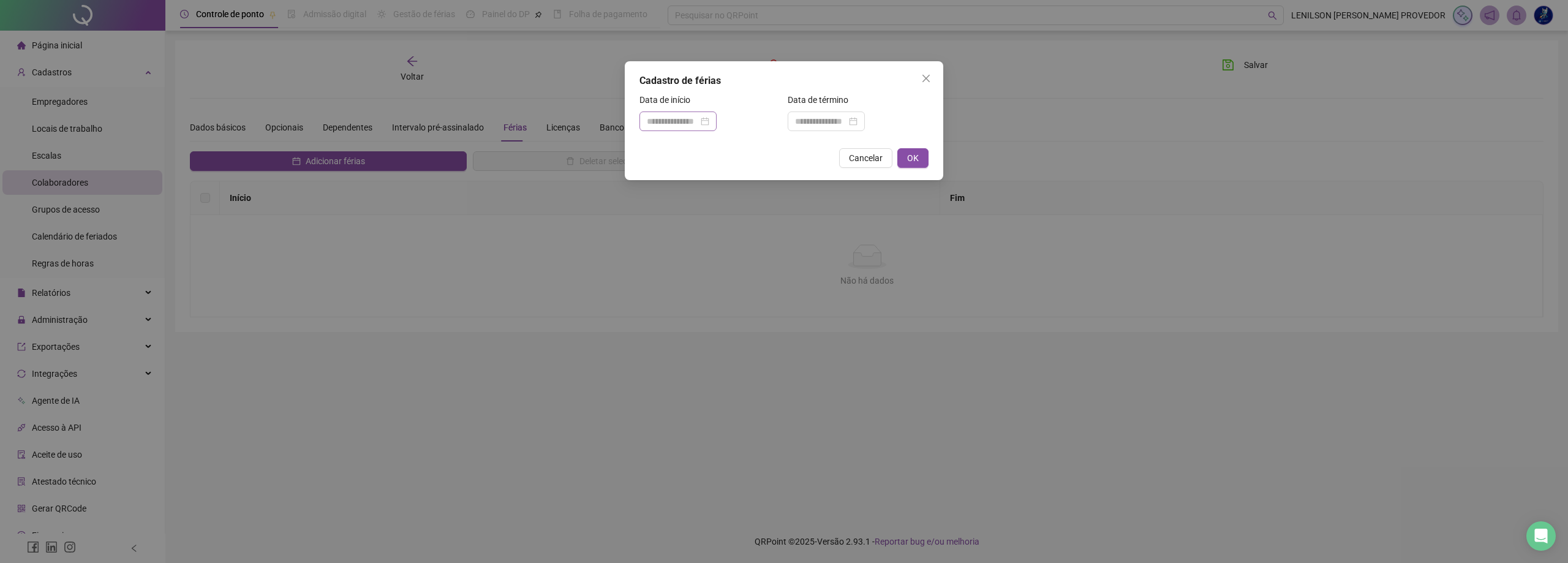
click at [709, 120] on div at bounding box center [678, 121] width 62 height 14
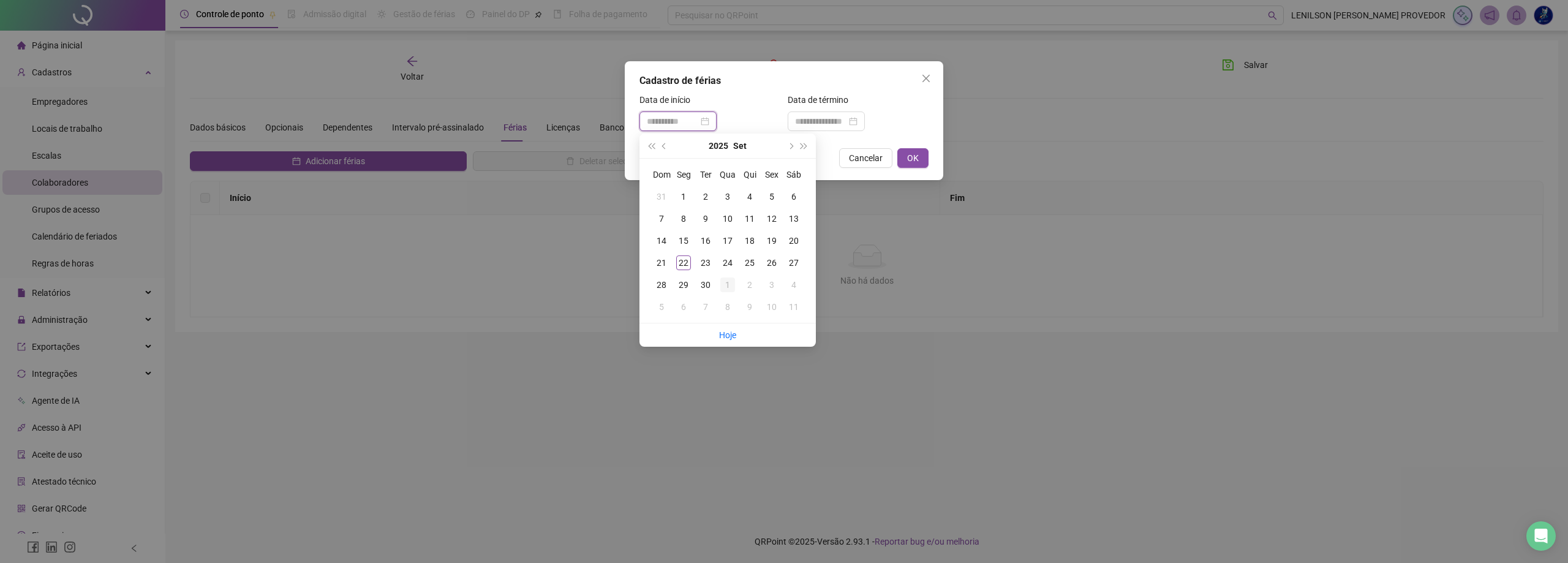
type input "**********"
click at [727, 284] on div "1" at bounding box center [728, 285] width 15 height 15
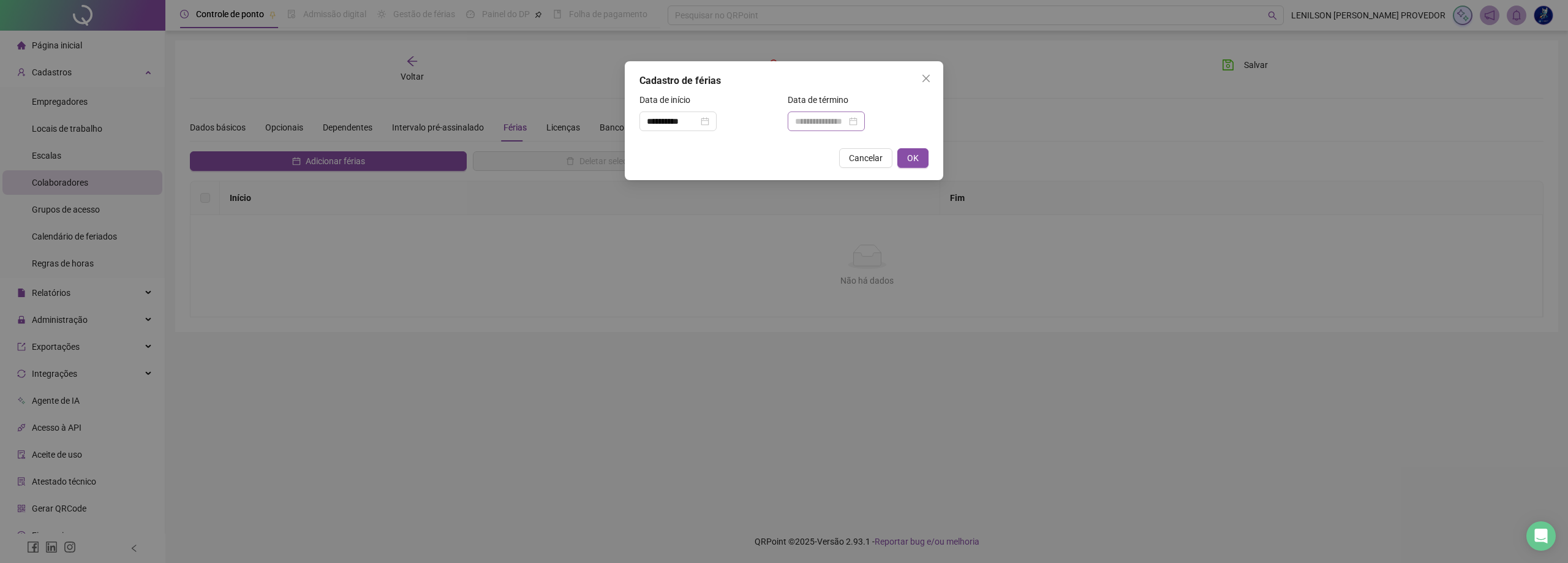
click at [857, 125] on div at bounding box center [826, 121] width 62 height 14
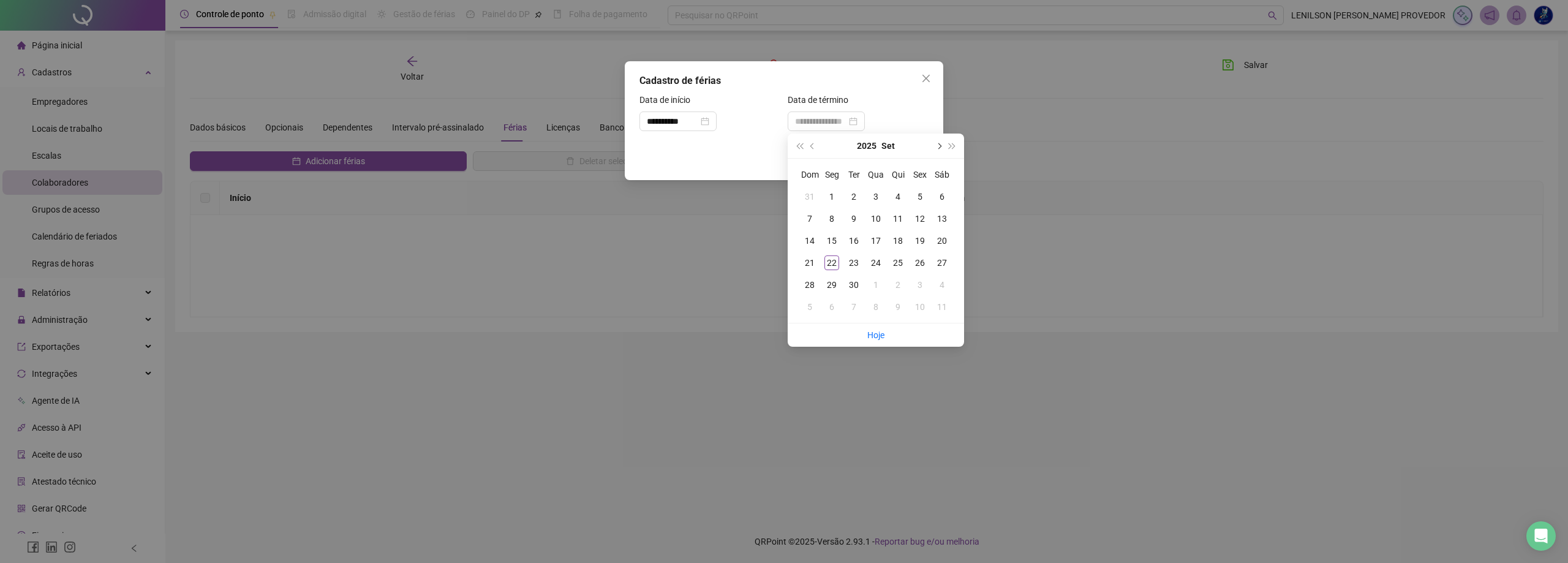
click at [939, 146] on span "next-year" at bounding box center [938, 146] width 6 height 6
type input "**********"
click at [897, 282] on div "30" at bounding box center [898, 285] width 15 height 15
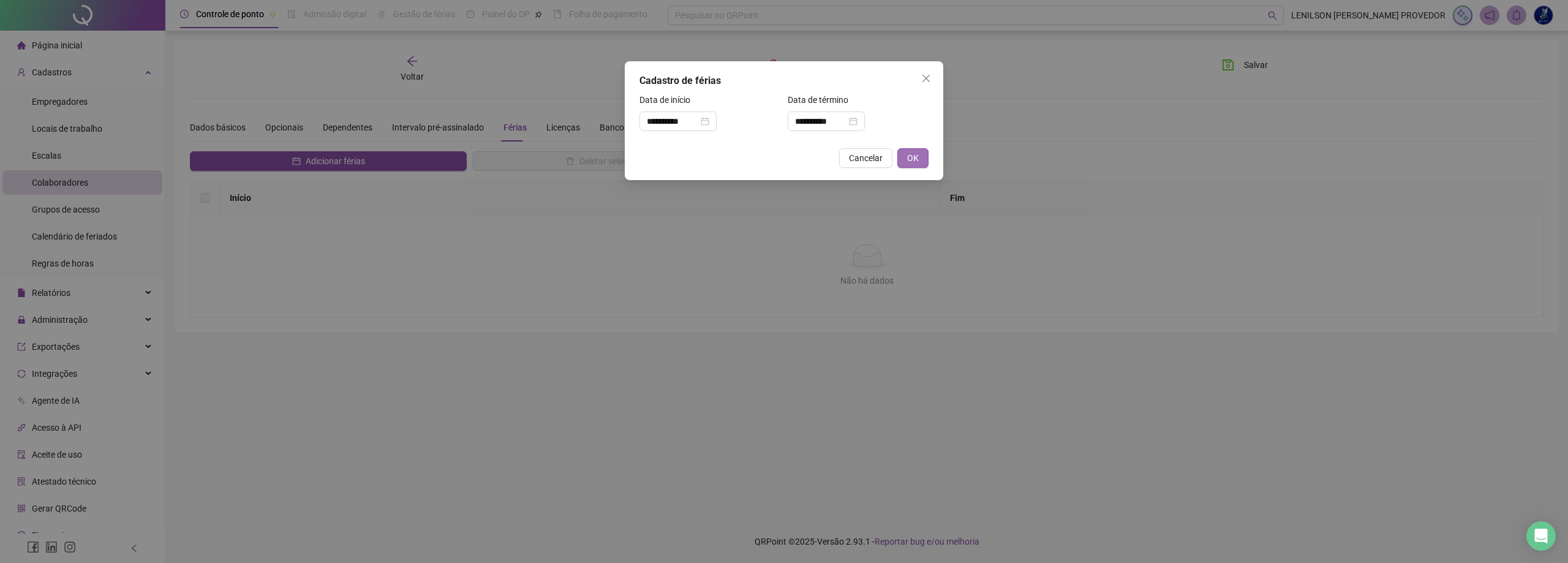
click at [913, 158] on span "OK" at bounding box center [913, 158] width 12 height 14
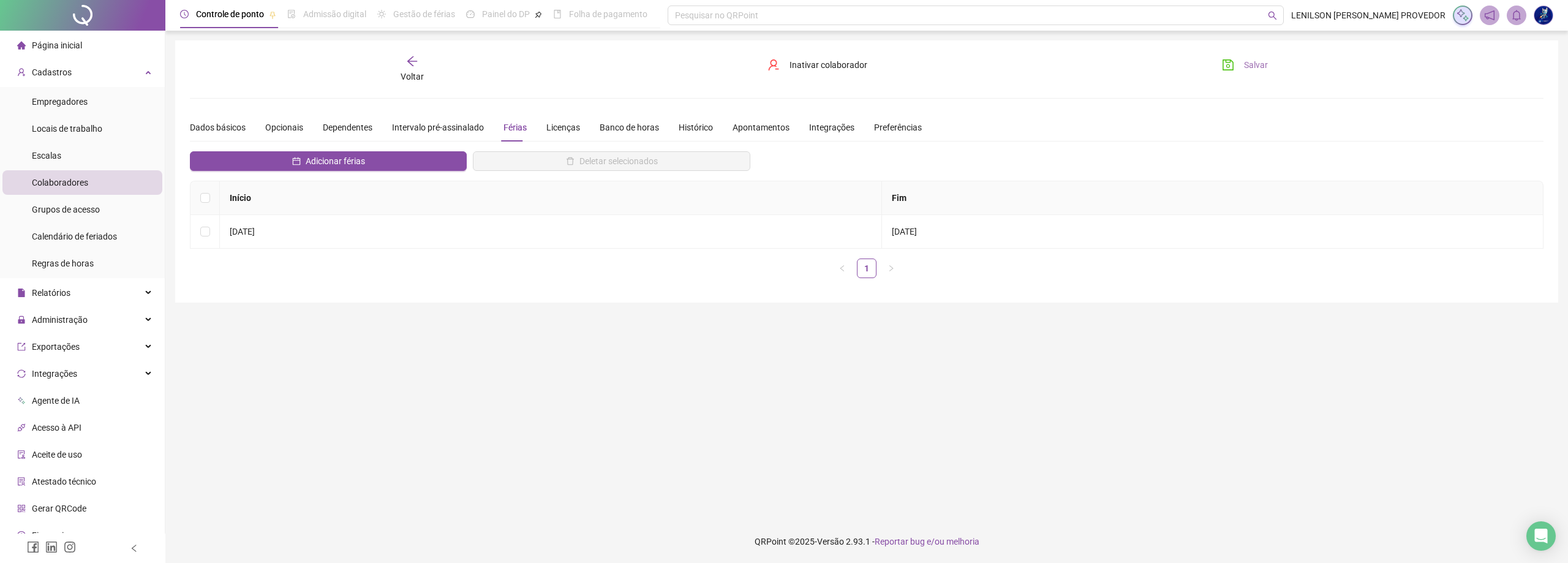
click at [1258, 67] on span "Salvar" at bounding box center [1256, 65] width 24 height 14
